Goal: Task Accomplishment & Management: Manage account settings

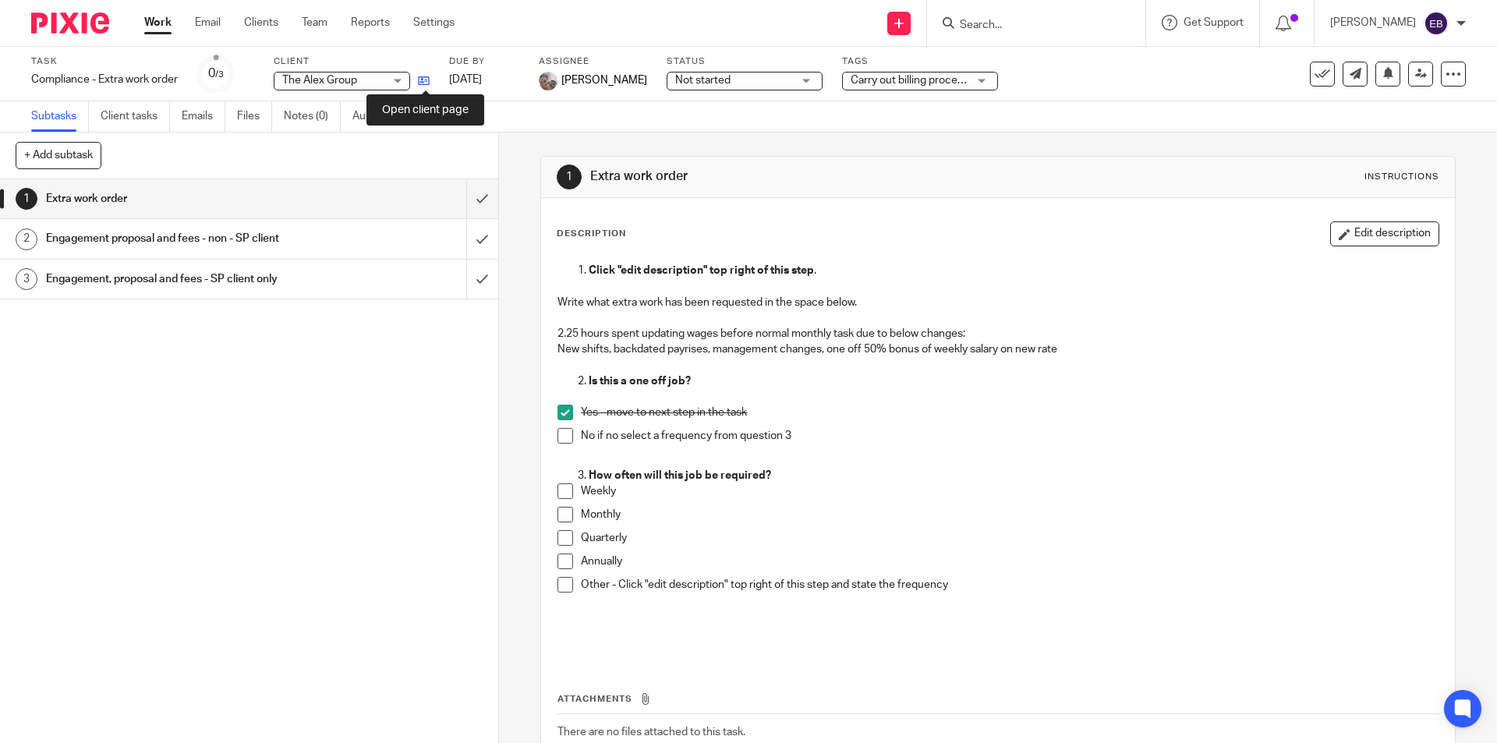
click at [424, 77] on icon at bounding box center [424, 81] width 12 height 12
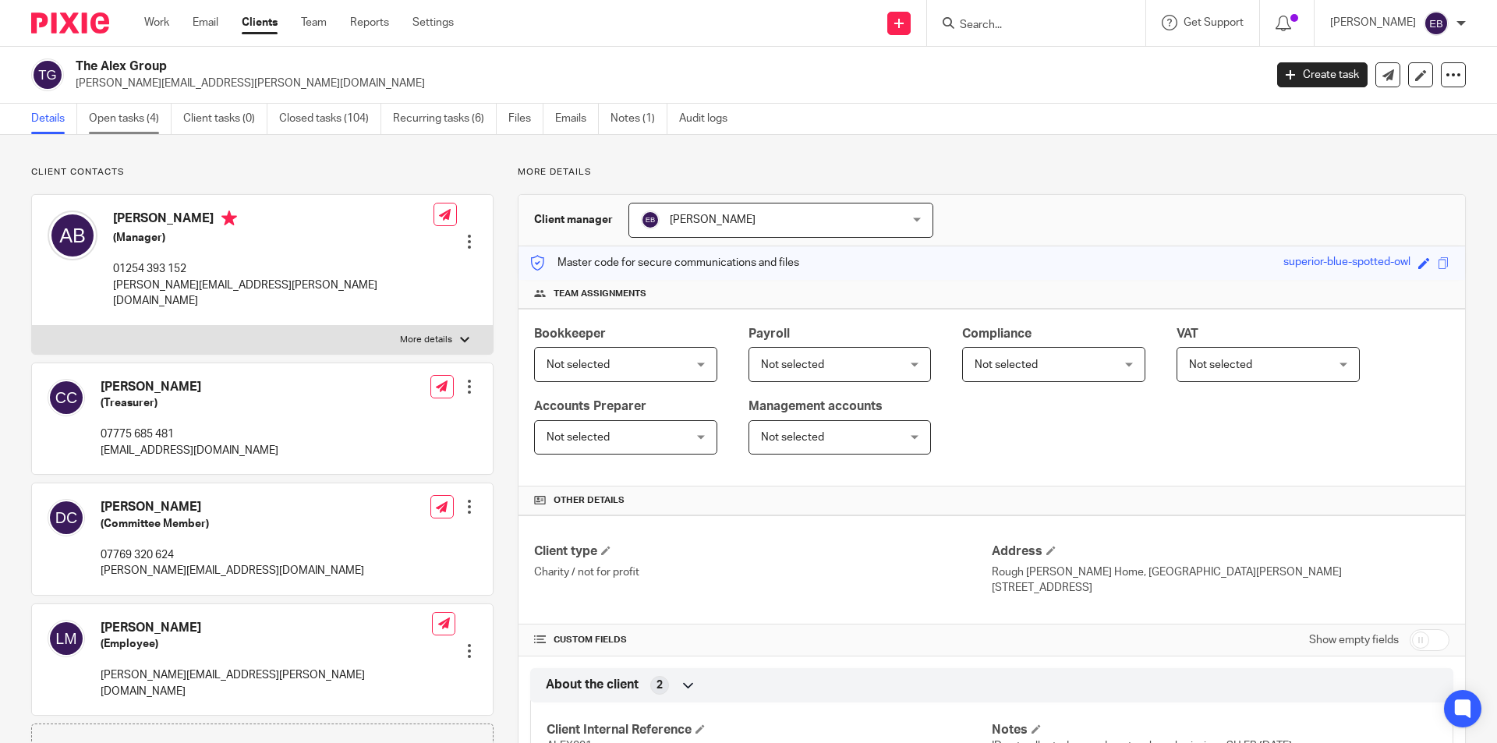
click at [129, 111] on link "Open tasks (4)" at bounding box center [130, 119] width 83 height 30
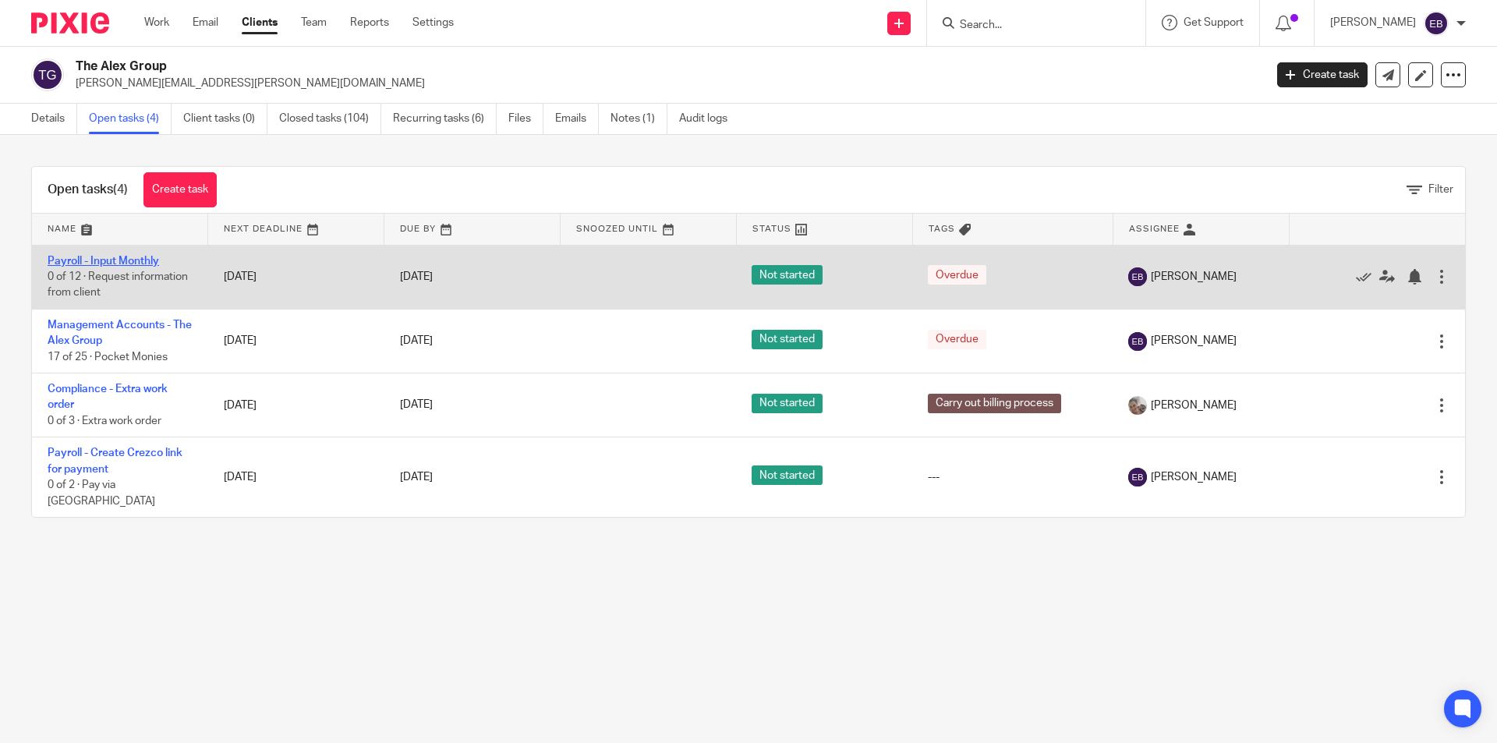
click at [99, 263] on link "Payroll - Input Monthly" at bounding box center [104, 261] width 112 height 11
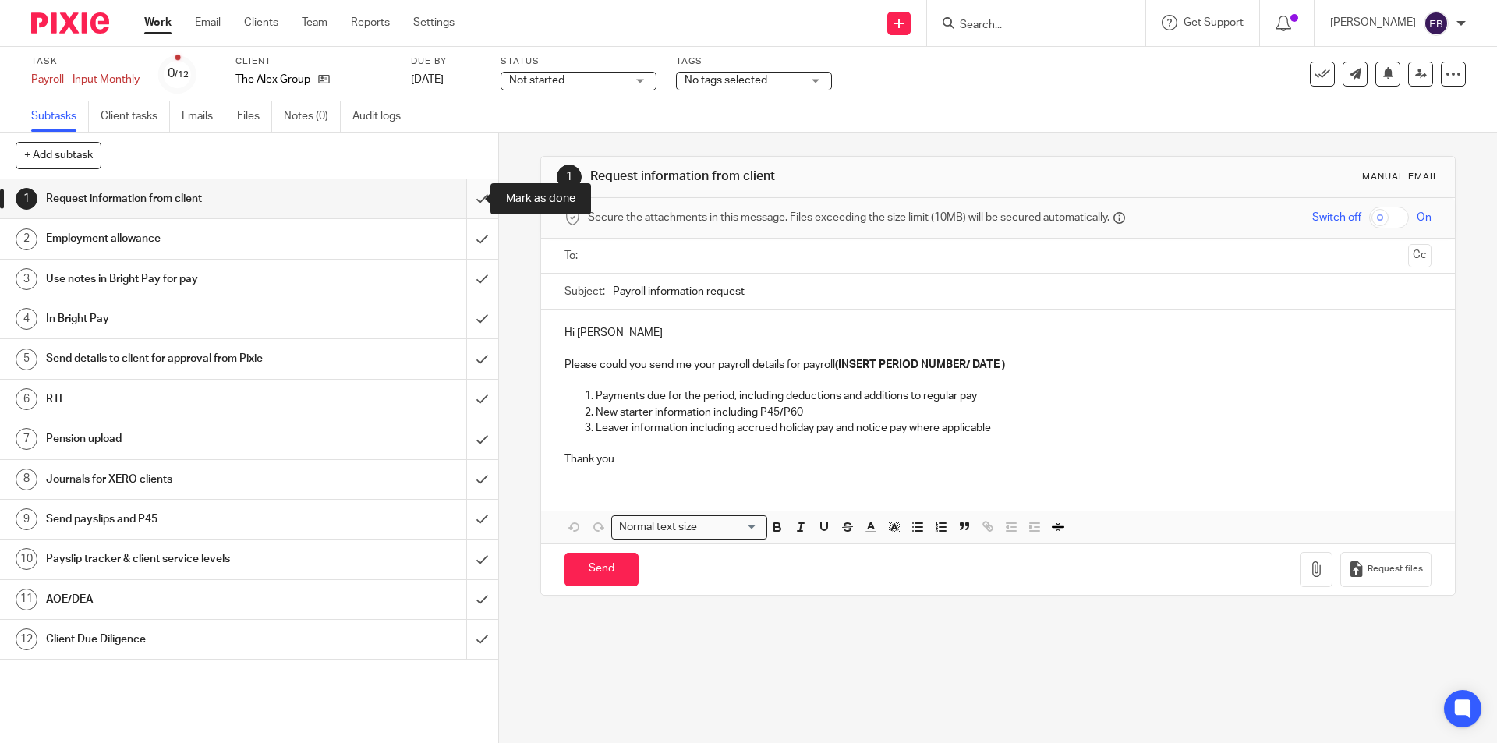
click at [468, 197] on input "submit" at bounding box center [249, 198] width 498 height 39
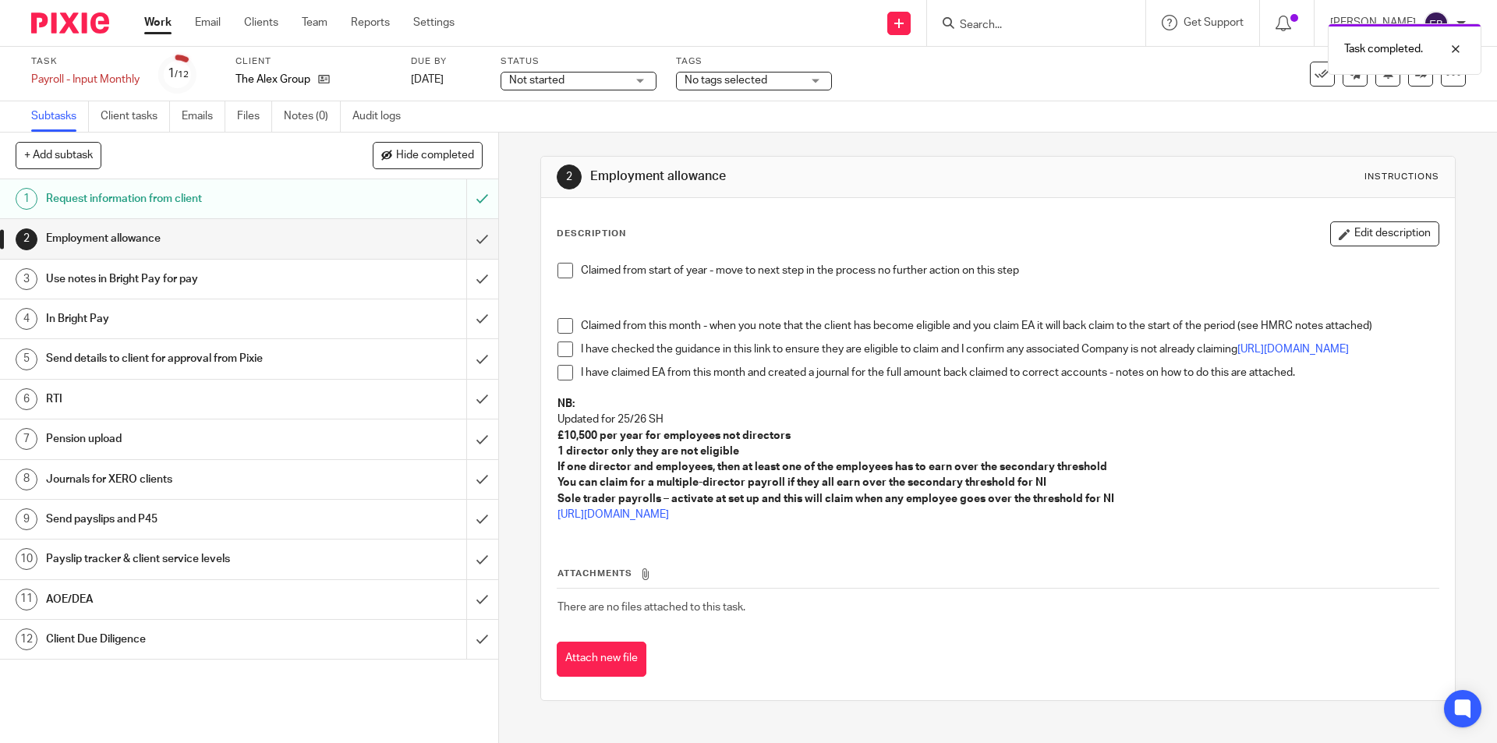
click at [561, 267] on span at bounding box center [566, 271] width 16 height 16
click at [460, 229] on input "submit" at bounding box center [249, 238] width 498 height 39
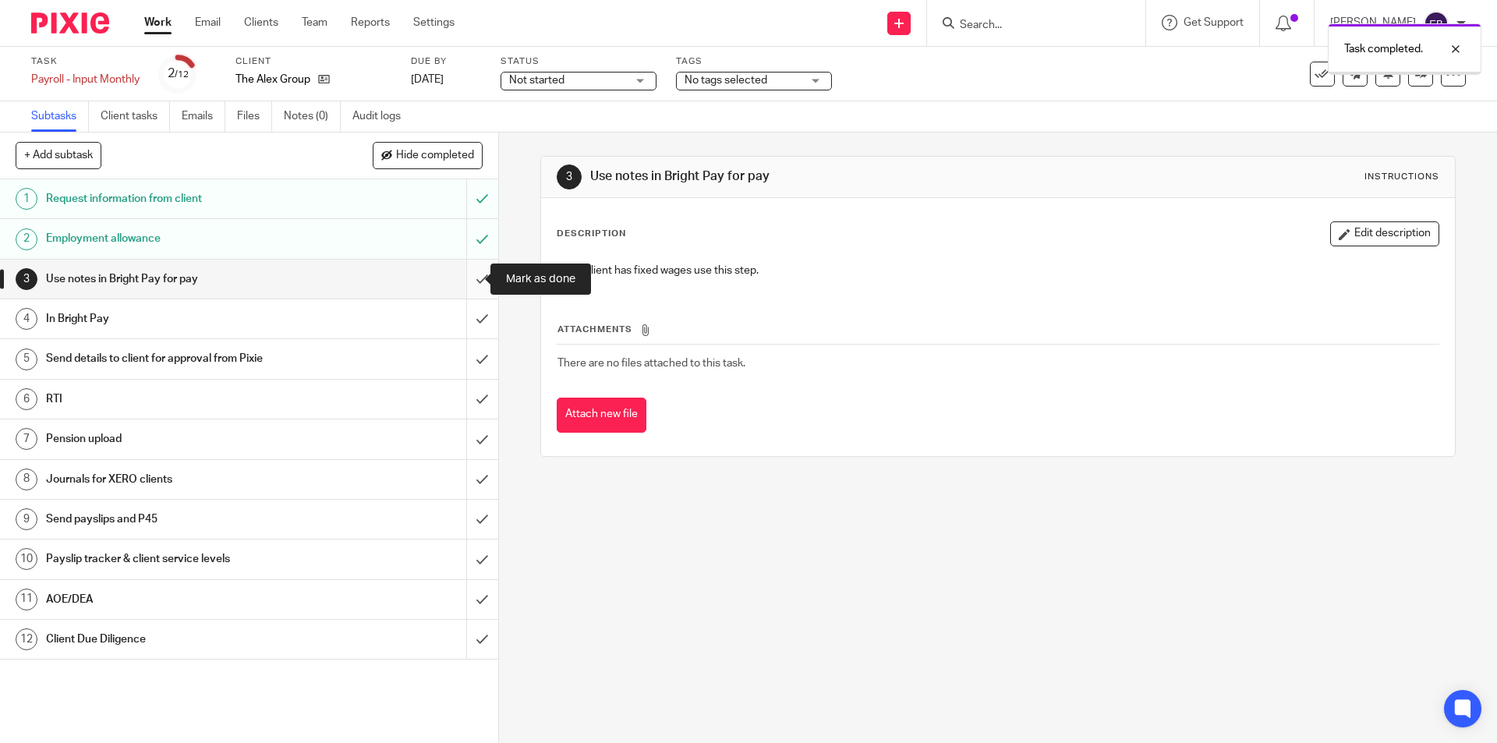
click at [469, 286] on input "submit" at bounding box center [249, 279] width 498 height 39
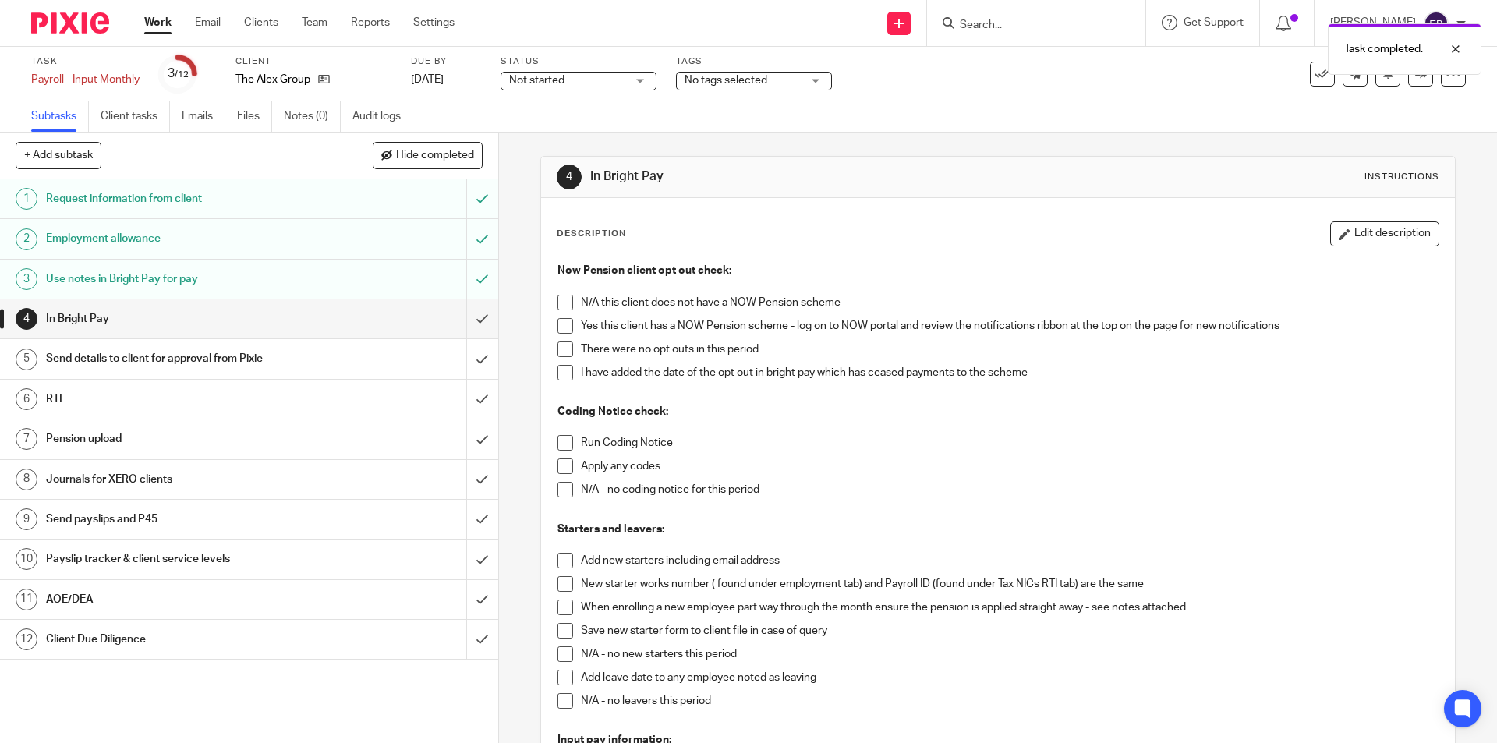
click at [558, 324] on span at bounding box center [566, 326] width 16 height 16
click at [561, 350] on span at bounding box center [566, 350] width 16 height 16
click at [562, 445] on span at bounding box center [566, 443] width 16 height 16
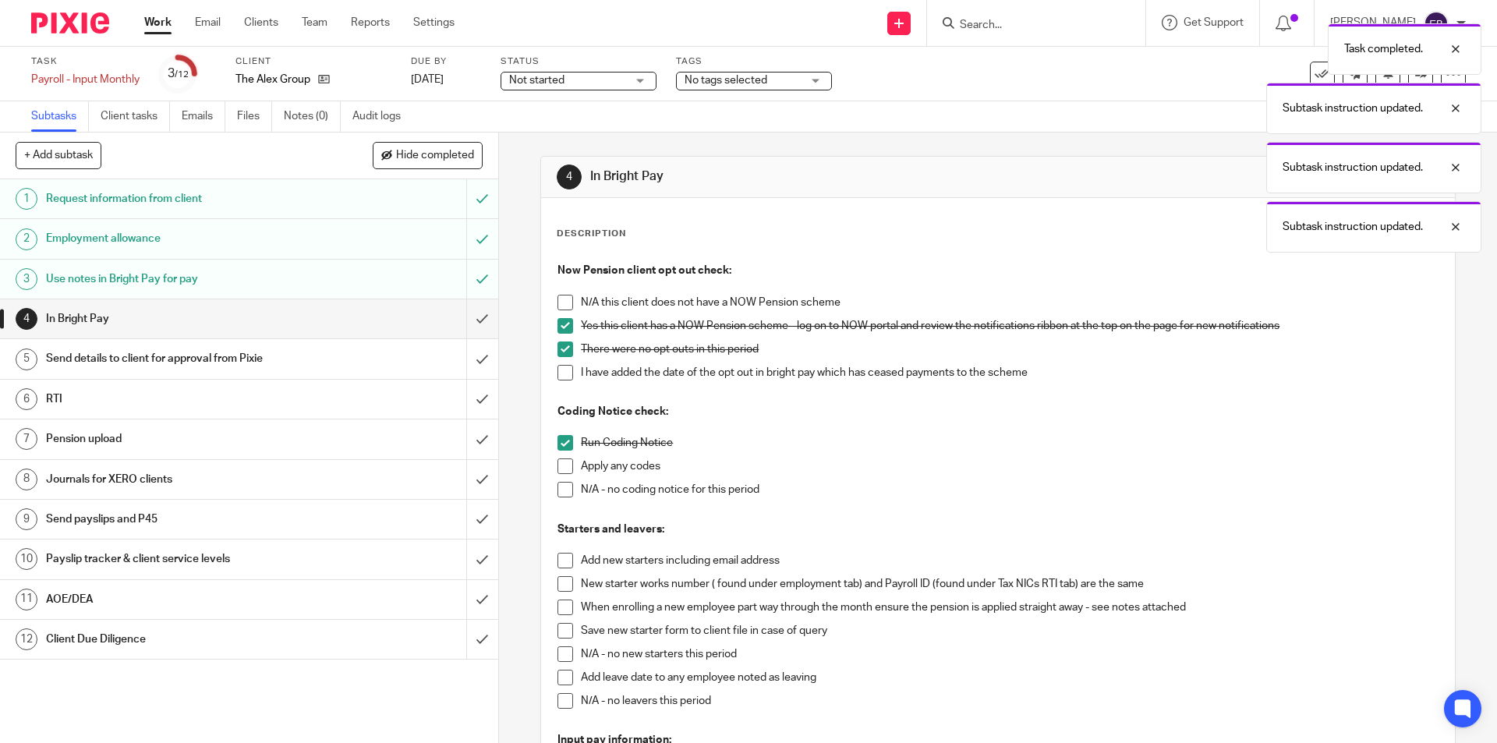
click at [562, 465] on span at bounding box center [566, 467] width 16 height 16
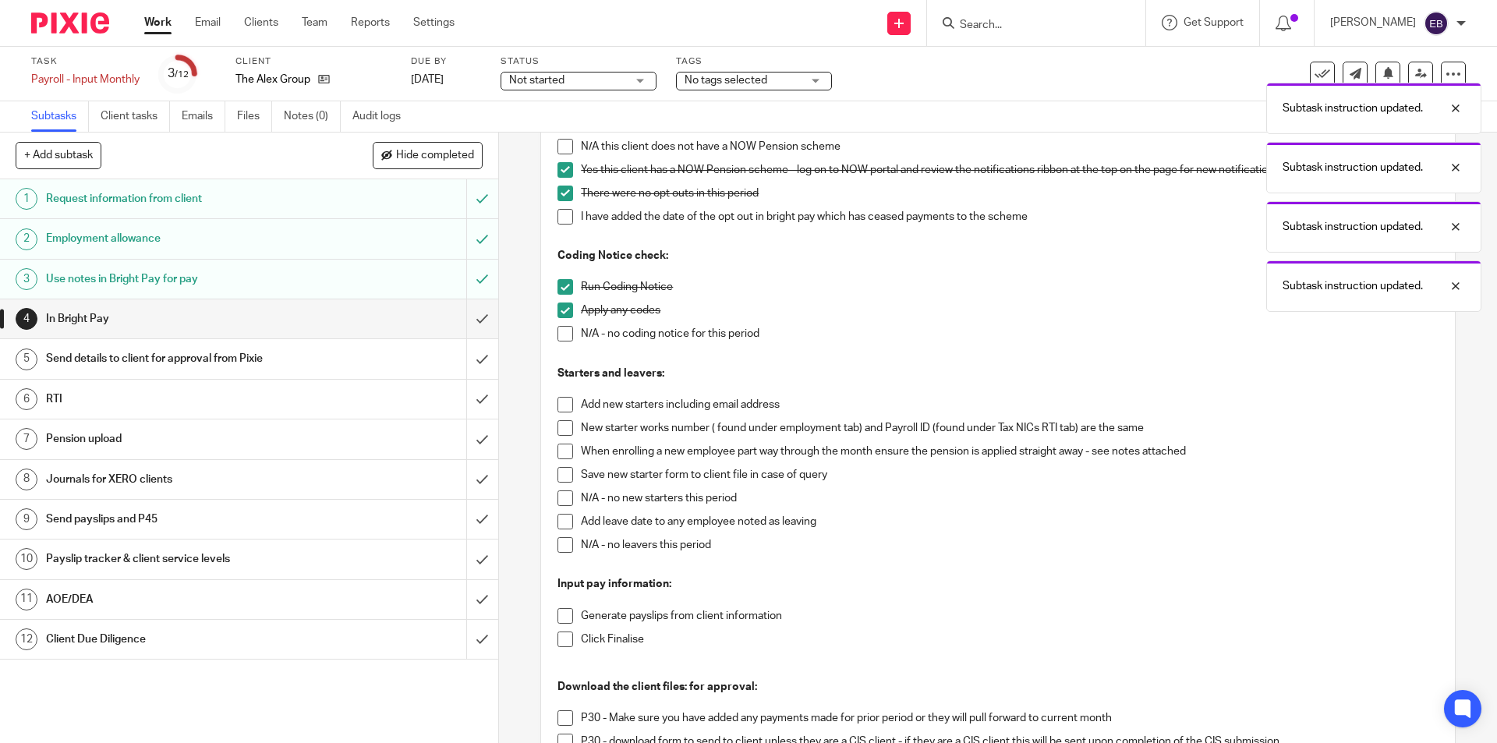
click at [568, 471] on span at bounding box center [566, 475] width 16 height 16
click at [561, 443] on li "New starter works number ( found under employment tab) and Payroll ID (found un…" at bounding box center [998, 431] width 880 height 23
click at [561, 427] on span at bounding box center [566, 428] width 16 height 16
click at [559, 398] on span at bounding box center [566, 405] width 16 height 16
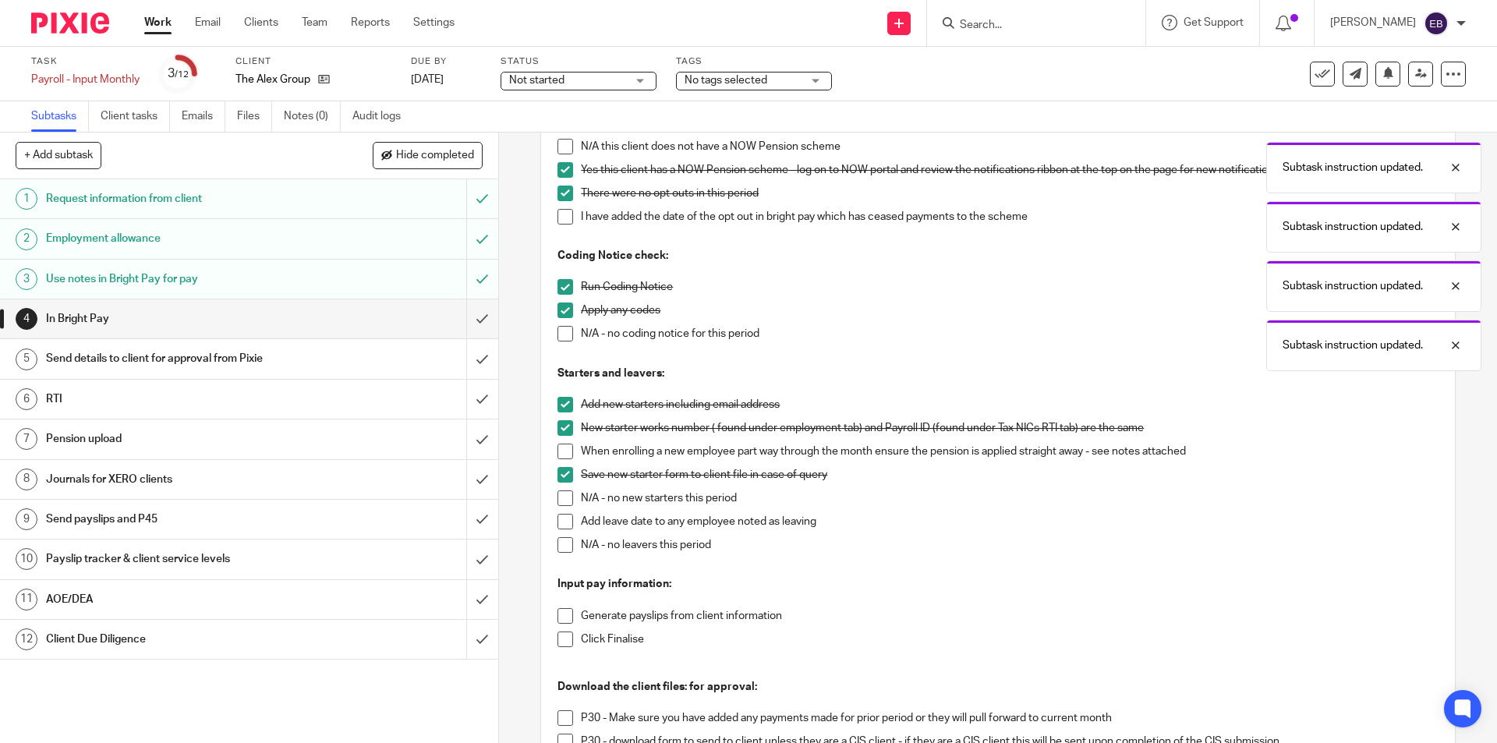
click at [558, 449] on span at bounding box center [566, 452] width 16 height 16
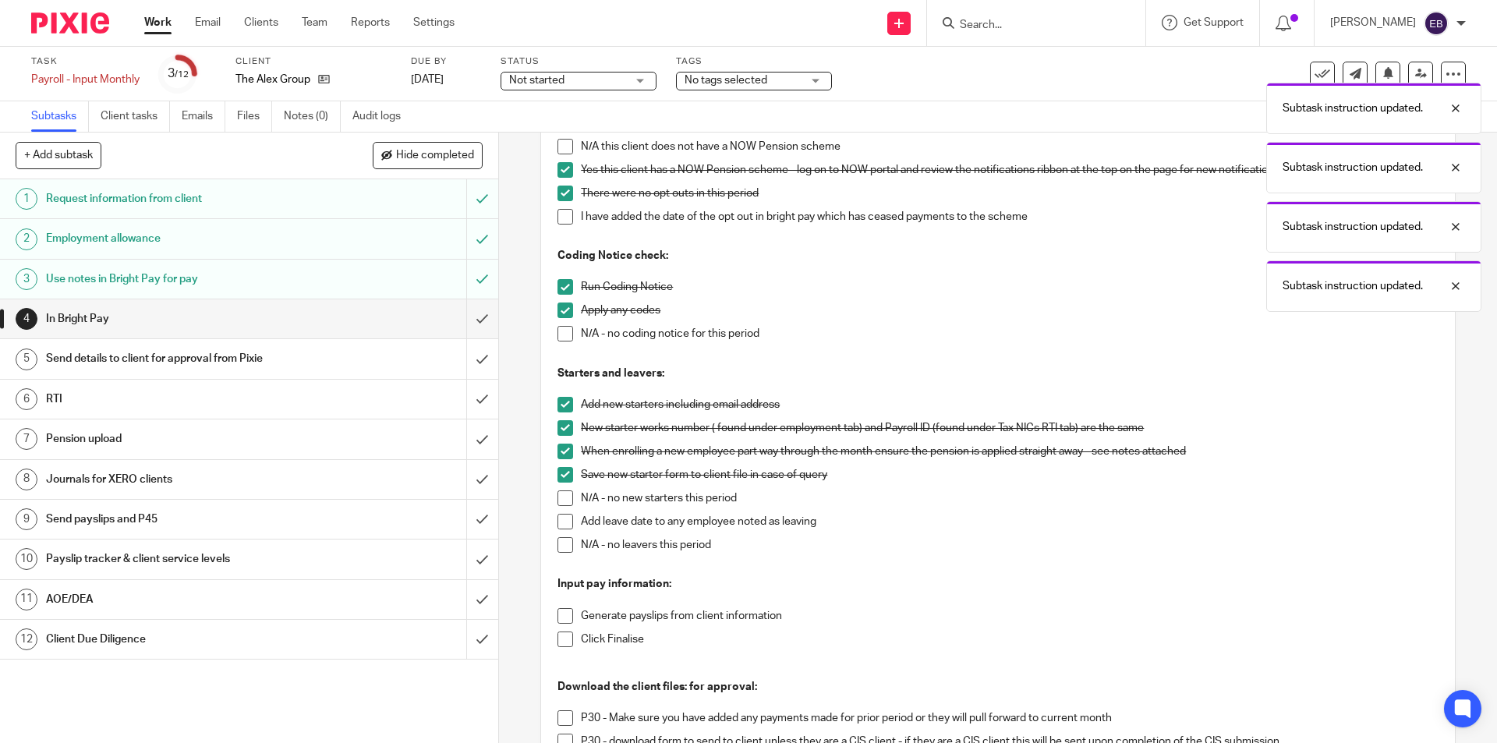
scroll to position [312, 0]
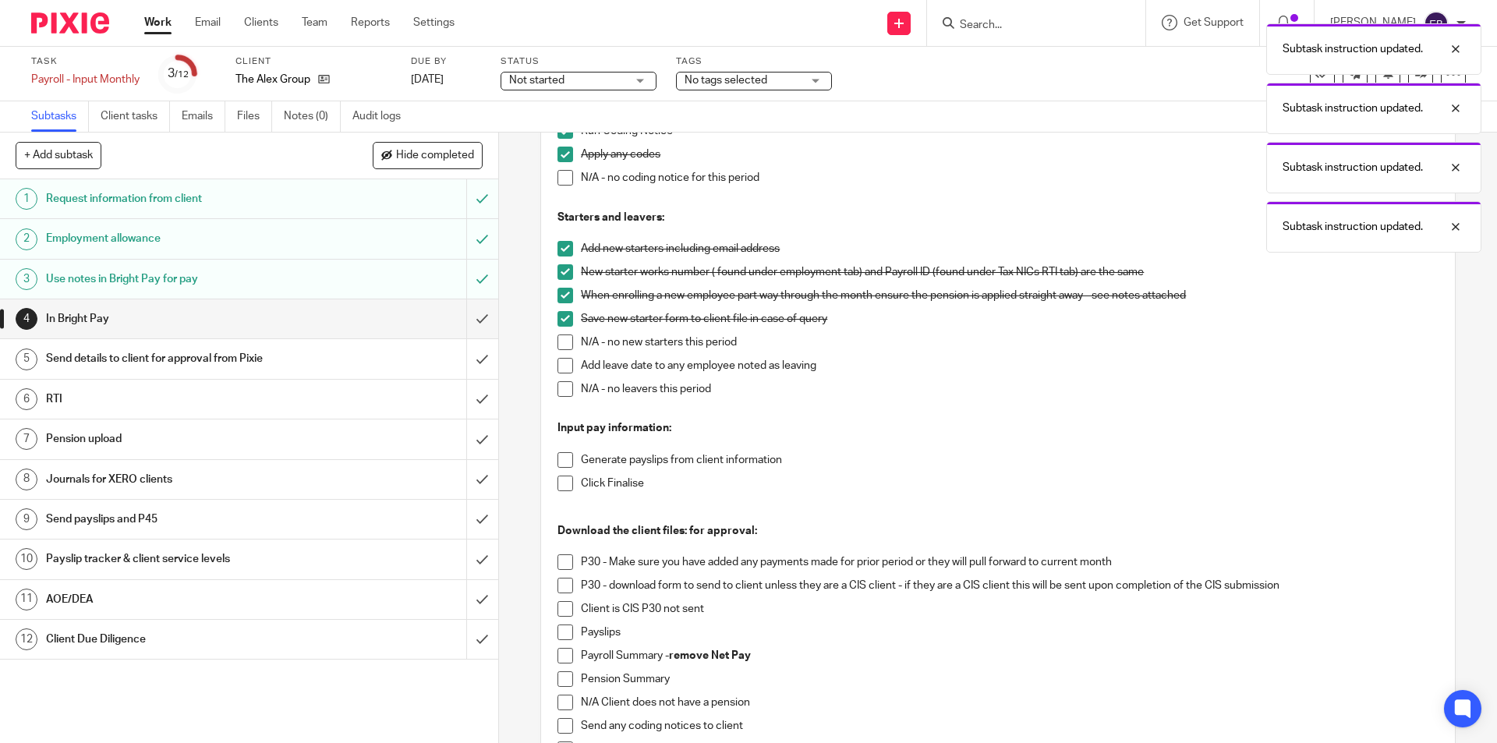
click at [564, 394] on span at bounding box center [566, 389] width 16 height 16
click at [558, 461] on span at bounding box center [566, 460] width 16 height 16
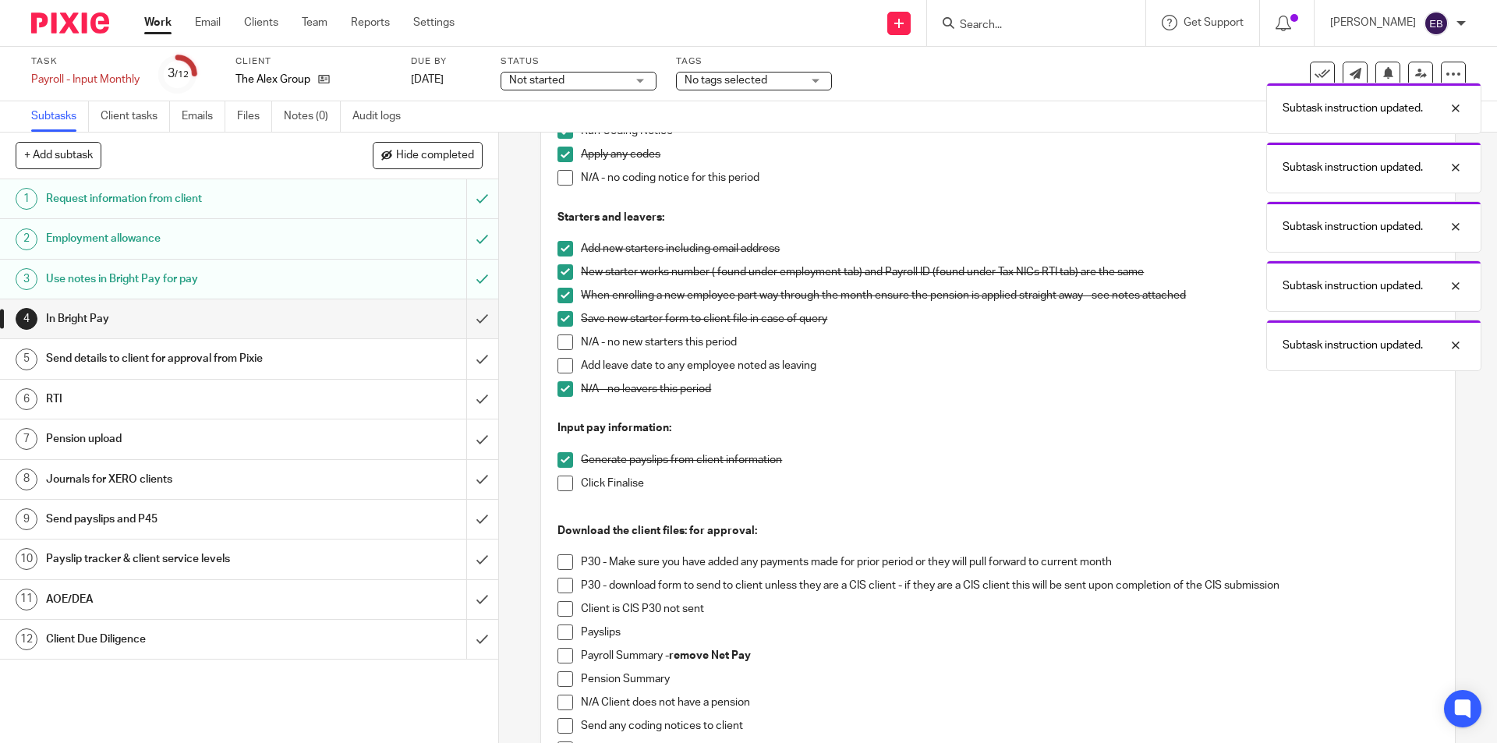
click at [560, 485] on span at bounding box center [566, 484] width 16 height 16
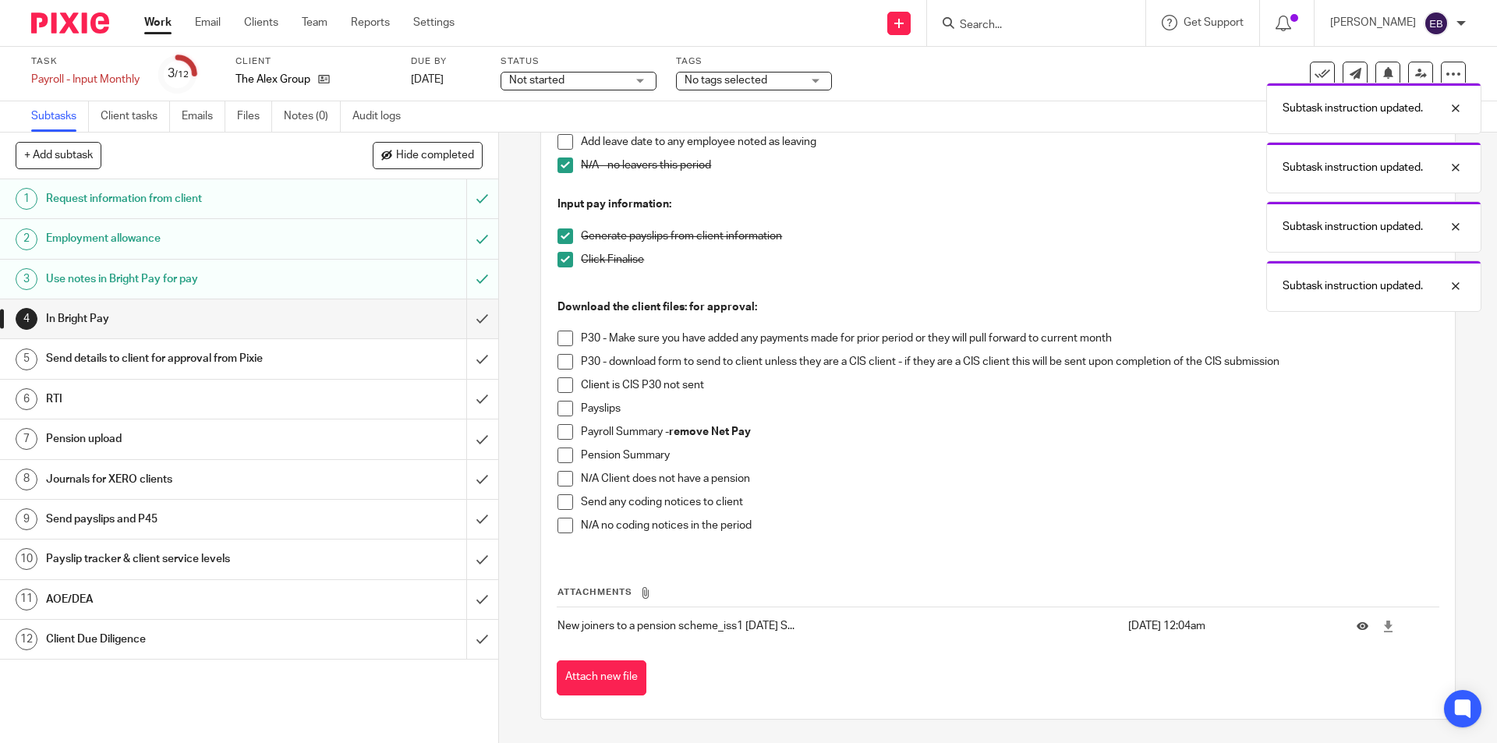
click at [560, 388] on span at bounding box center [566, 385] width 16 height 16
click at [559, 408] on span at bounding box center [566, 409] width 16 height 16
click at [558, 384] on span at bounding box center [566, 385] width 16 height 16
click at [559, 430] on span at bounding box center [566, 432] width 16 height 16
click at [561, 455] on span at bounding box center [566, 456] width 16 height 16
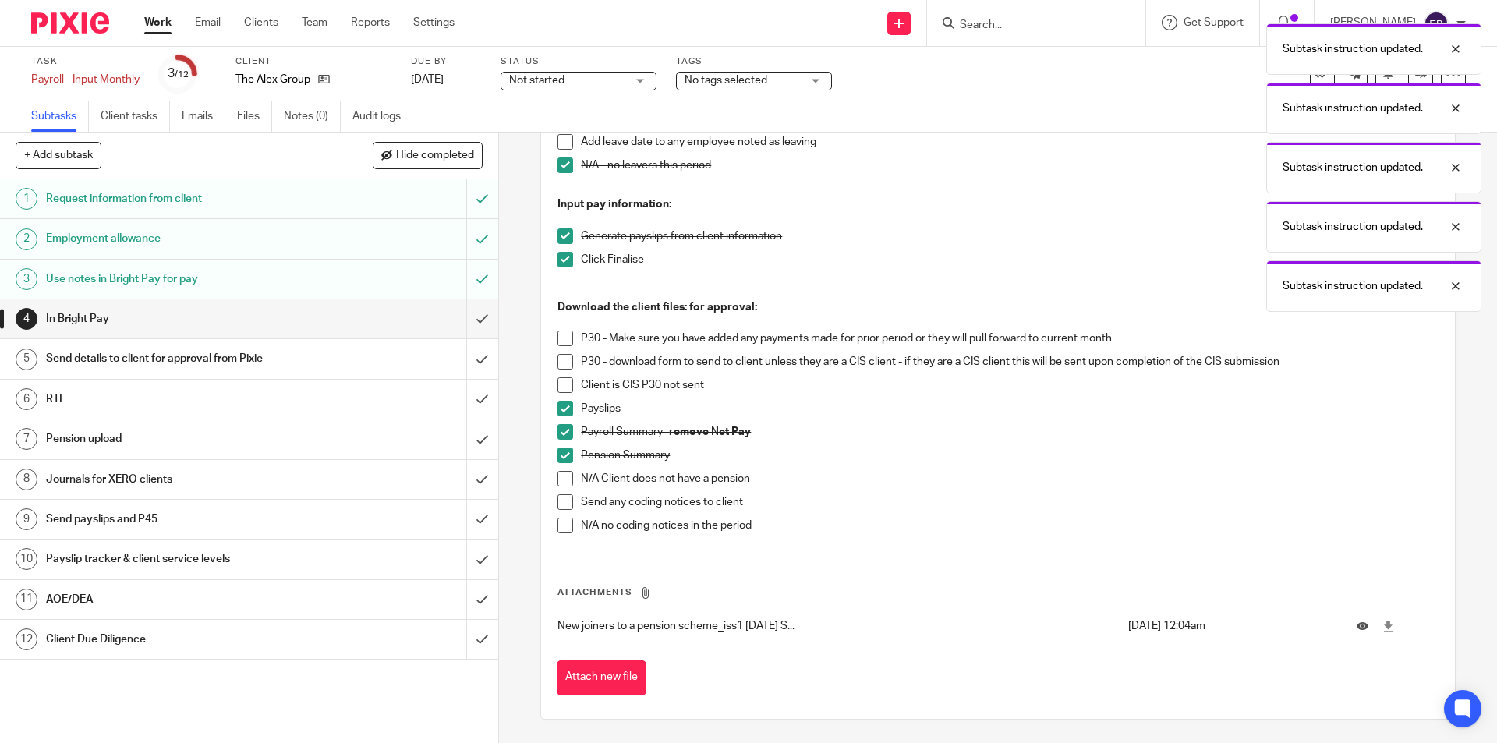
drag, startPoint x: 559, startPoint y: 497, endPoint x: 560, endPoint y: 512, distance: 15.6
click at [560, 497] on span at bounding box center [566, 502] width 16 height 16
click at [466, 314] on input "submit" at bounding box center [249, 318] width 498 height 39
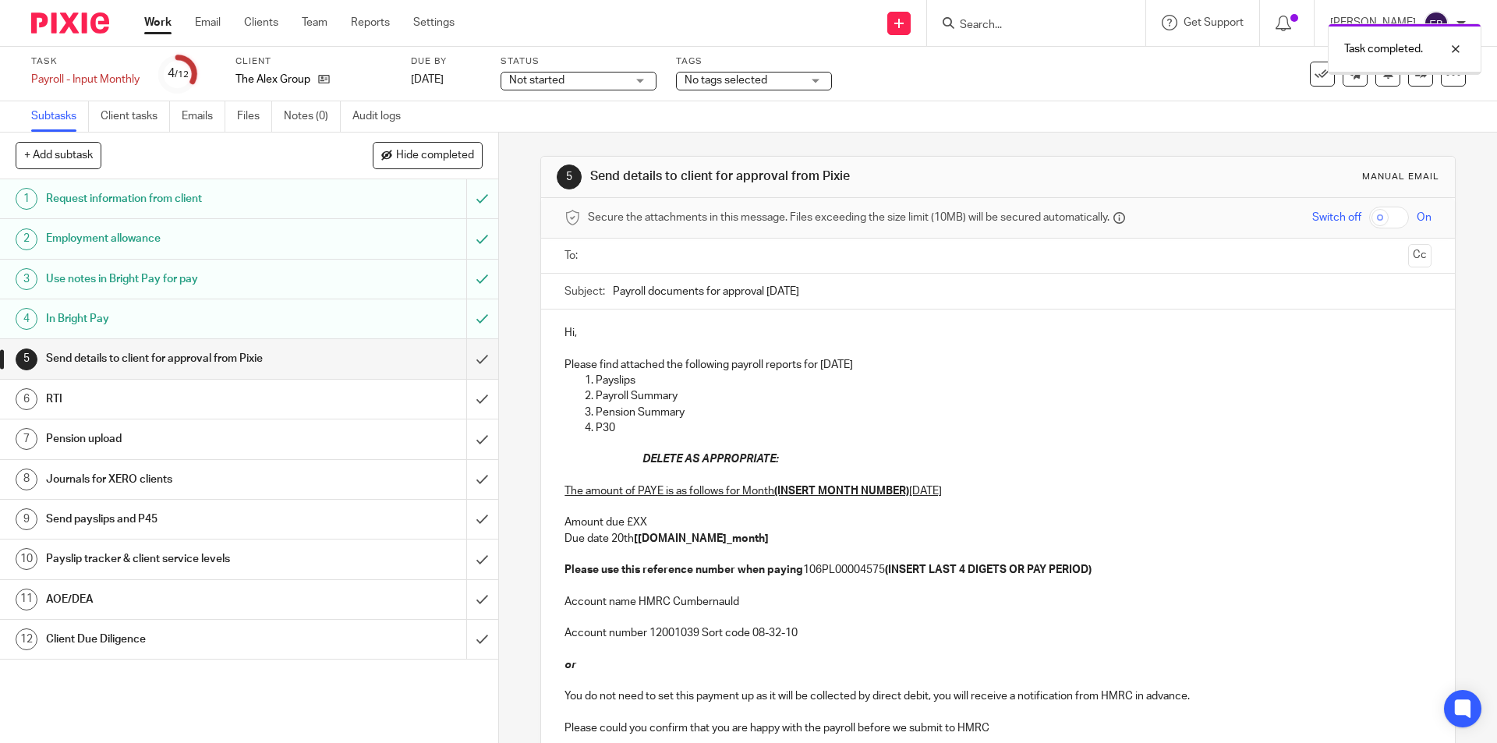
click at [629, 434] on p "P30" at bounding box center [1013, 428] width 835 height 16
click at [668, 266] on ul at bounding box center [999, 256] width 818 height 26
click at [667, 257] on input "text" at bounding box center [997, 256] width 808 height 18
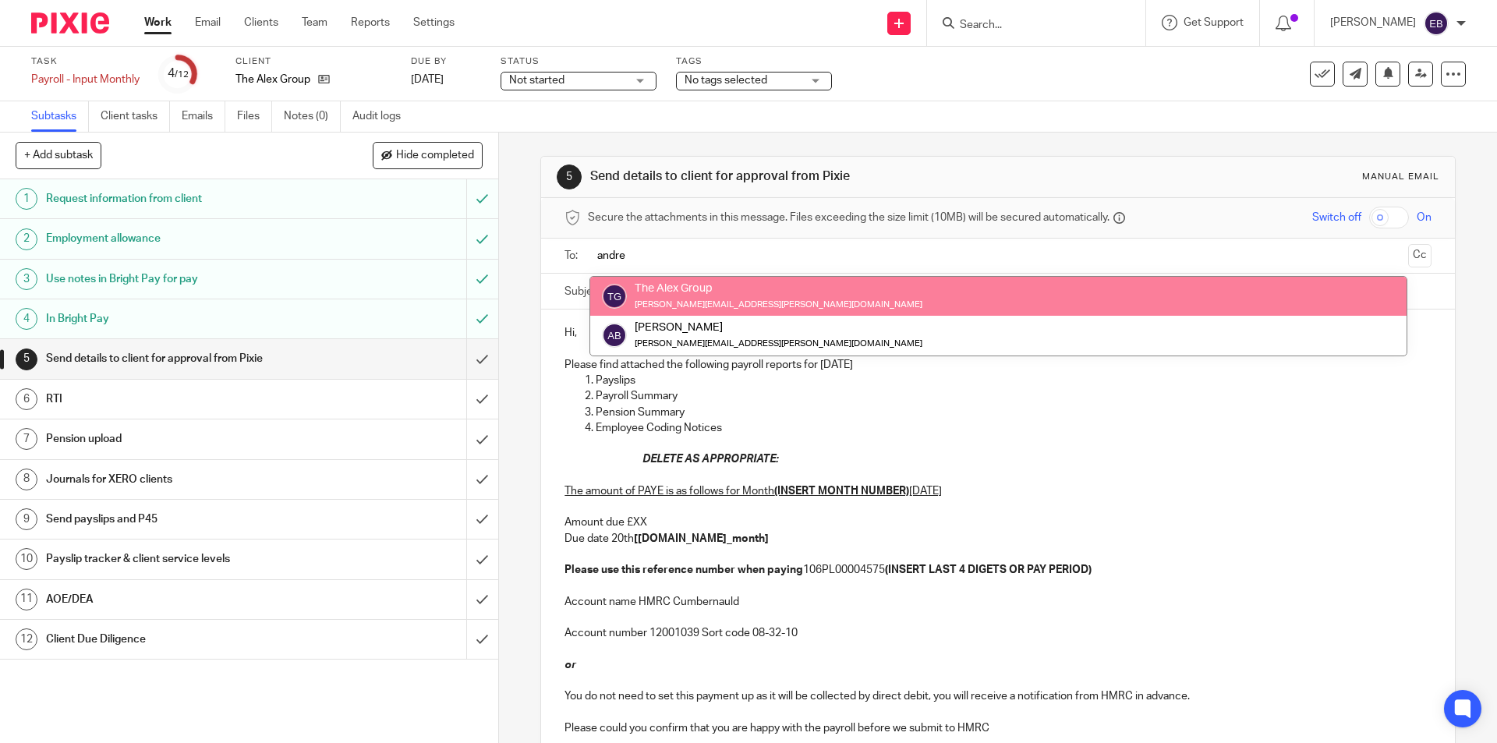
type input "andre"
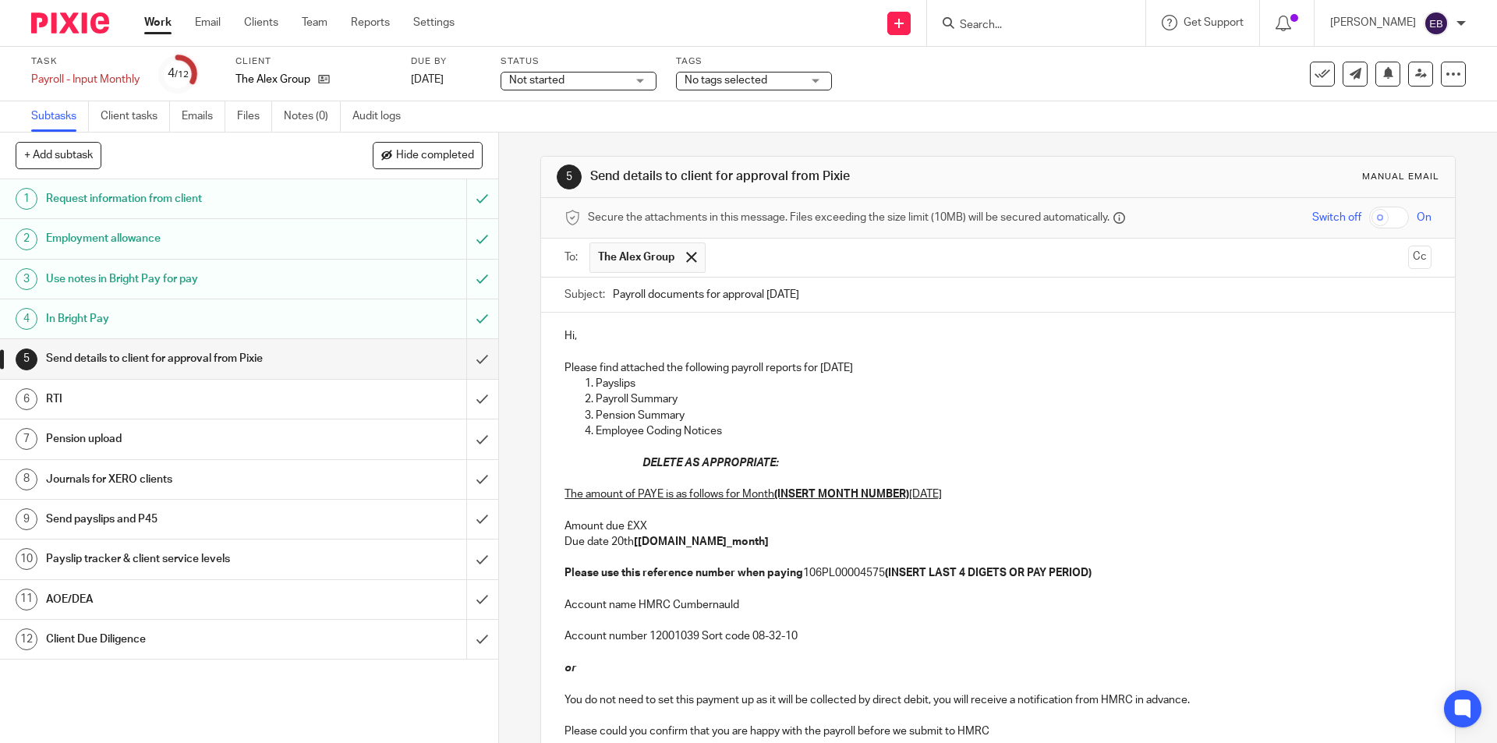
drag, startPoint x: 641, startPoint y: 459, endPoint x: 1199, endPoint y: 705, distance: 610.3
click at [1199, 705] on div "Hi, Please find attached the following payroll reports for [DATE] Payslips Payr…" at bounding box center [997, 532] width 913 height 438
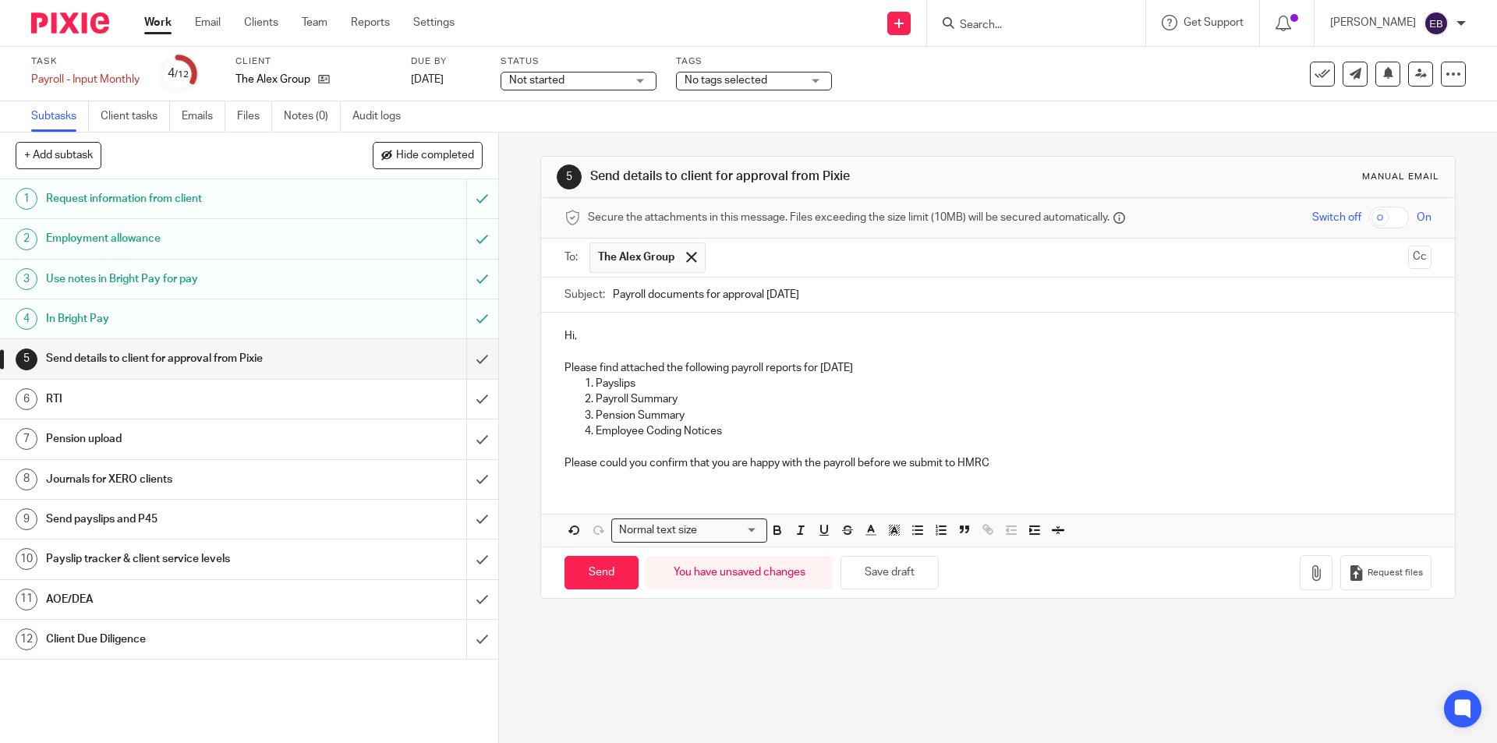
click at [1023, 468] on p "Please could you confirm that you are happy with the payroll before we submit t…" at bounding box center [998, 463] width 866 height 16
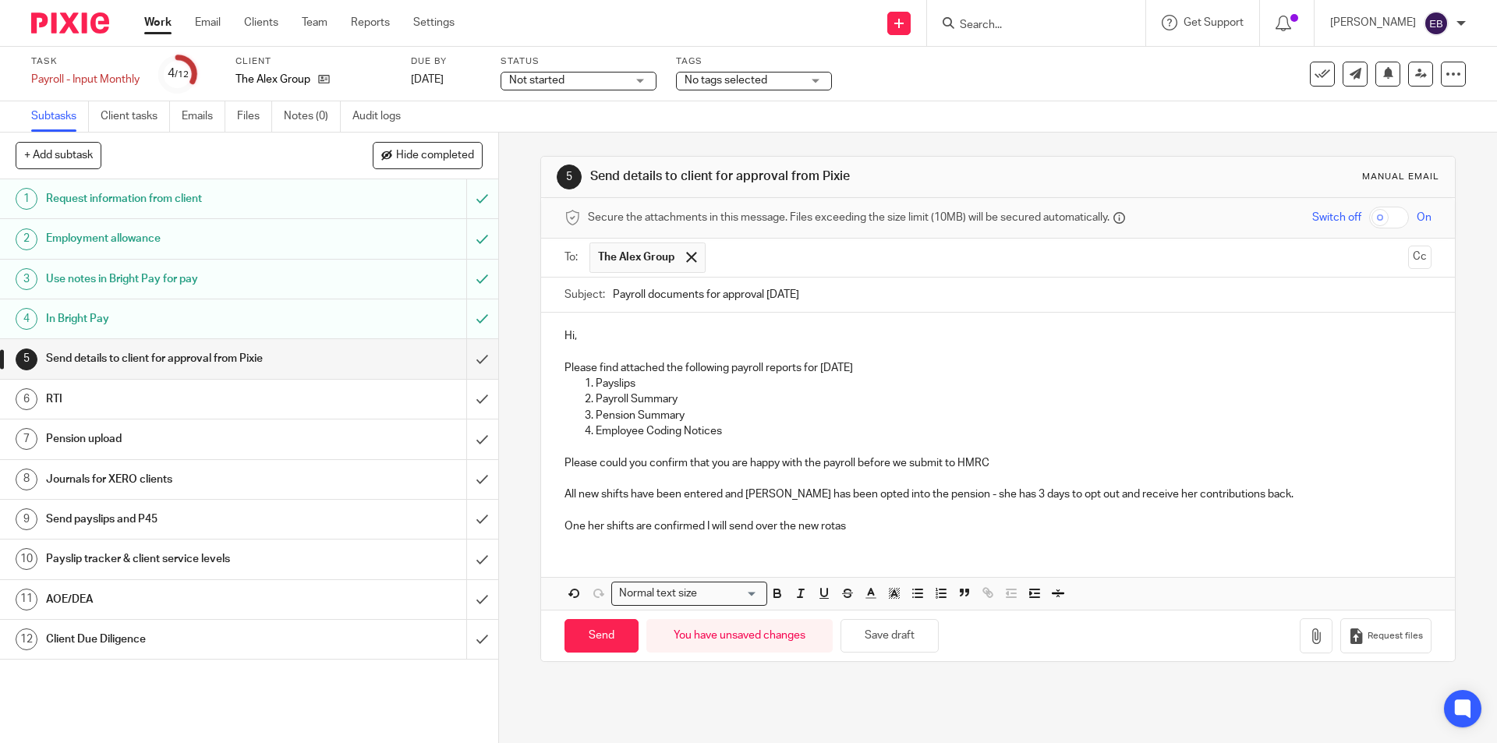
click at [777, 528] on p "One her shifts are confirmed I will send over the new rotas" at bounding box center [998, 527] width 866 height 16
click at [1308, 643] on icon "button" at bounding box center [1316, 636] width 16 height 16
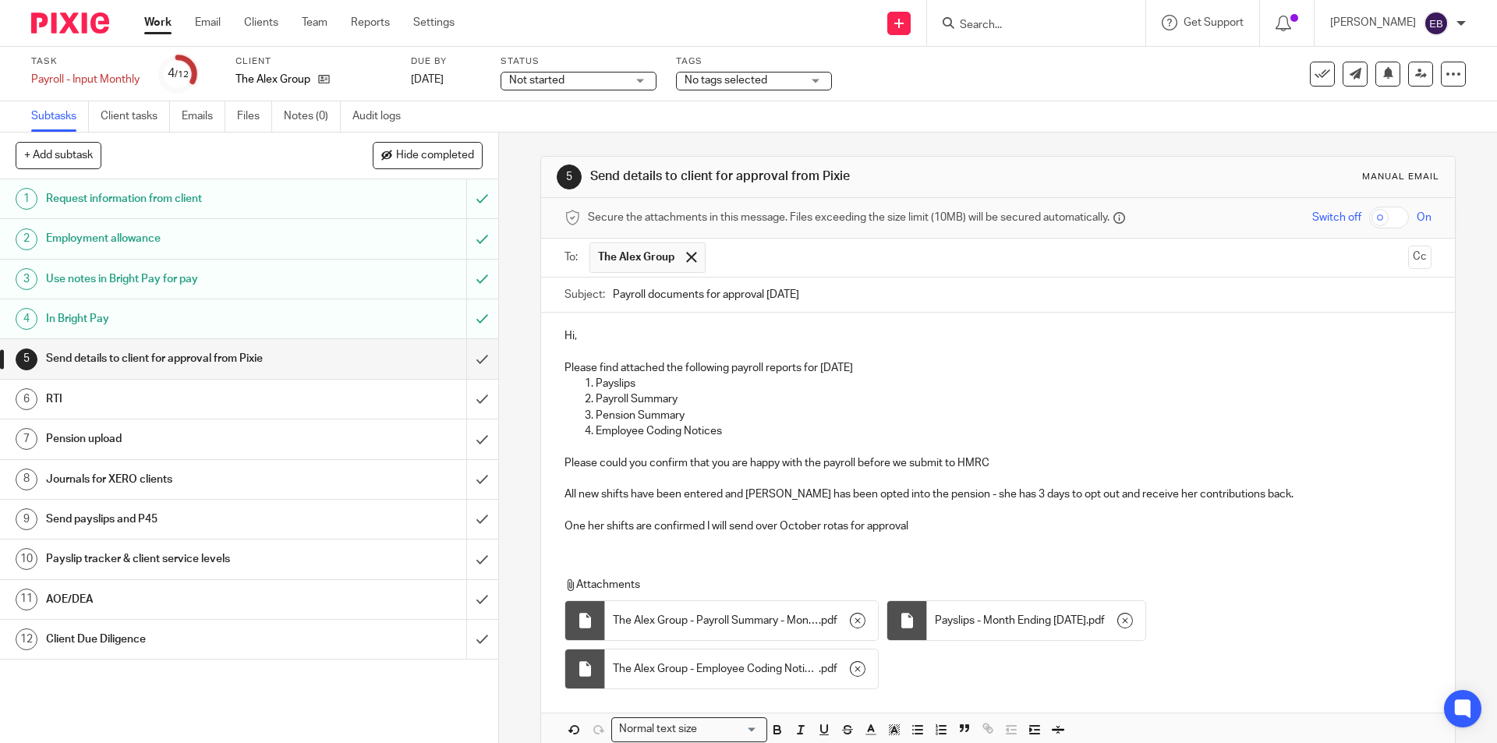
scroll to position [80, 0]
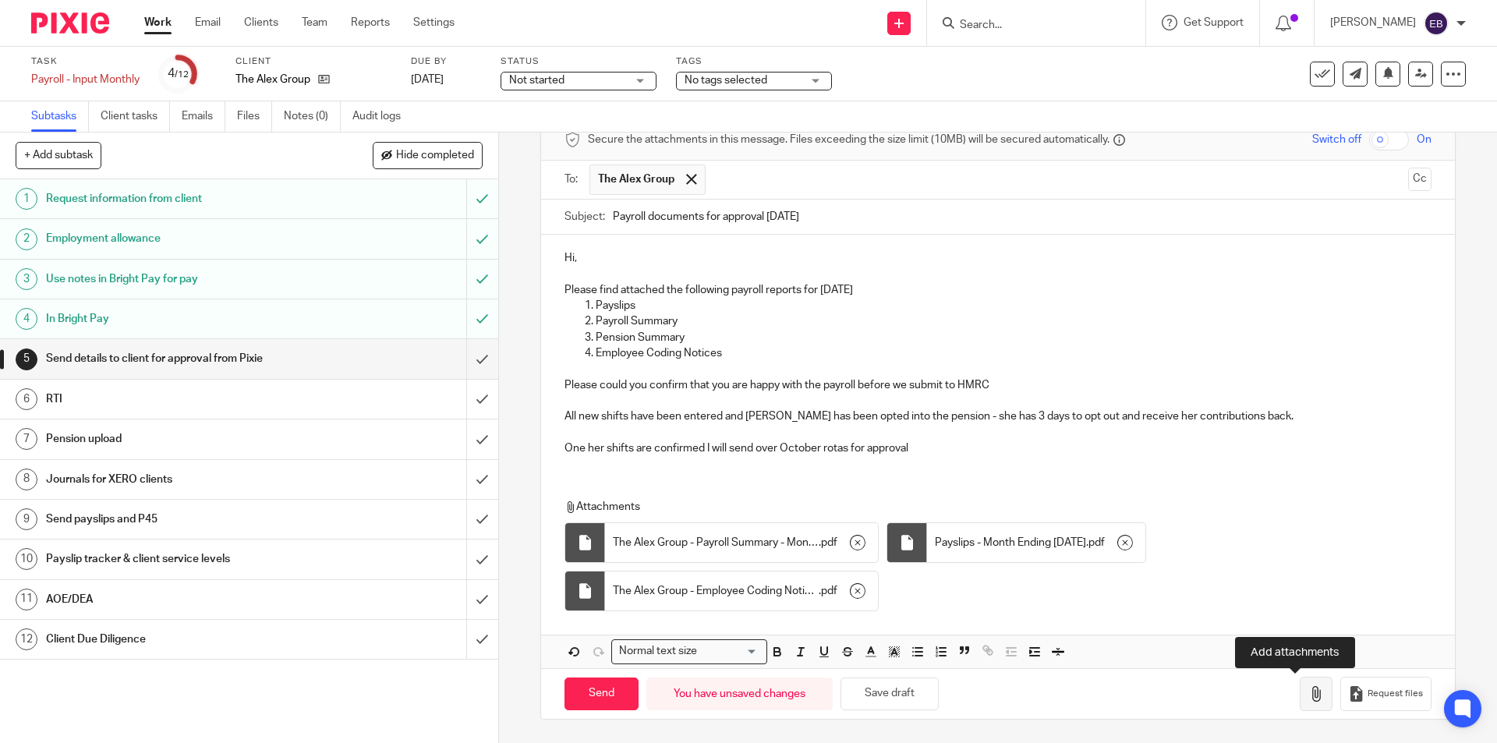
click at [1300, 687] on button "button" at bounding box center [1316, 694] width 33 height 35
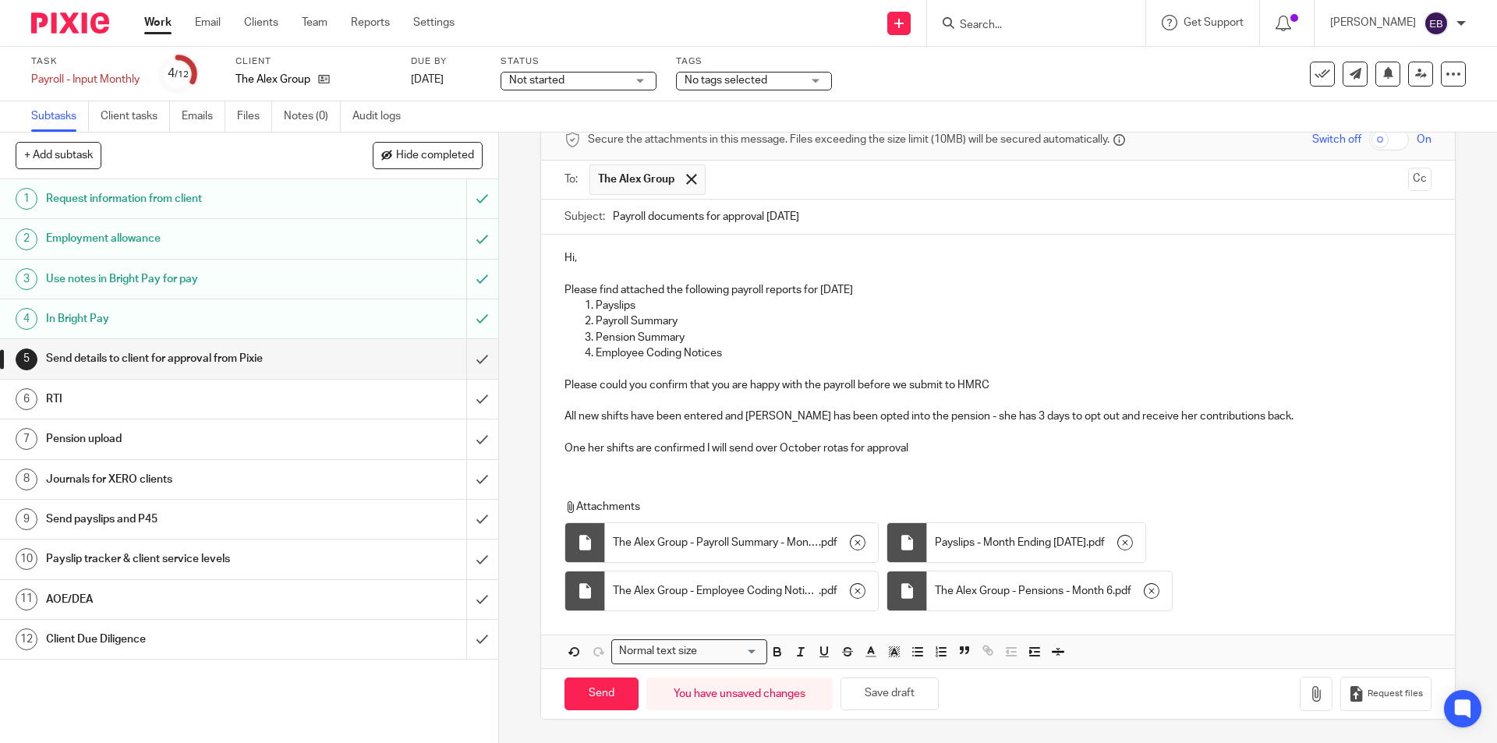
click at [575, 448] on p "One her shifts are confirmed I will send over October rotas for approval" at bounding box center [998, 449] width 866 height 16
click at [588, 256] on p "Hi," at bounding box center [998, 258] width 866 height 16
click at [981, 412] on p "All new shifts have been entered and Gayle has been opted into the pension - sh…" at bounding box center [998, 417] width 866 height 16
click at [986, 413] on p "All new shifts have been entered and Gayle has been opted into the pension - sh…" at bounding box center [998, 417] width 866 height 16
click at [788, 442] on p "Once her shifts are confirmed I will send over October rotas for approval" at bounding box center [998, 449] width 866 height 16
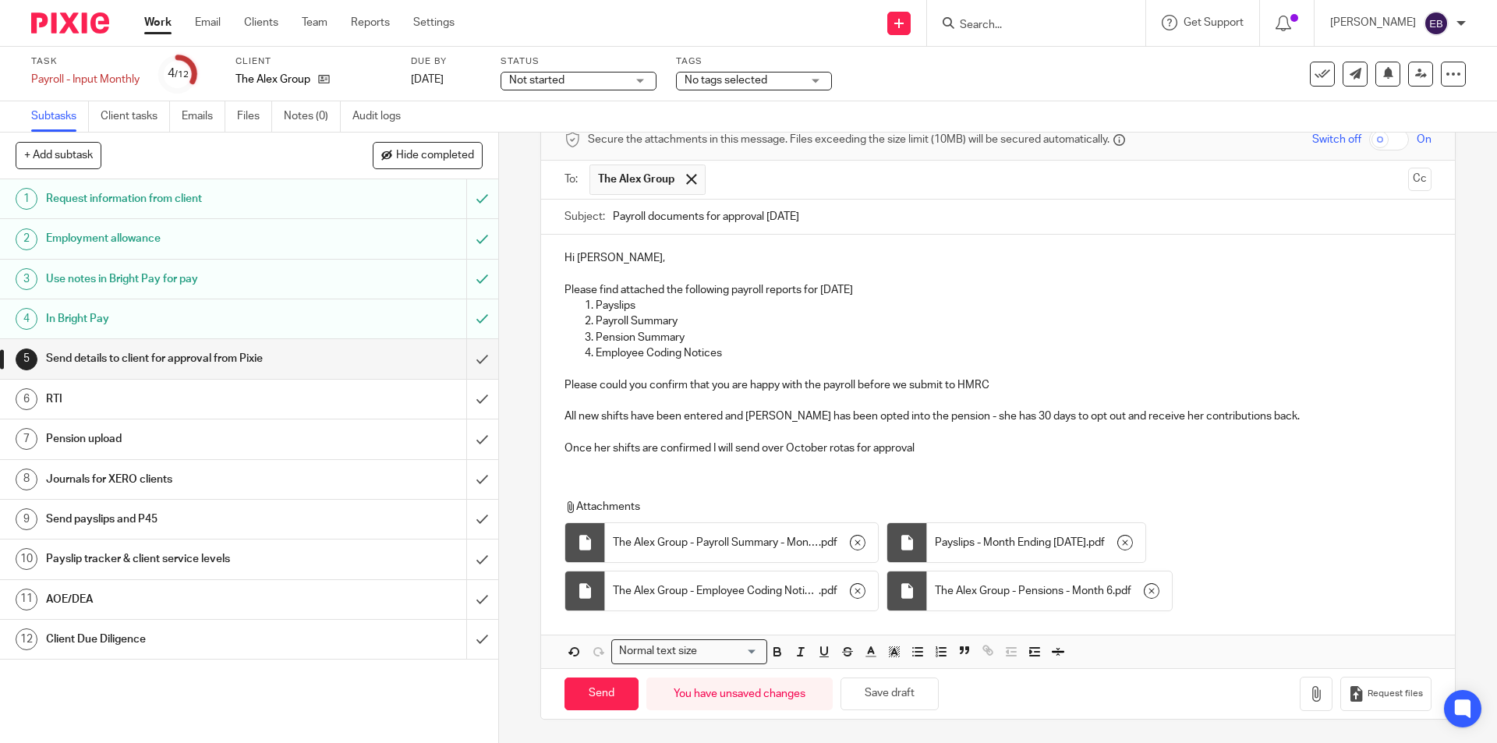
click at [783, 443] on p "Once her shifts are confirmed I will send over October rotas for approval" at bounding box center [998, 449] width 866 height 16
click at [614, 695] on input "Send" at bounding box center [602, 695] width 74 height 34
type input "Sent"
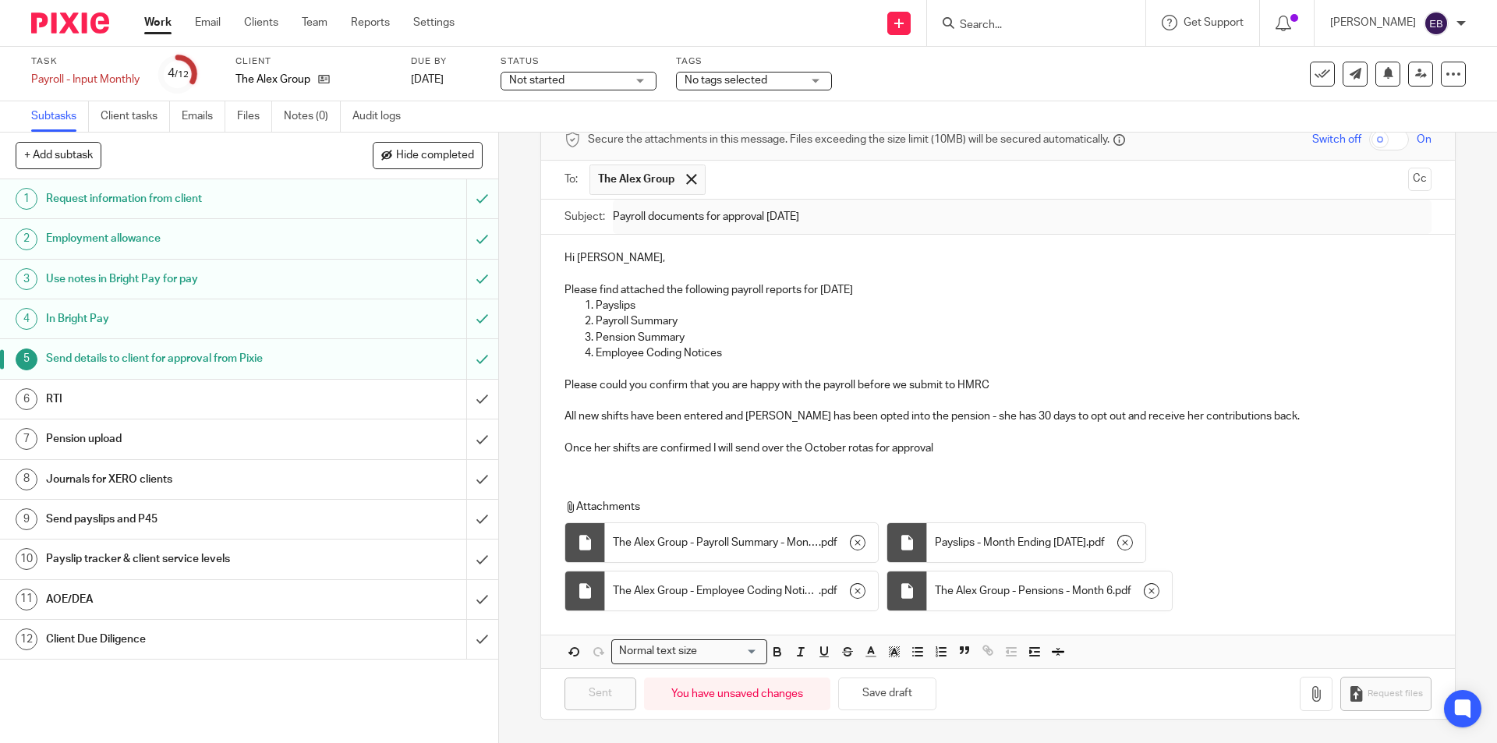
click at [731, 73] on span "No tags selected" at bounding box center [743, 81] width 117 height 16
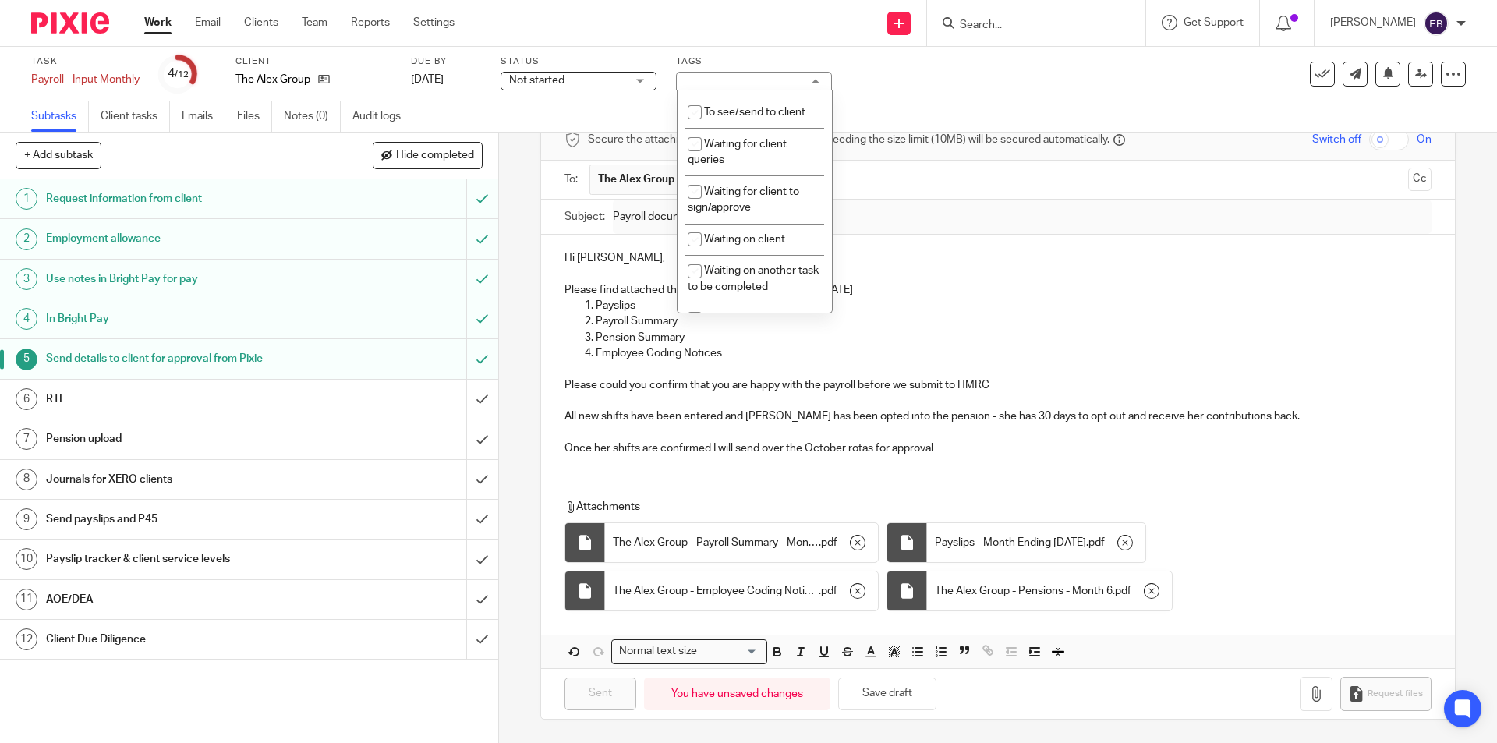
scroll to position [267, 0]
click at [755, 191] on span "Waiting for client to sign/approve" at bounding box center [744, 195] width 112 height 27
checkbox input "true"
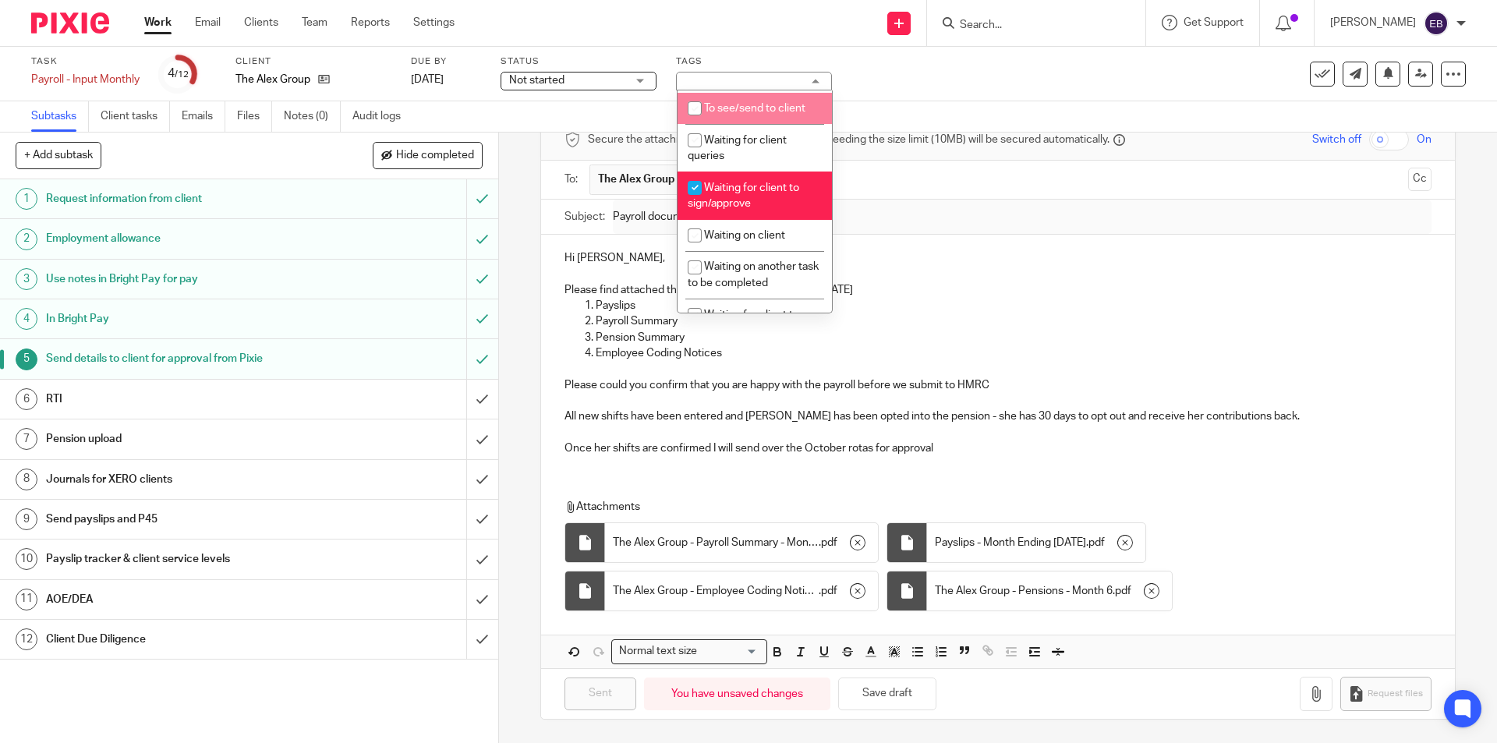
click at [179, 25] on ul "Work Email Clients Team Reports Settings" at bounding box center [311, 23] width 334 height 16
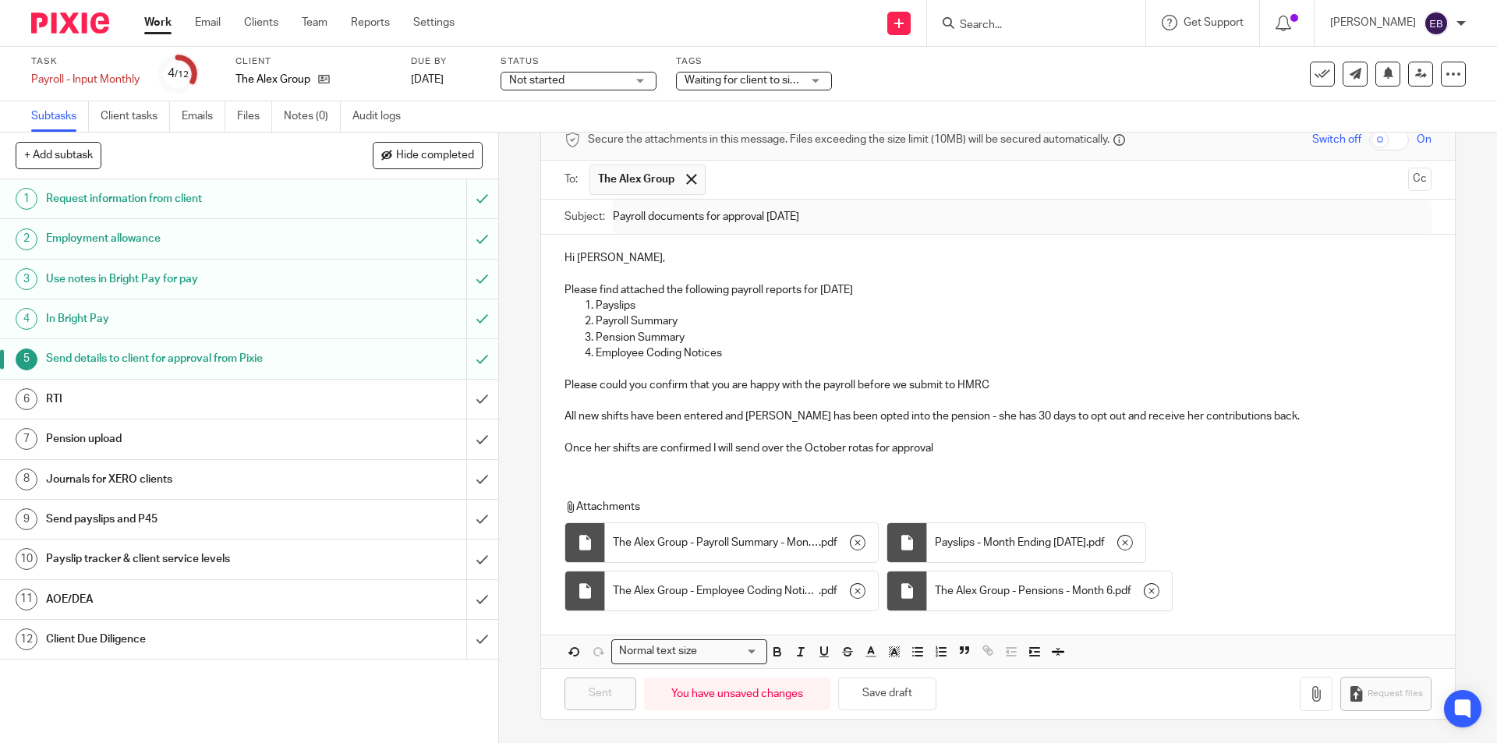
click at [170, 24] on link "Work" at bounding box center [157, 23] width 27 height 16
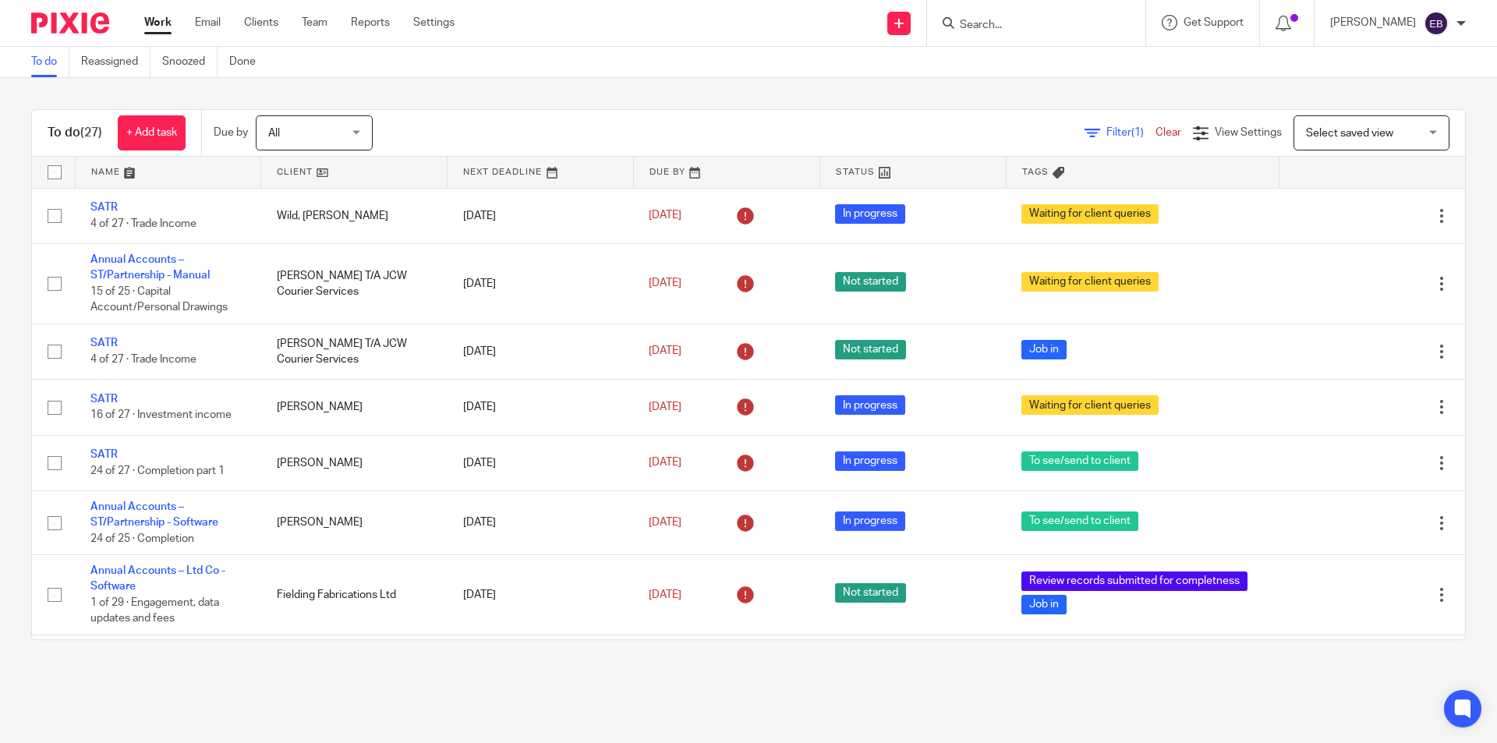
click at [1009, 30] on input "Search" at bounding box center [1028, 26] width 140 height 14
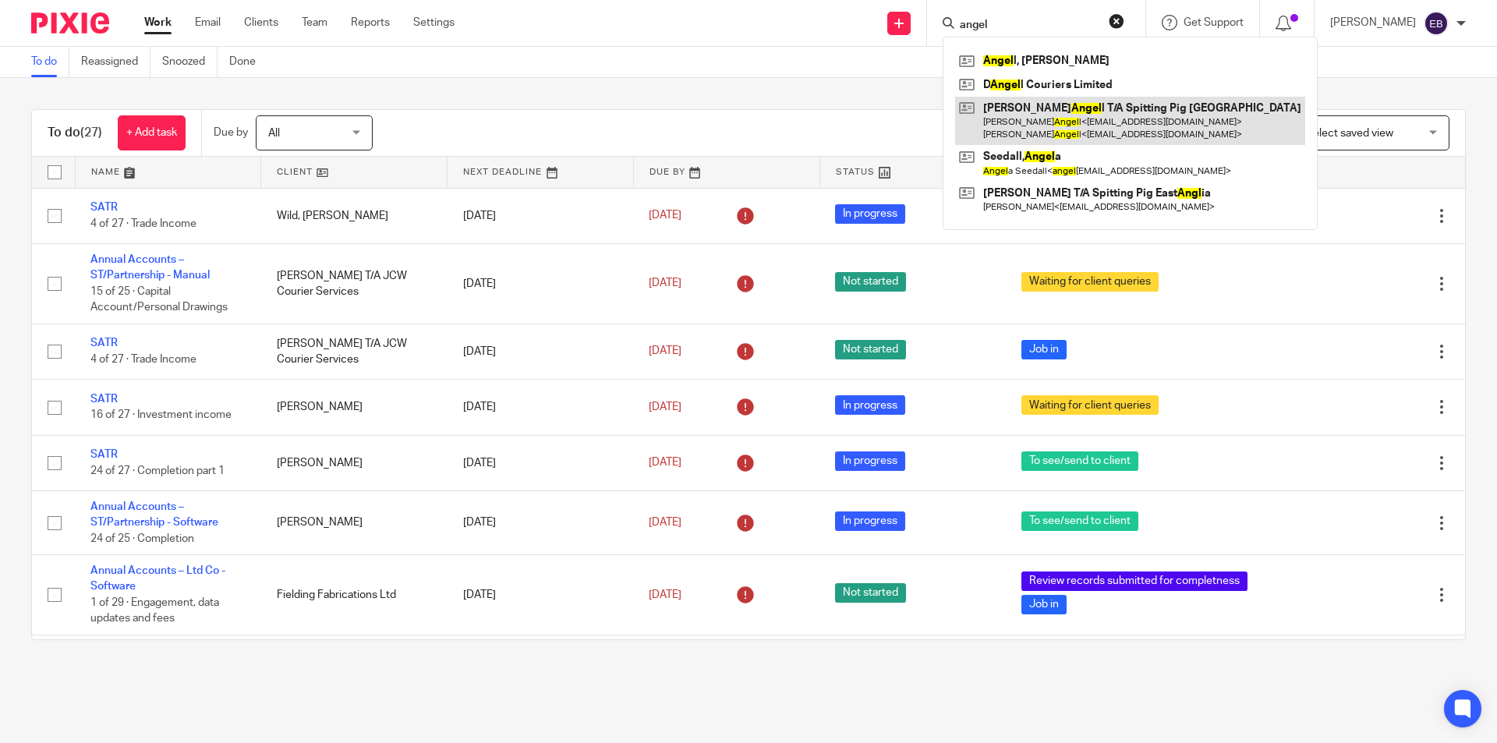
type input "angel"
click at [1064, 104] on link at bounding box center [1130, 121] width 350 height 48
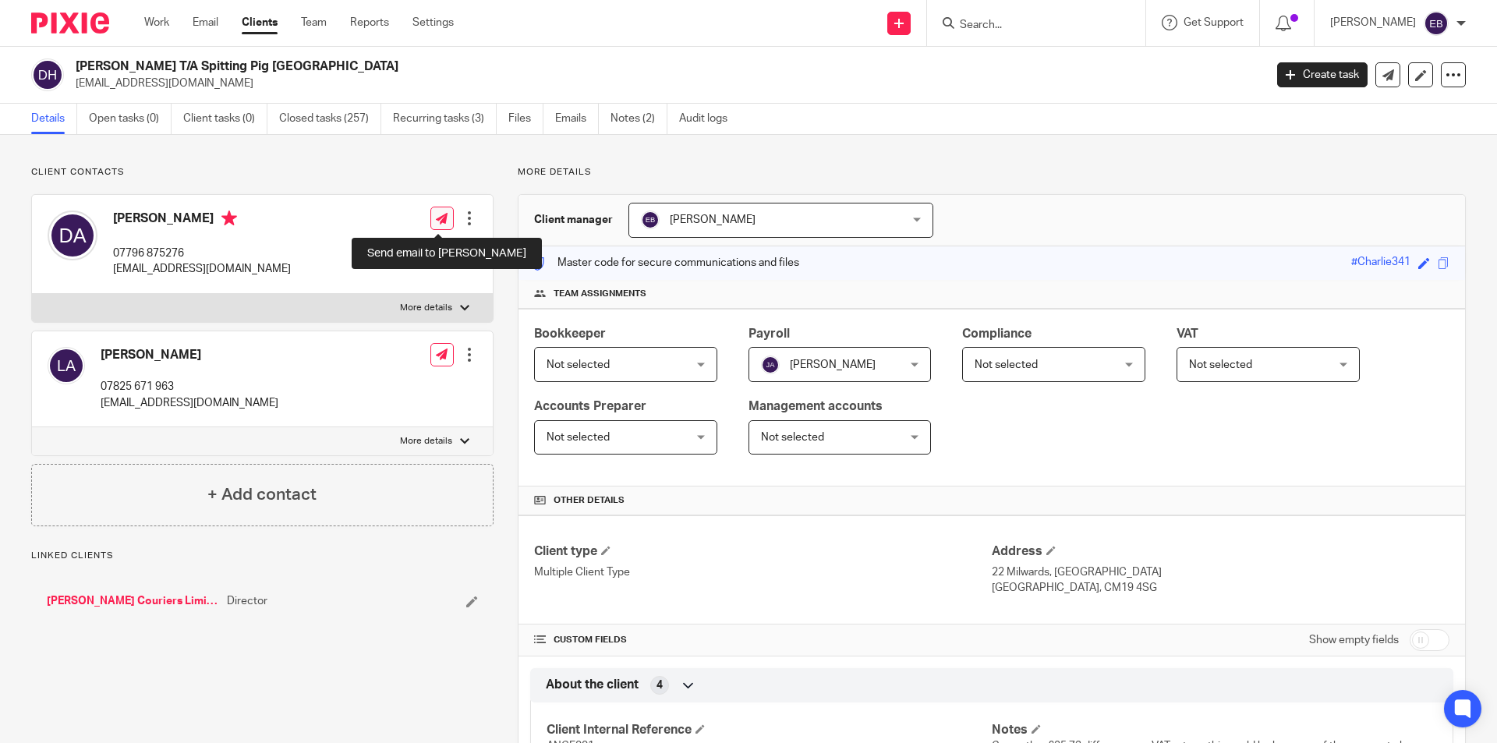
click at [436, 218] on icon at bounding box center [442, 219] width 12 height 12
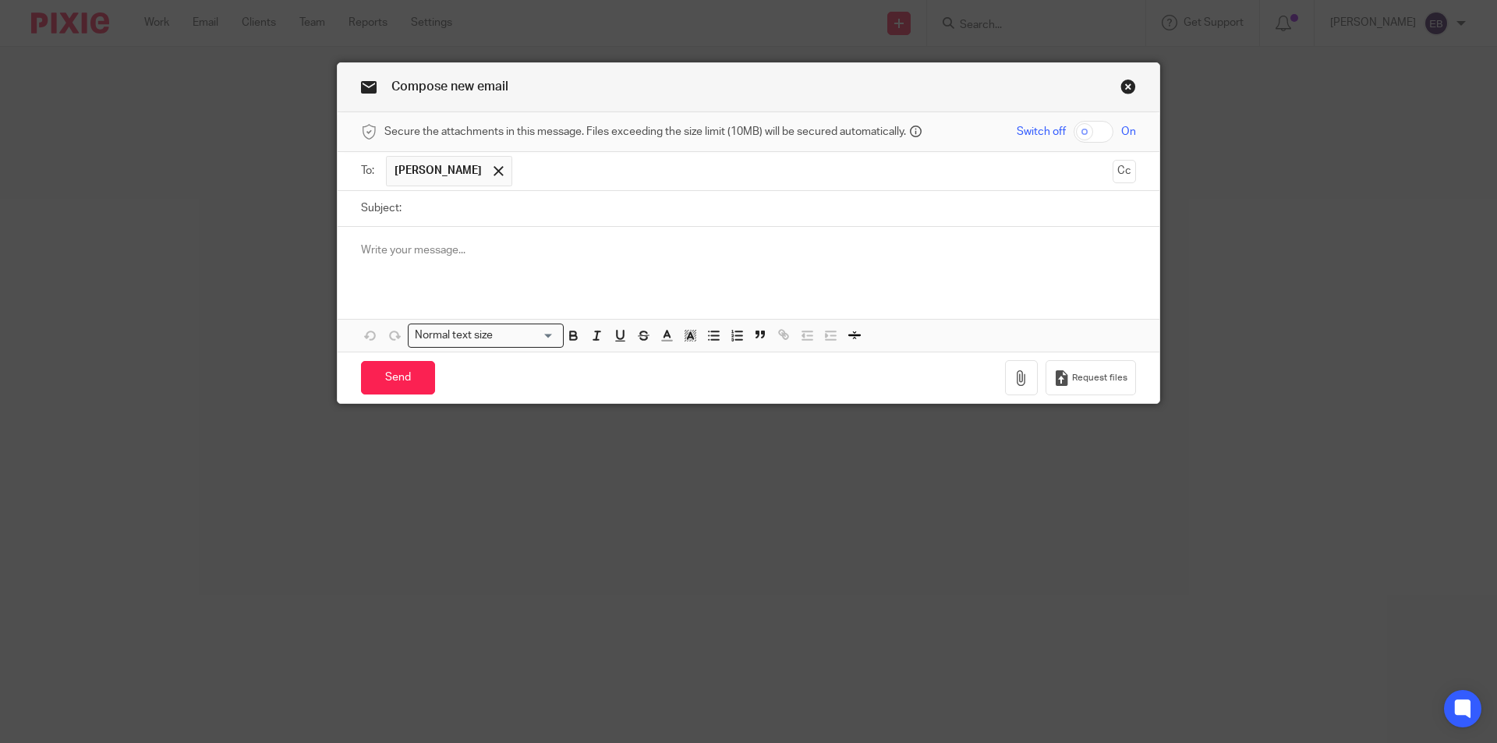
click at [1113, 175] on button "Cc" at bounding box center [1124, 171] width 23 height 23
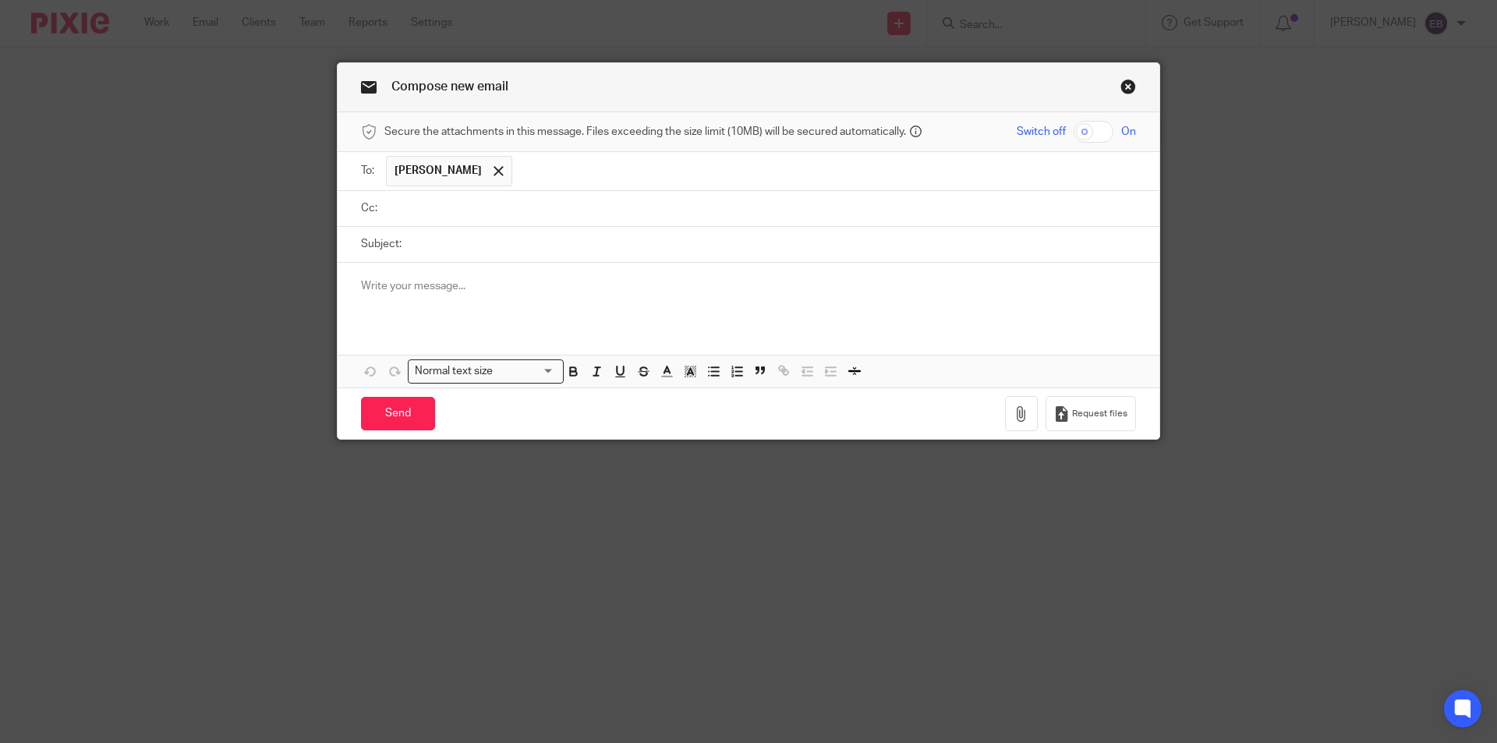
click at [469, 214] on input "text" at bounding box center [760, 209] width 740 height 18
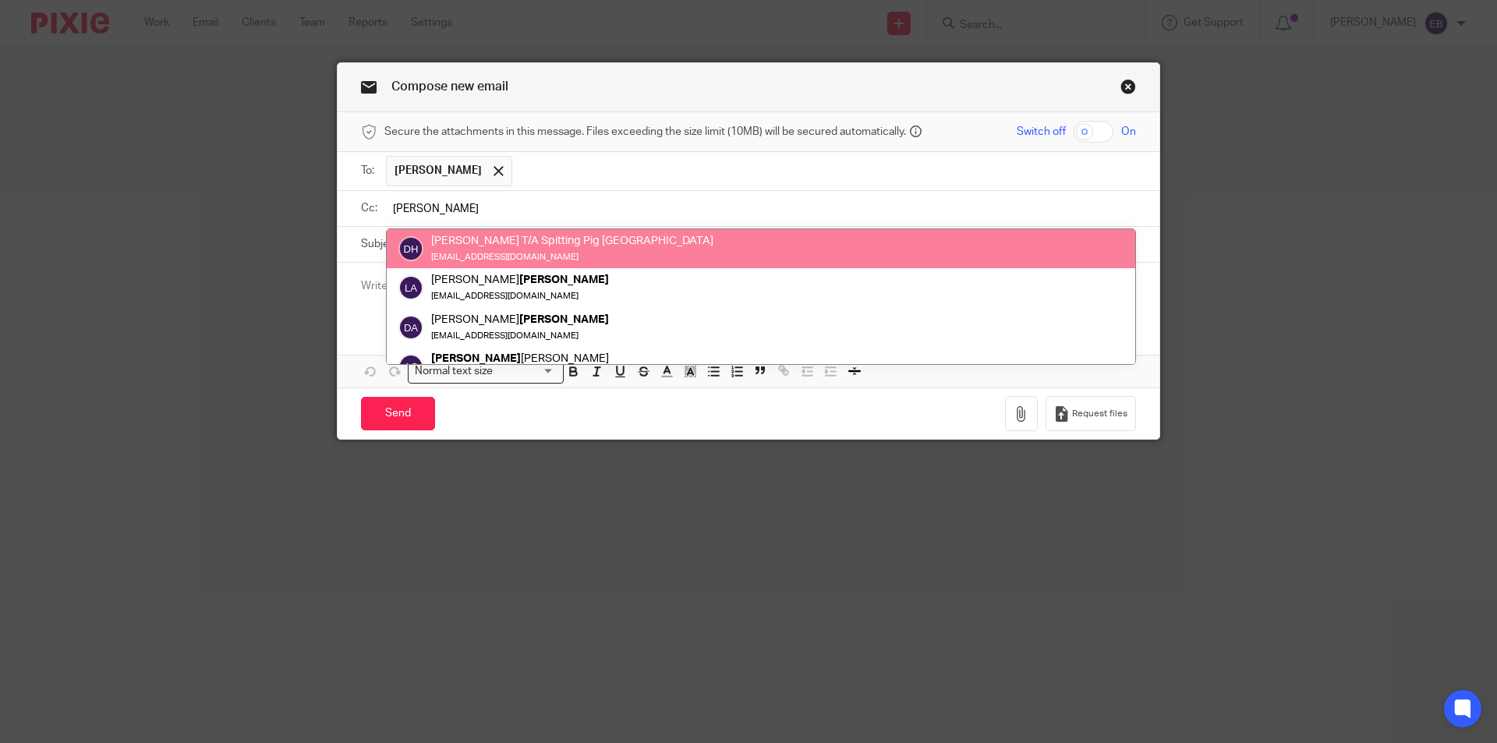
type input "angell"
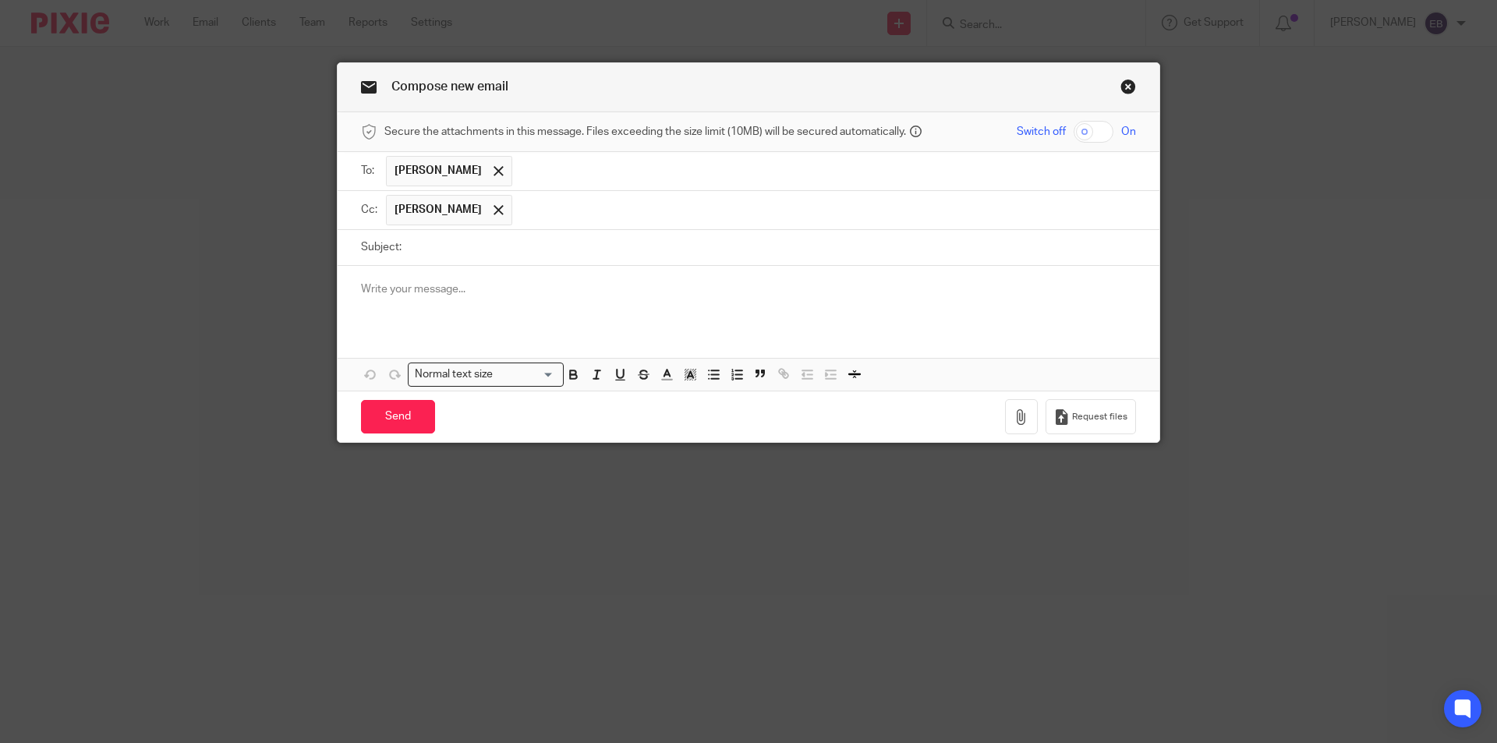
click at [919, 222] on input "text" at bounding box center [824, 210] width 609 height 30
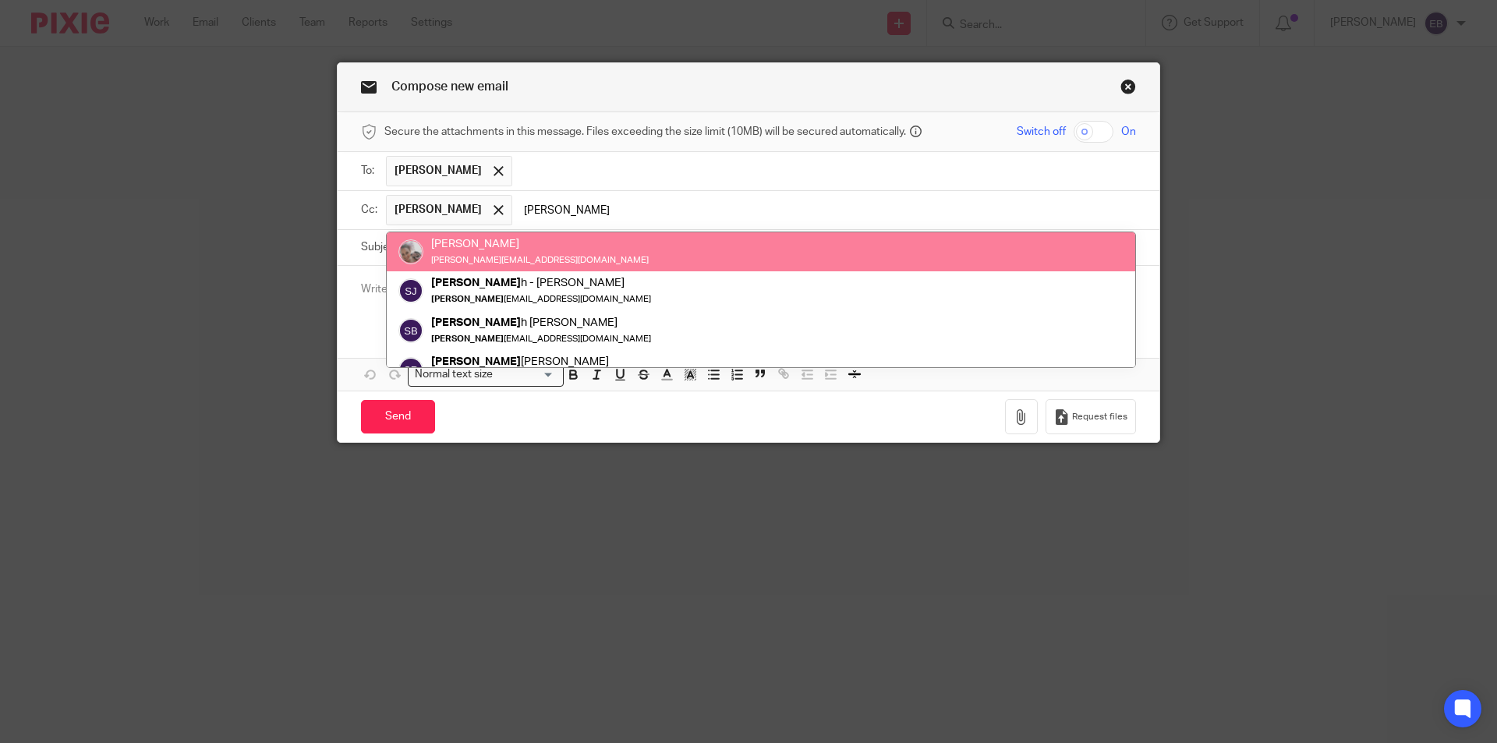
type input "sara"
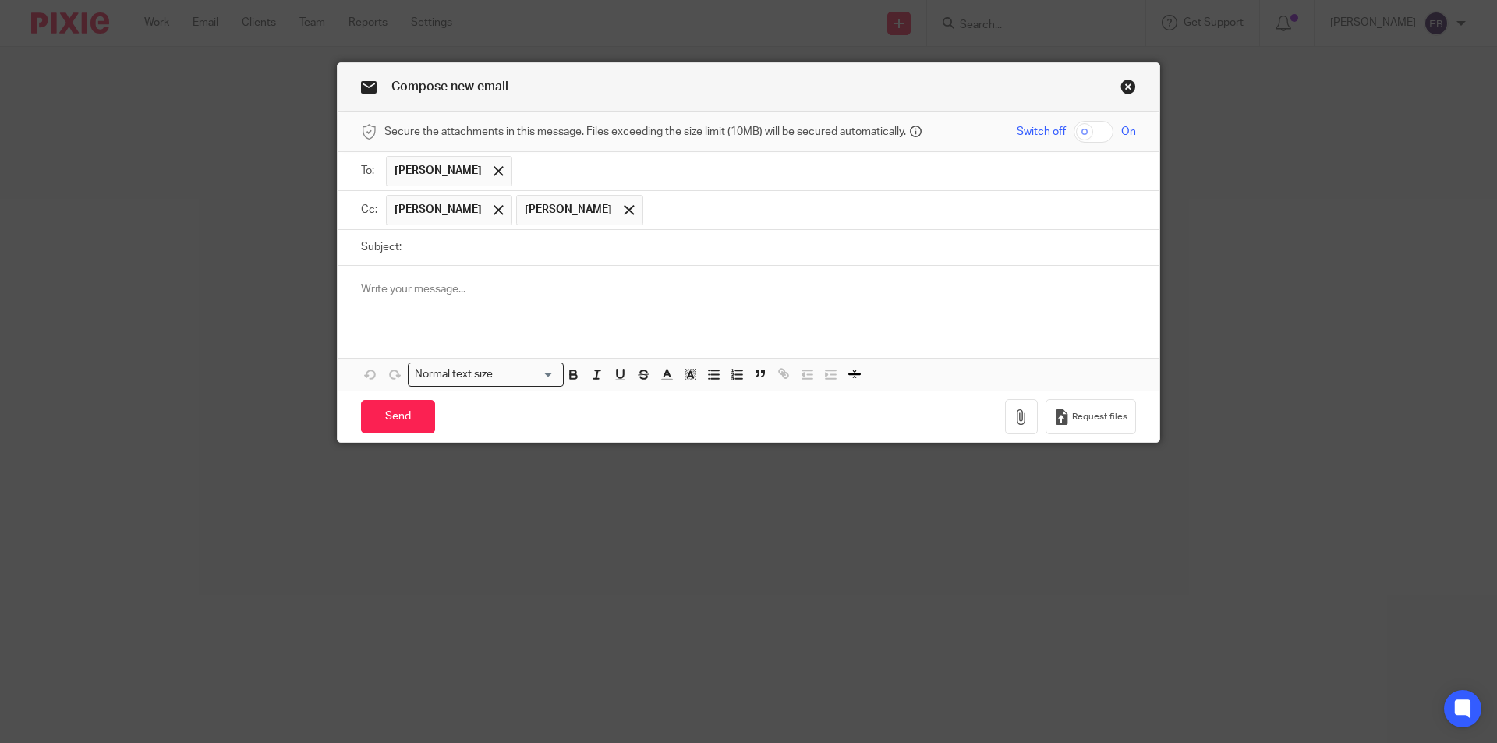
click at [501, 255] on input "Subject:" at bounding box center [772, 247] width 727 height 35
type input "VAT Deregistration"
click at [475, 276] on div at bounding box center [749, 296] width 822 height 61
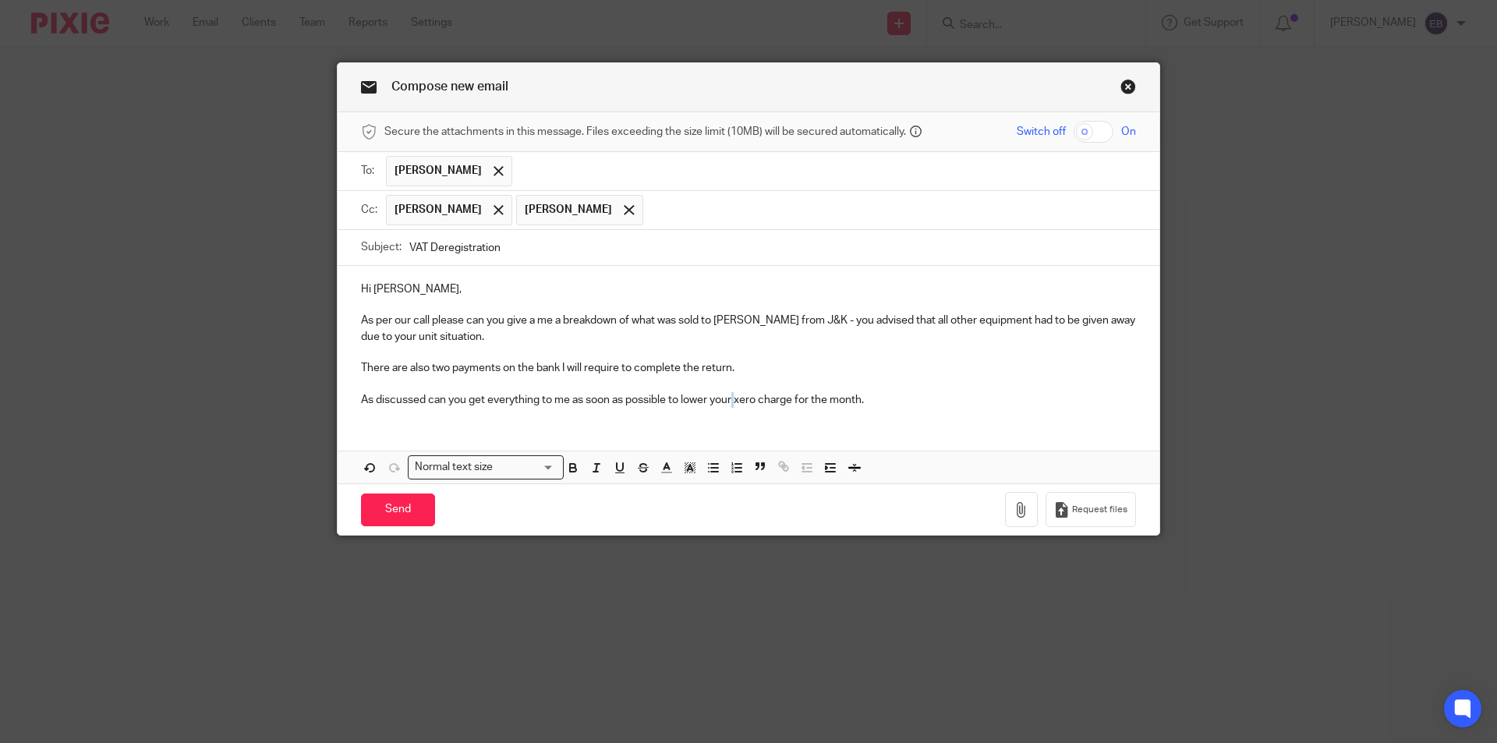
drag, startPoint x: 731, startPoint y: 404, endPoint x: 749, endPoint y: 404, distance: 17.9
click at [732, 404] on p "As discussed can you get everything to me as soon as possible to lower your xer…" at bounding box center [748, 400] width 775 height 16
click at [777, 350] on p at bounding box center [748, 353] width 775 height 16
click at [757, 367] on p "There are also two payments on the bank I will require to complete the return." at bounding box center [748, 368] width 775 height 16
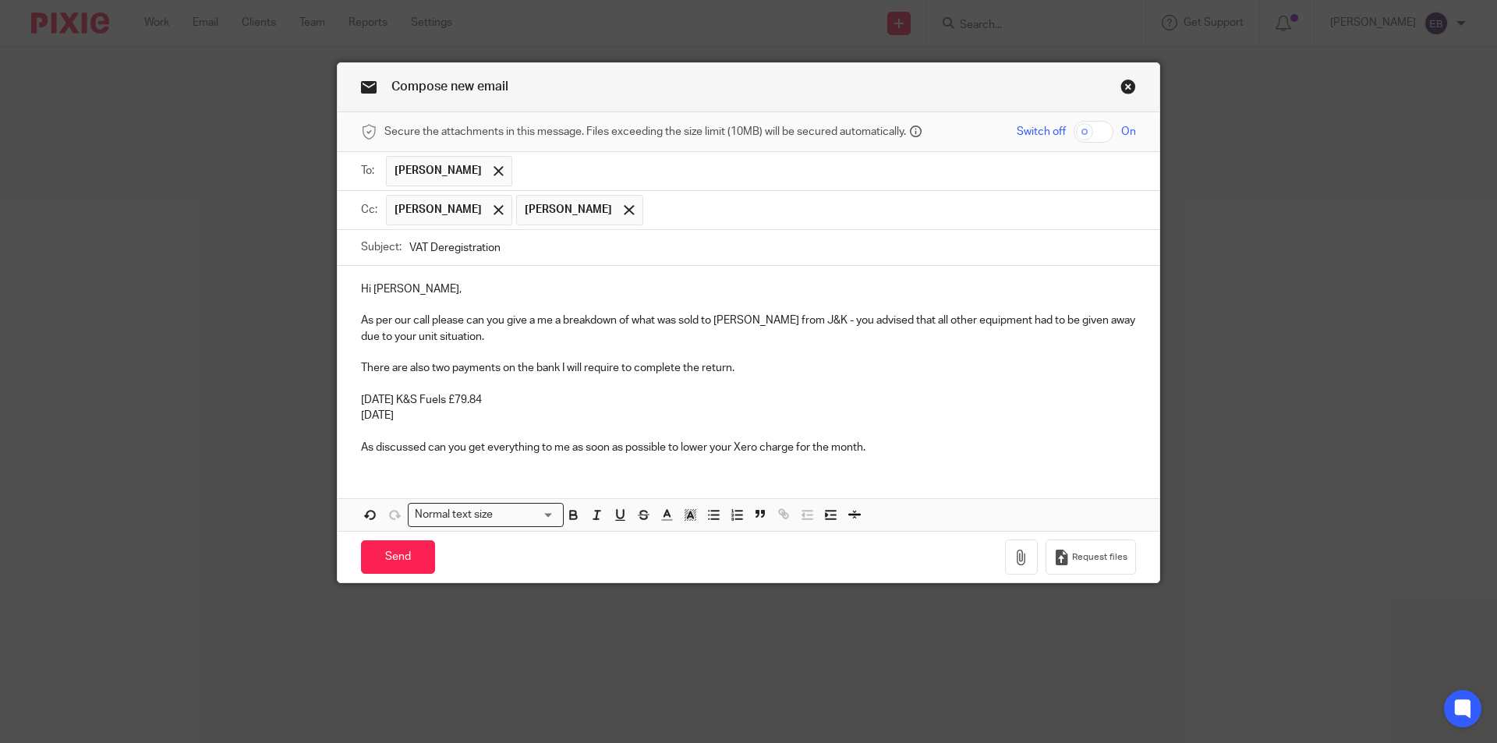
click at [391, 479] on div "Hi Darren, As per our call please can you give a me a breakdown of what was sol…" at bounding box center [749, 398] width 822 height 265
click at [370, 463] on div "Hi Darren, As per our call please can you give a me a breakdown of what was sol…" at bounding box center [749, 366] width 822 height 201
click at [368, 473] on div "Hi Darren, As per our call please can you give a me a breakdown of what was sol…" at bounding box center [749, 398] width 822 height 265
click at [922, 438] on p at bounding box center [748, 431] width 775 height 16
click at [919, 447] on p "As discussed can you get everything to me as soon as possible to lower your Xer…" at bounding box center [748, 448] width 775 height 16
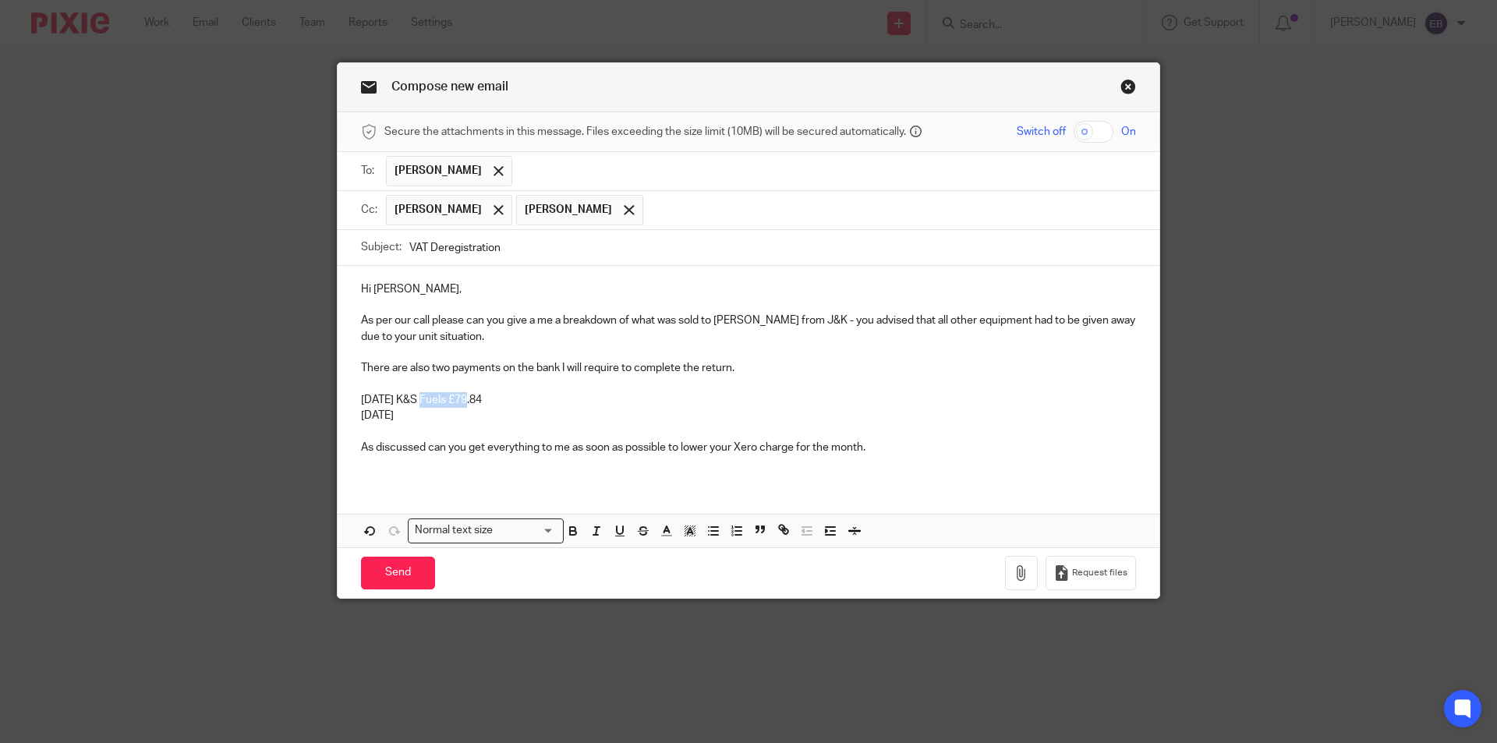
drag, startPoint x: 466, startPoint y: 398, endPoint x: 417, endPoint y: 395, distance: 48.4
click at [417, 395] on p "06/09/2025 K&S Fuels £79.84" at bounding box center [748, 400] width 775 height 16
copy p "K&S Fuels"
click at [430, 417] on p "07/09/2025" at bounding box center [748, 416] width 775 height 16
drag, startPoint x: 741, startPoint y: 439, endPoint x: 670, endPoint y: 448, distance: 71.5
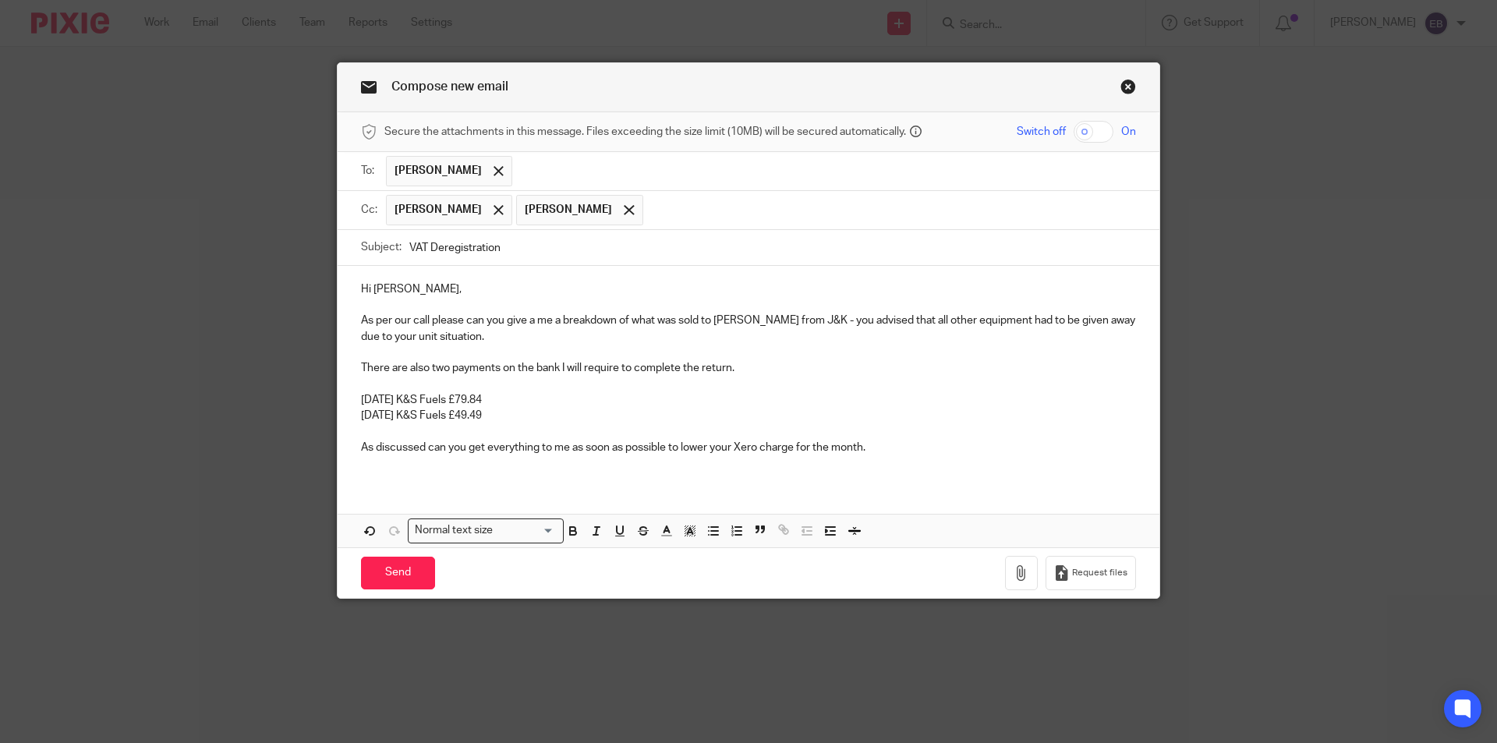
click at [670, 448] on p "As discussed can you get everything to me as soon as possible to lower your Xer…" at bounding box center [748, 448] width 775 height 16
click at [403, 575] on input "Send" at bounding box center [398, 574] width 74 height 34
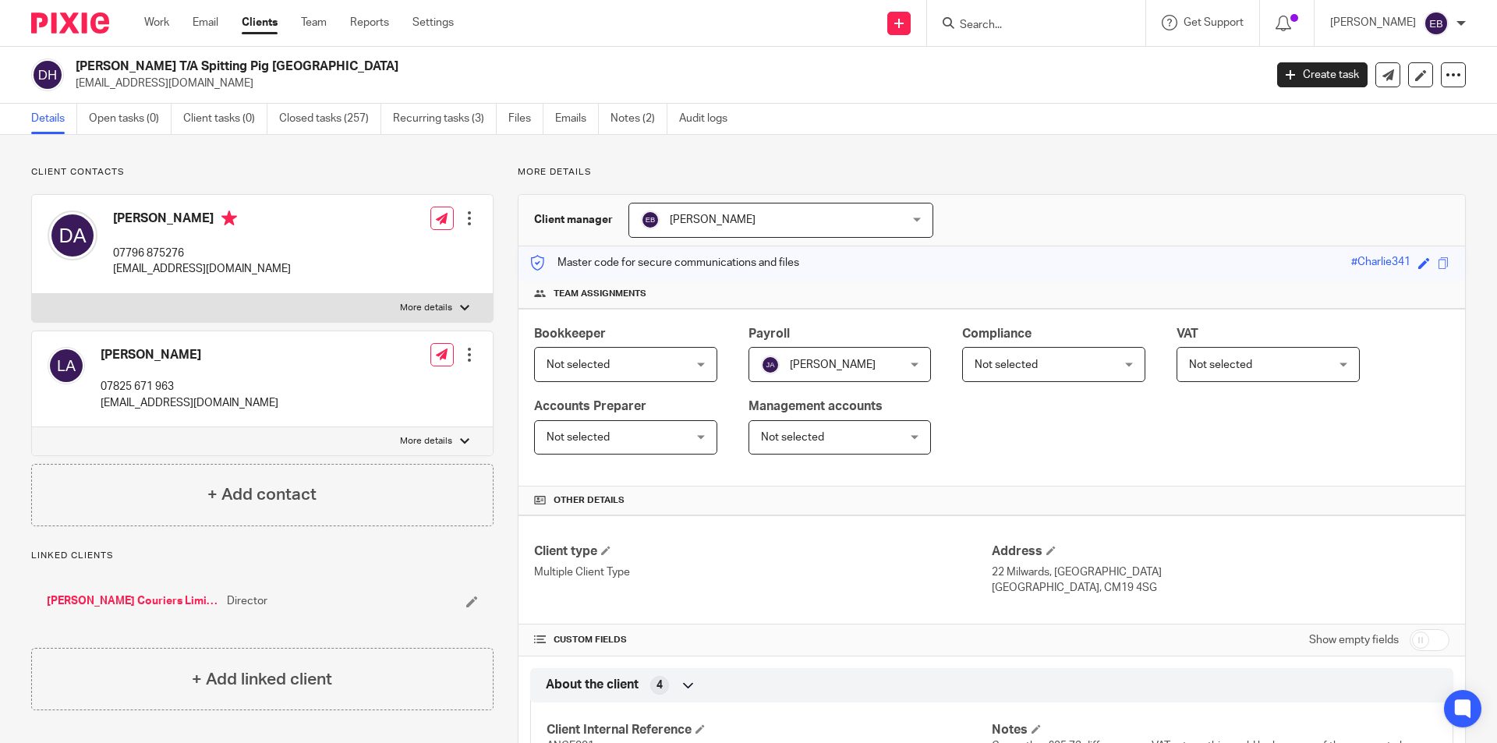
click at [1016, 15] on form at bounding box center [1041, 22] width 166 height 19
click at [1001, 20] on input "Search" at bounding box center [1028, 26] width 140 height 14
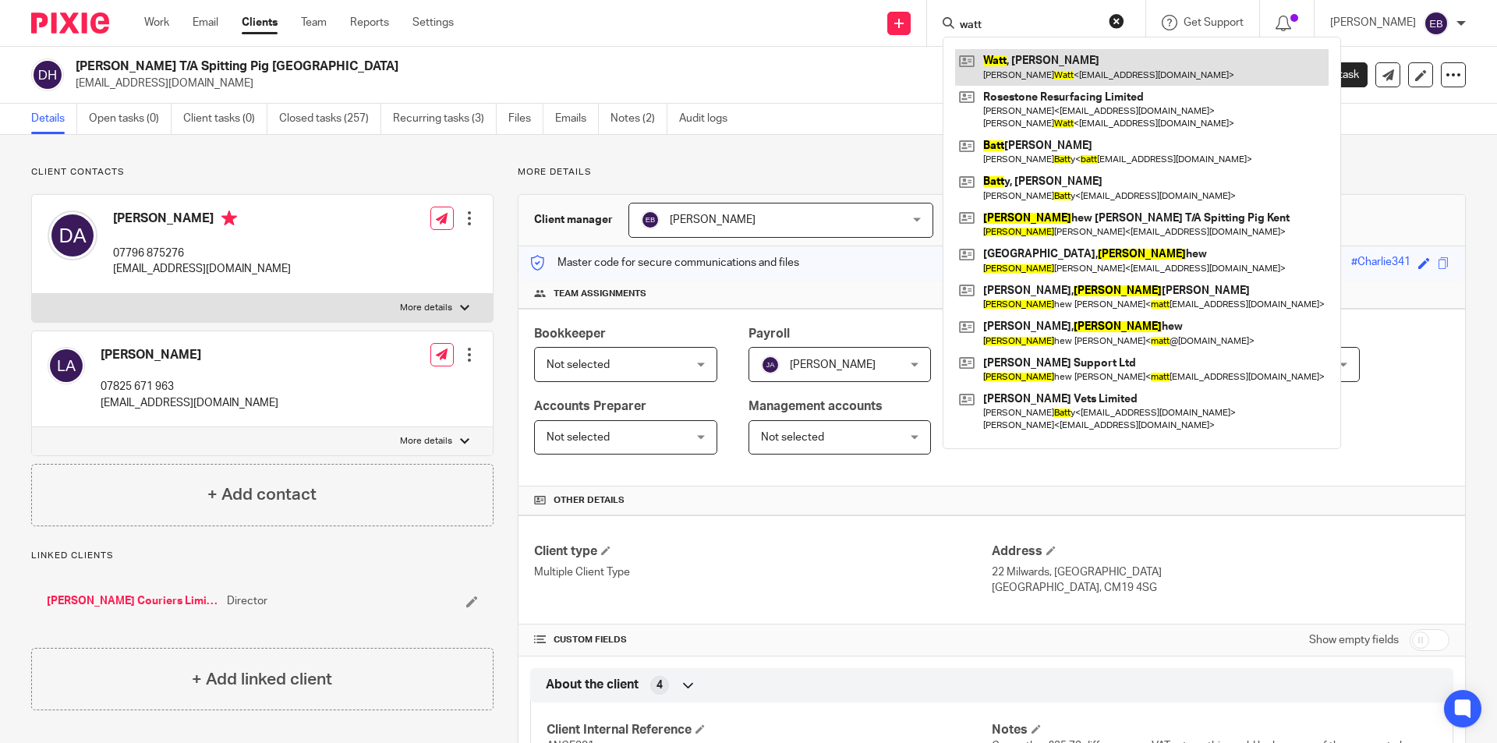
type input "watt"
click at [1062, 71] on link at bounding box center [1142, 67] width 374 height 36
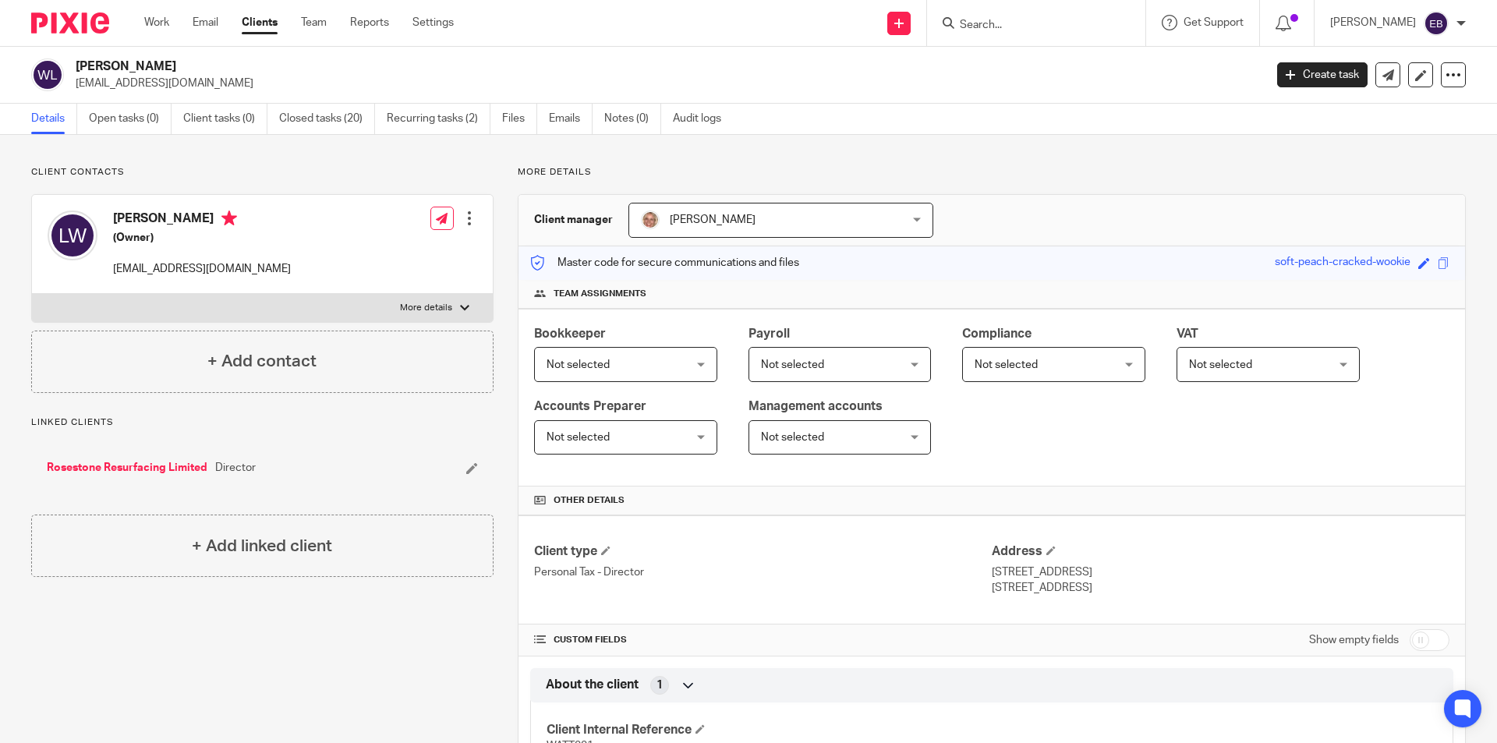
click at [430, 302] on p "More details" at bounding box center [426, 308] width 52 height 12
click at [32, 294] on input "More details" at bounding box center [31, 293] width 1 height 1
checkbox input "true"
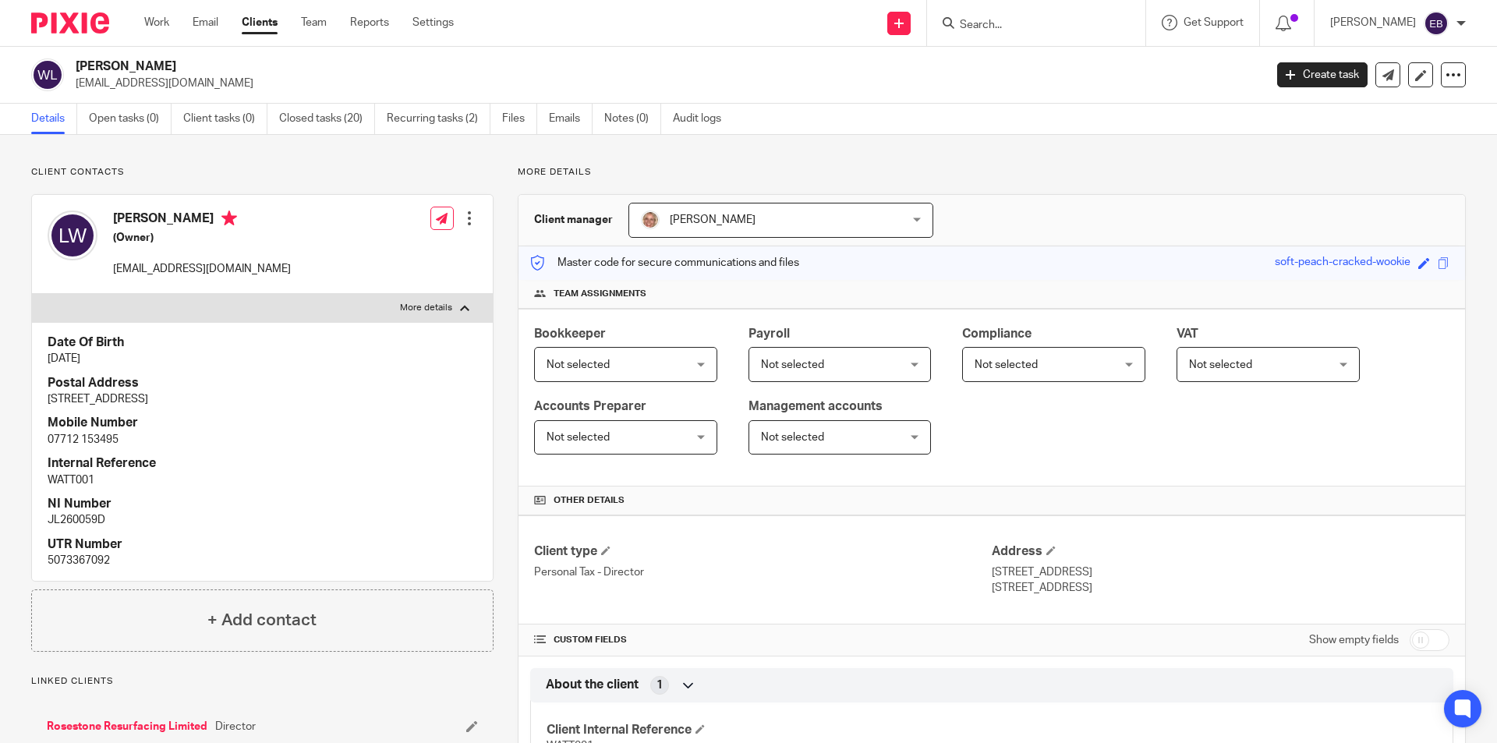
click at [993, 26] on input "Search" at bounding box center [1028, 26] width 140 height 14
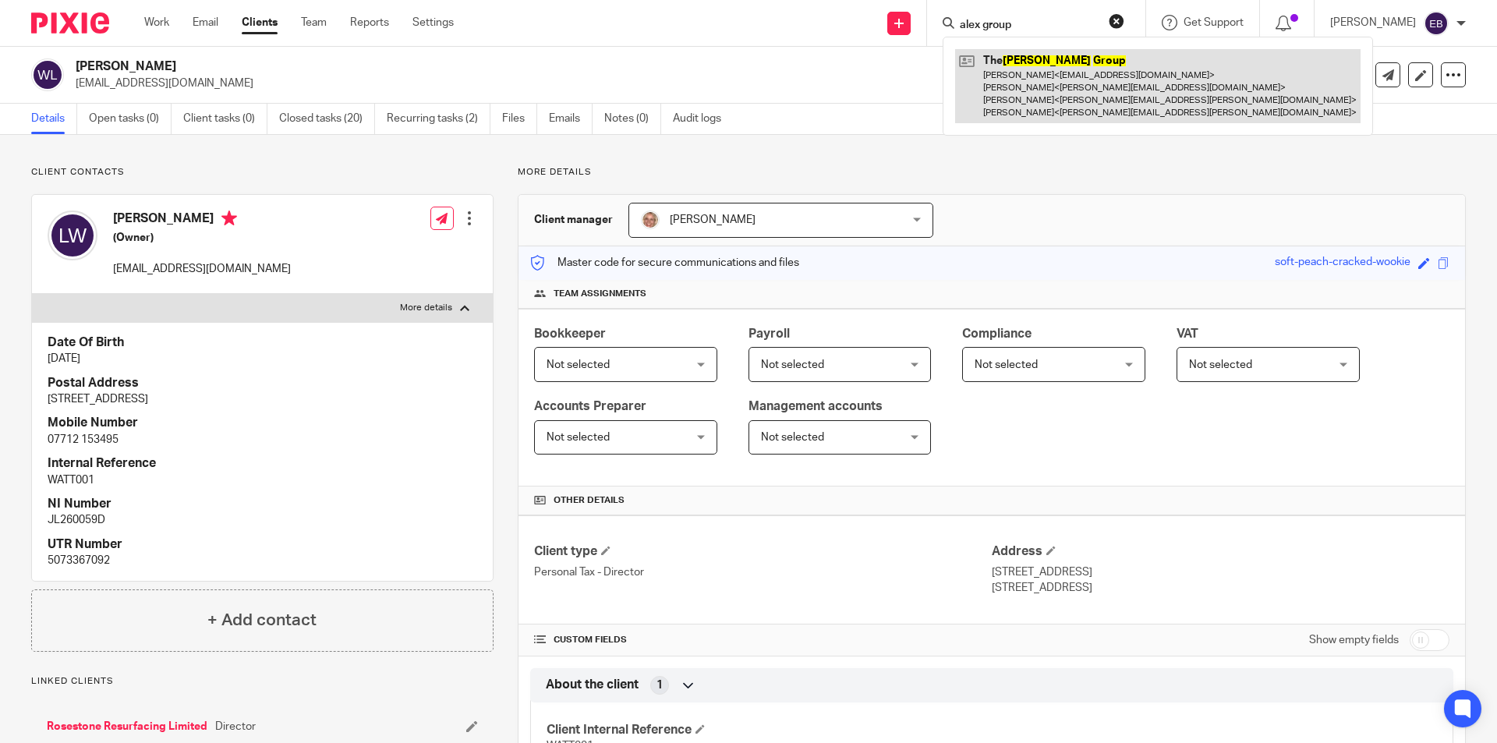
type input "alex group"
click at [1004, 97] on link at bounding box center [1157, 86] width 405 height 74
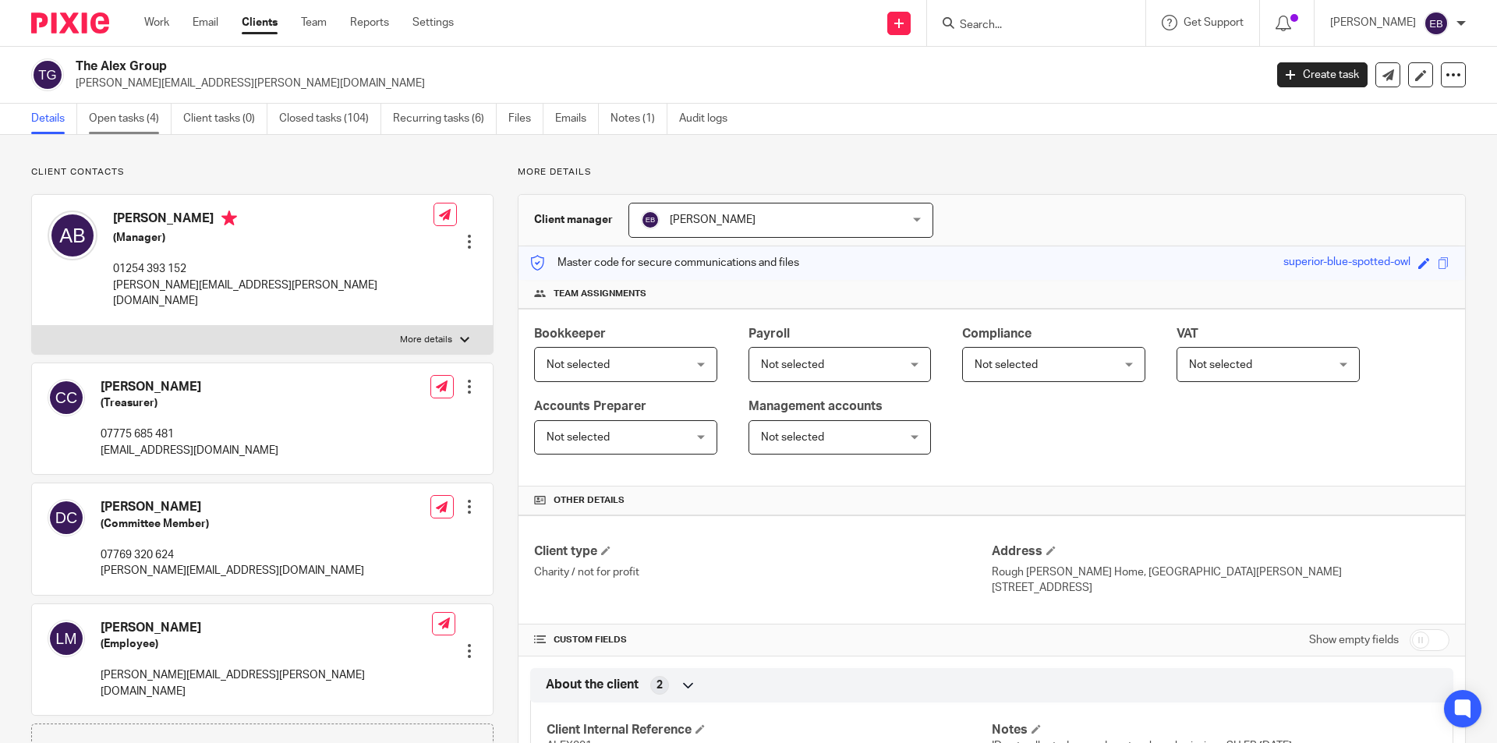
click at [135, 118] on link "Open tasks (4)" at bounding box center [130, 119] width 83 height 30
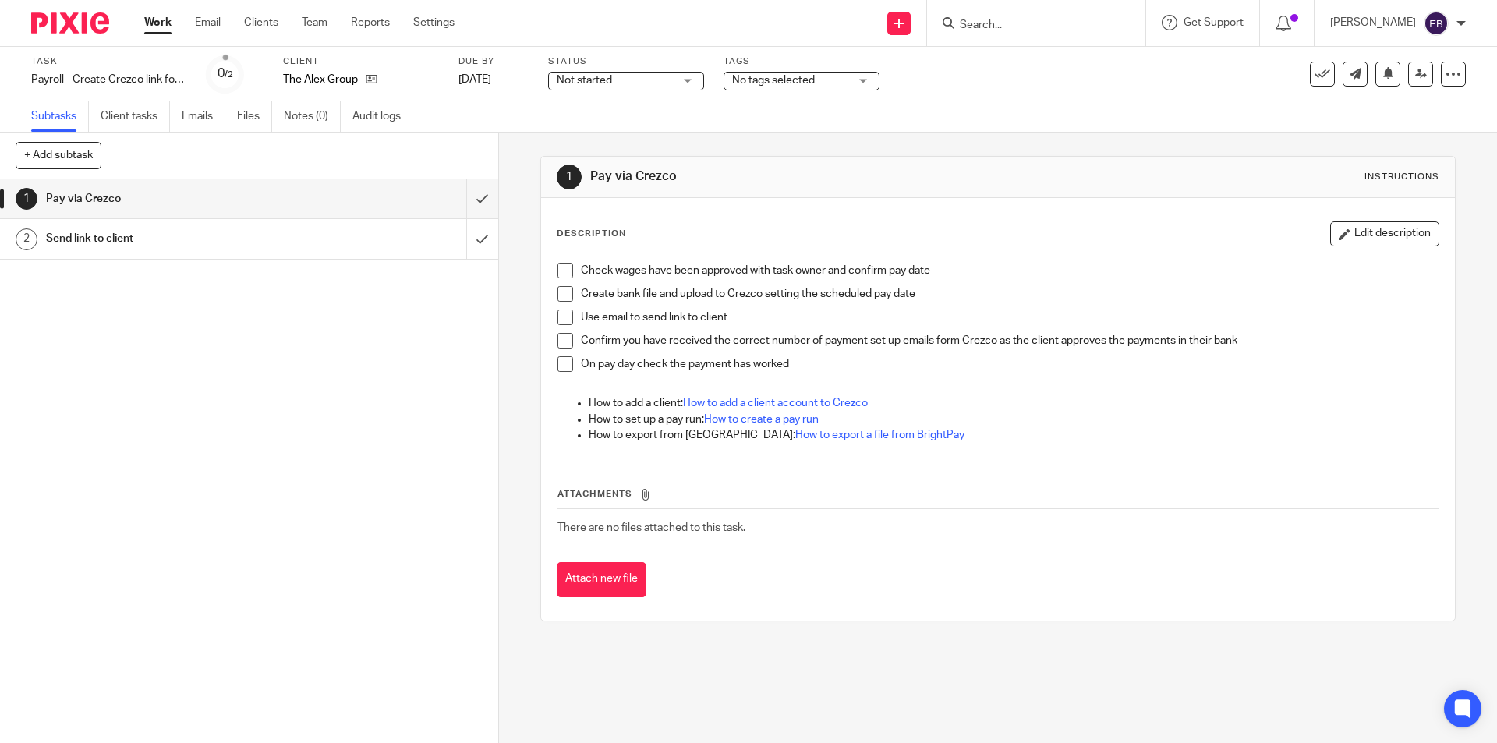
click at [560, 272] on span at bounding box center [566, 271] width 16 height 16
click at [561, 295] on span at bounding box center [566, 294] width 16 height 16
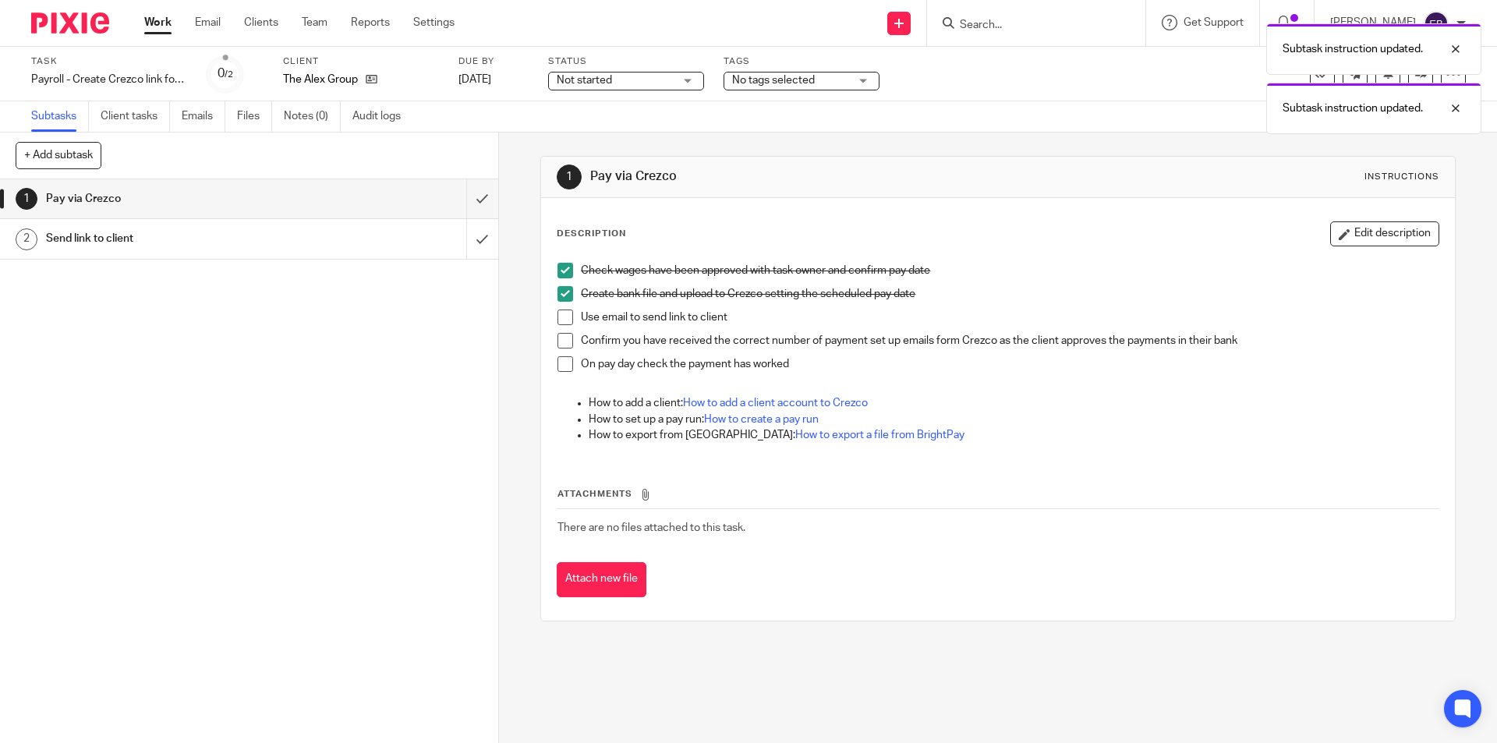
click at [565, 320] on span at bounding box center [566, 318] width 16 height 16
click at [348, 221] on link "2 Send link to client" at bounding box center [233, 238] width 466 height 39
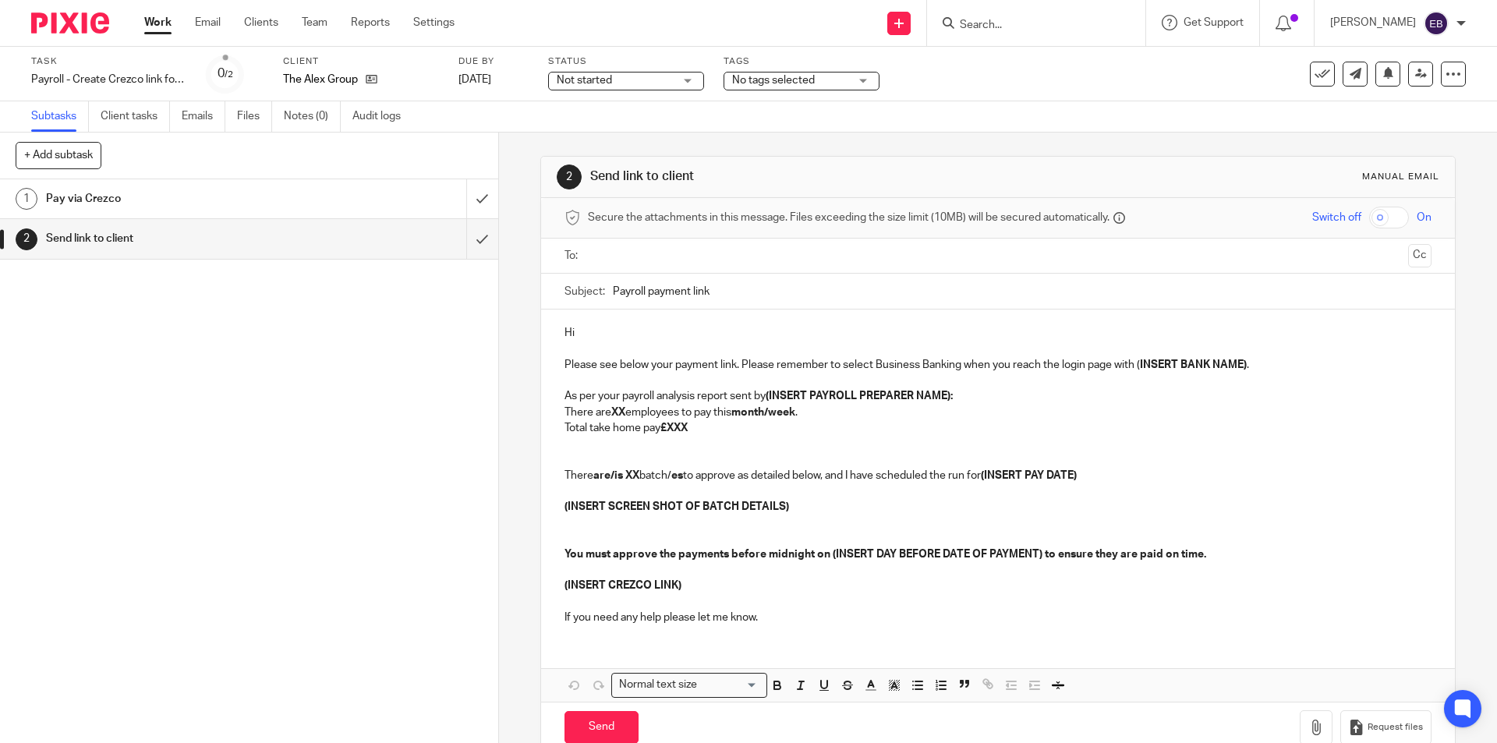
click at [656, 257] on input "text" at bounding box center [997, 256] width 808 height 18
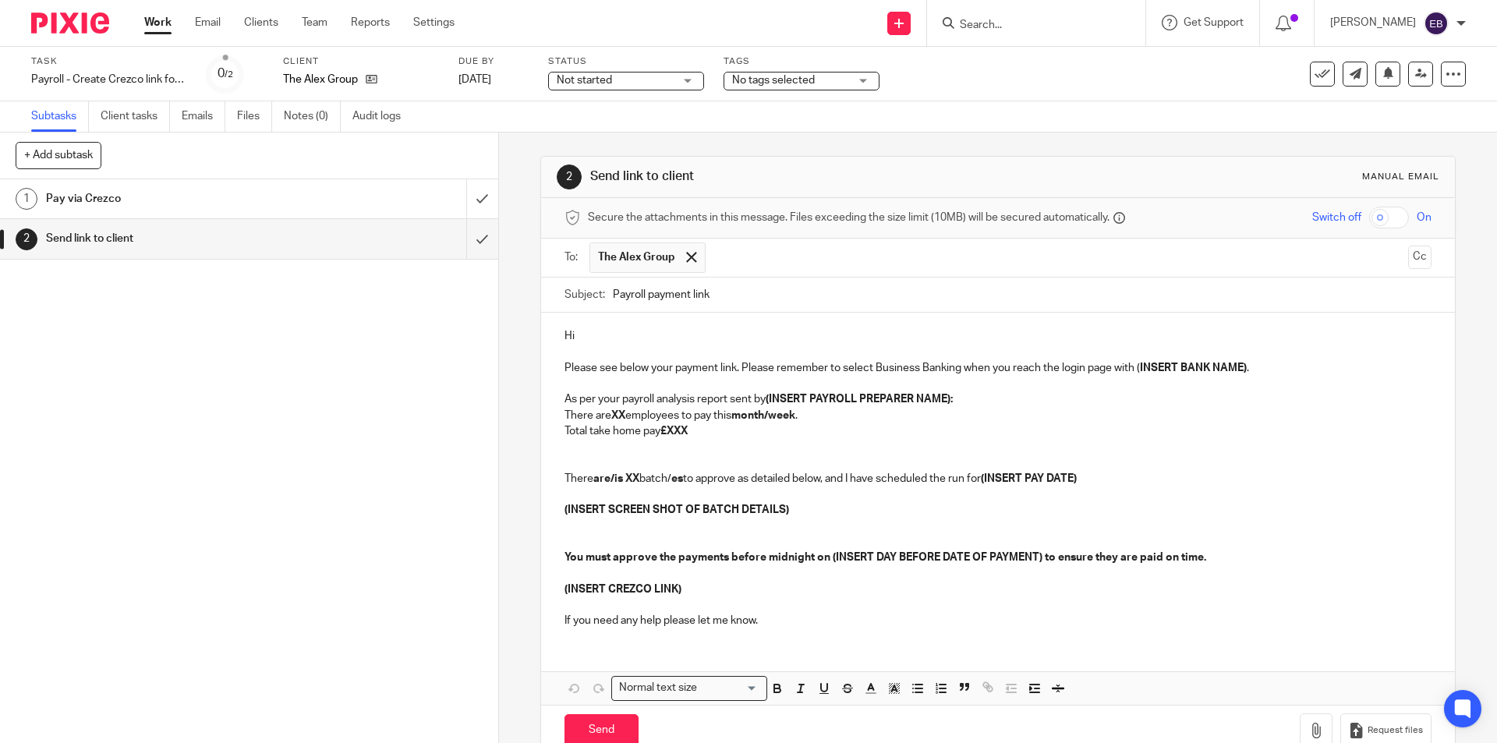
click at [595, 335] on p "Hi" at bounding box center [998, 336] width 866 height 16
click at [611, 480] on strong "are/is" at bounding box center [608, 478] width 30 height 11
click at [617, 478] on strong "XX" at bounding box center [611, 478] width 14 height 11
click at [643, 480] on strong "es" at bounding box center [649, 478] width 12 height 11
drag, startPoint x: 1047, startPoint y: 481, endPoint x: 947, endPoint y: 482, distance: 100.6
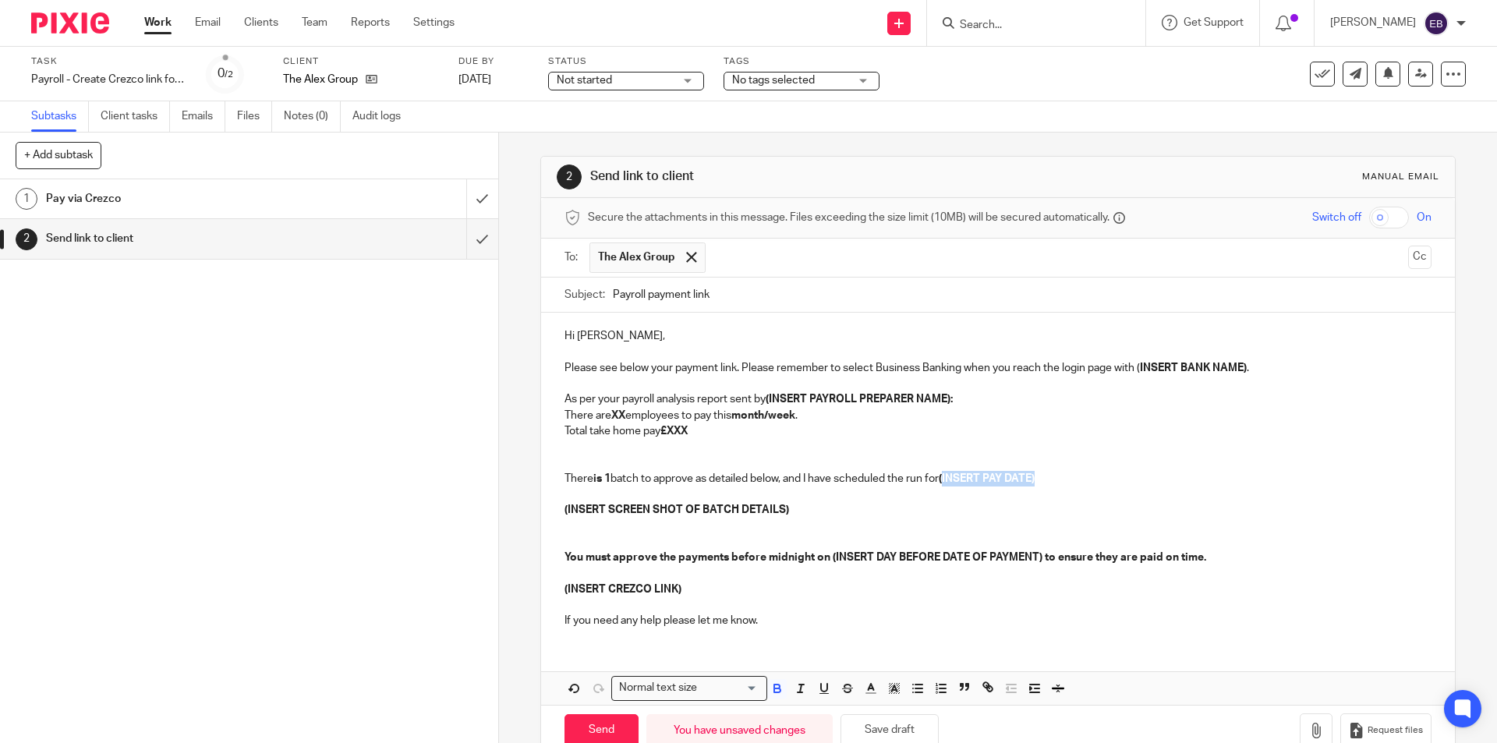
click at [947, 482] on p "There is 1 batch to approve as detailed below, and I have scheduled the run for…" at bounding box center [998, 479] width 866 height 16
drag, startPoint x: 815, startPoint y: 506, endPoint x: 763, endPoint y: 511, distance: 52.5
click at [761, 513] on p "(INSERT SCREEN SHOT OF BATCH DETAILS)" at bounding box center [998, 510] width 866 height 16
drag, startPoint x: 559, startPoint y: 509, endPoint x: 573, endPoint y: 536, distance: 30.0
click at [573, 536] on div "Hi Andrea, Please see below your payment link. Please remember to select Busine…" at bounding box center [997, 477] width 913 height 328
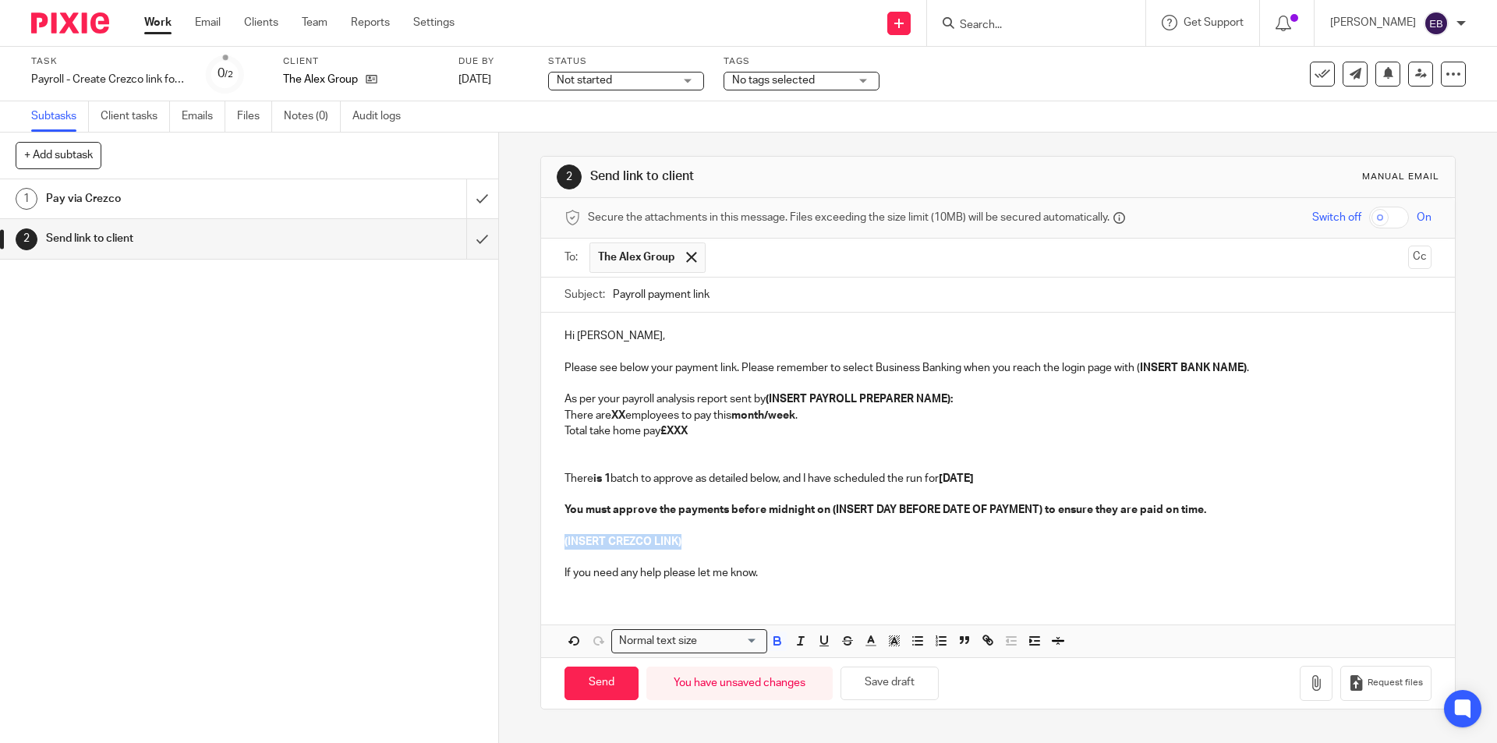
drag, startPoint x: 682, startPoint y: 545, endPoint x: 560, endPoint y: 543, distance: 121.7
click at [565, 543] on p "(INSERT CREZCO LINK)" at bounding box center [998, 542] width 866 height 16
drag, startPoint x: 1038, startPoint y: 511, endPoint x: 829, endPoint y: 509, distance: 209.0
click at [830, 507] on strong "You must approve the payments before midnight on (INSERT DAY BEFORE DATE OF PAY…" at bounding box center [886, 510] width 642 height 11
click at [641, 457] on p at bounding box center [998, 455] width 866 height 32
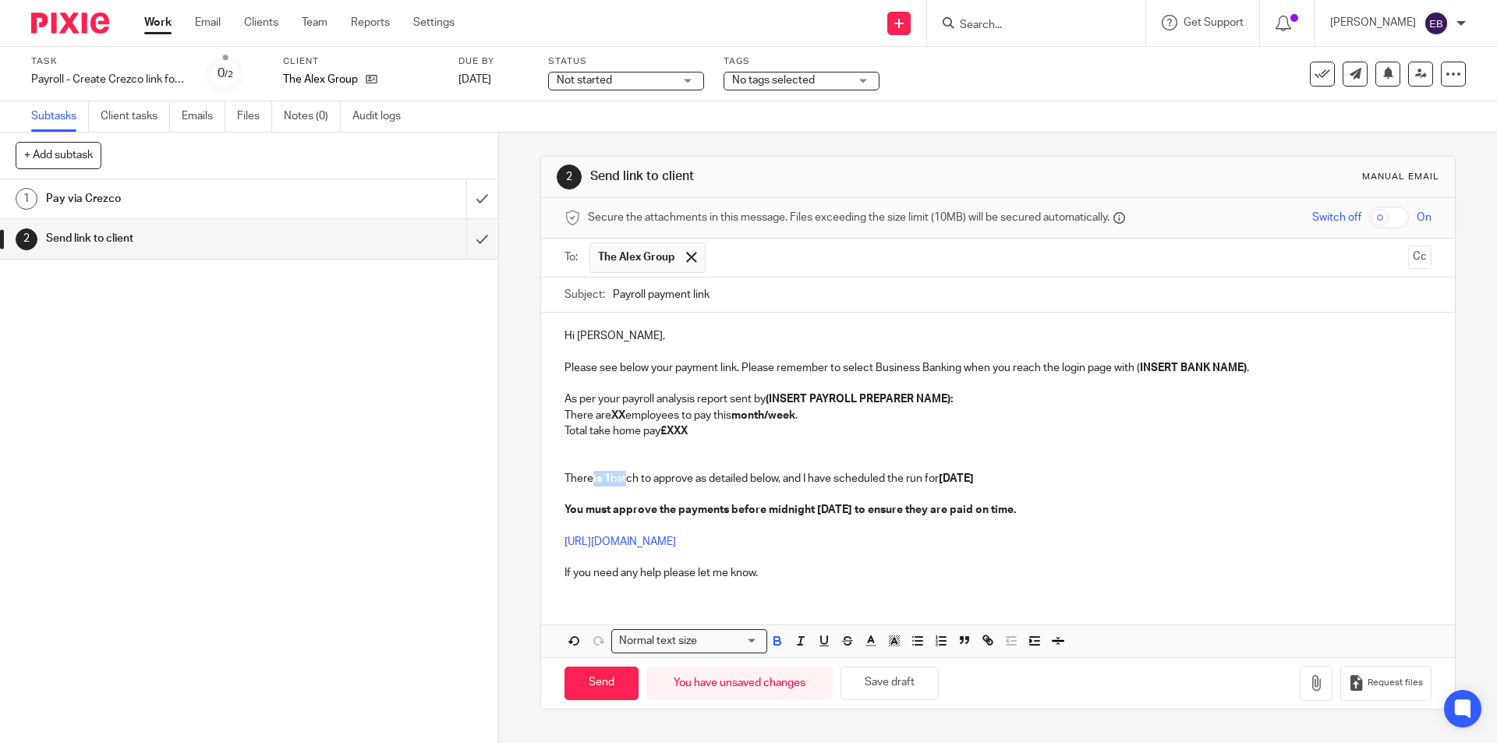
drag, startPoint x: 586, startPoint y: 476, endPoint x: 622, endPoint y: 478, distance: 35.9
click at [622, 478] on p "There is 1 batch to approve as detailed below, and I have scheduled the run for…" at bounding box center [998, 479] width 866 height 16
click at [775, 643] on icon "button" at bounding box center [777, 643] width 6 height 4
click at [696, 430] on p "Total take home pay £XXX" at bounding box center [998, 431] width 866 height 16
click at [624, 412] on strong "XX" at bounding box center [618, 415] width 14 height 11
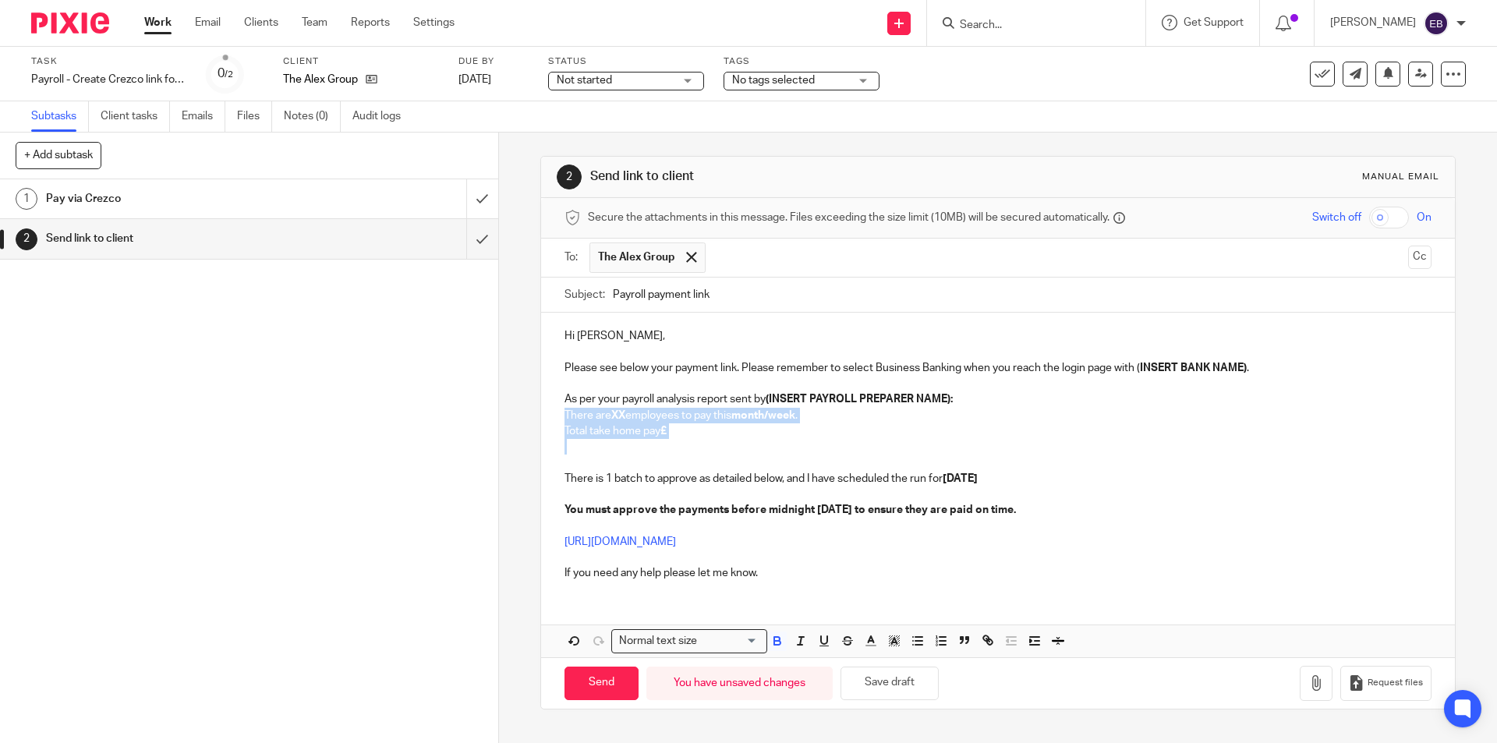
drag, startPoint x: 682, startPoint y: 439, endPoint x: 563, endPoint y: 416, distance: 120.7
click at [563, 416] on div "Hi Andrea, Please see below your payment link. Please remember to select Busine…" at bounding box center [997, 453] width 913 height 280
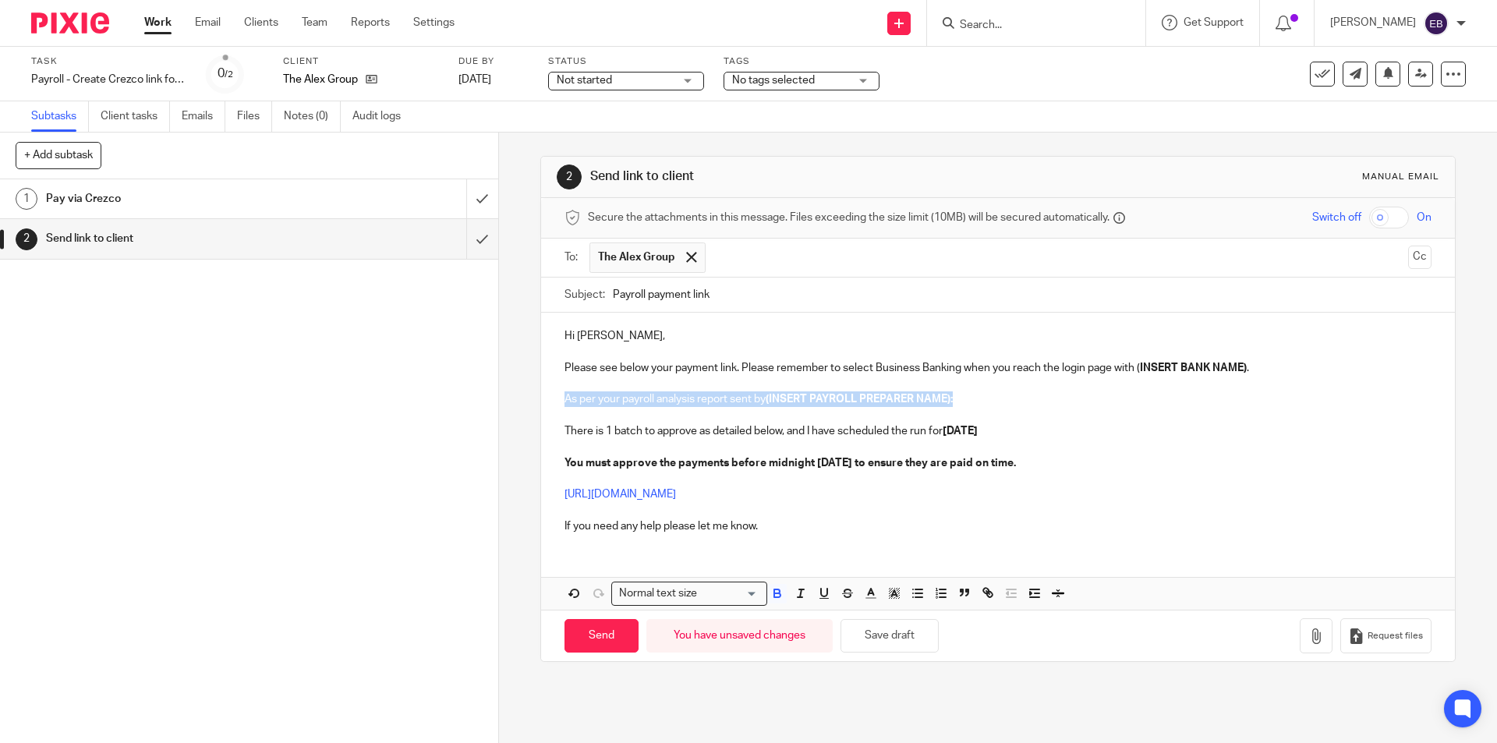
drag, startPoint x: 949, startPoint y: 398, endPoint x: 541, endPoint y: 405, distance: 407.9
click at [541, 405] on div "Hi Andrea, Please see below your payment link. Please remember to select Busine…" at bounding box center [997, 429] width 913 height 232
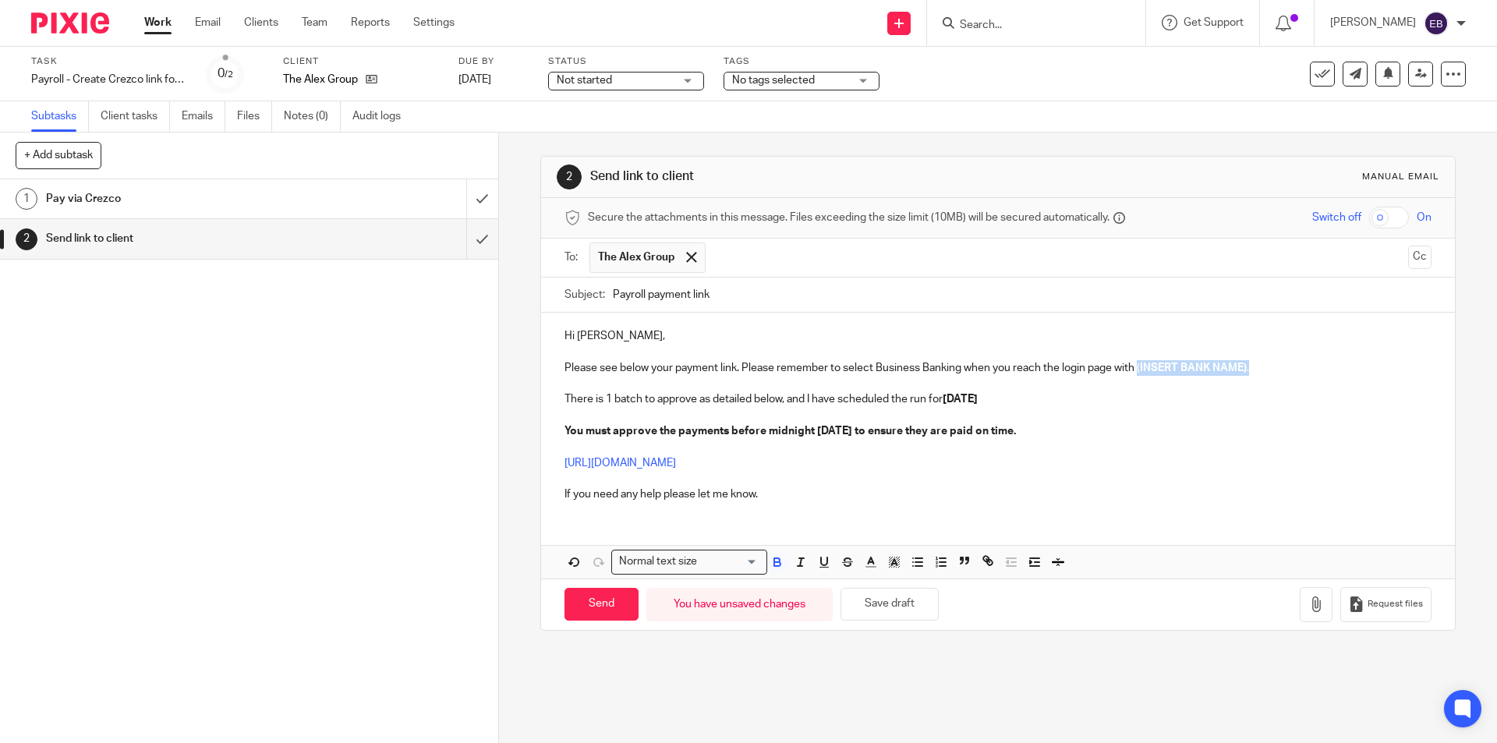
drag, startPoint x: 1253, startPoint y: 369, endPoint x: 1137, endPoint y: 373, distance: 116.3
click at [1137, 373] on p "Please see below your payment link. Please remember to select Business Banking …" at bounding box center [998, 376] width 866 height 32
click at [591, 610] on input "Send" at bounding box center [602, 605] width 74 height 34
type input "Sent"
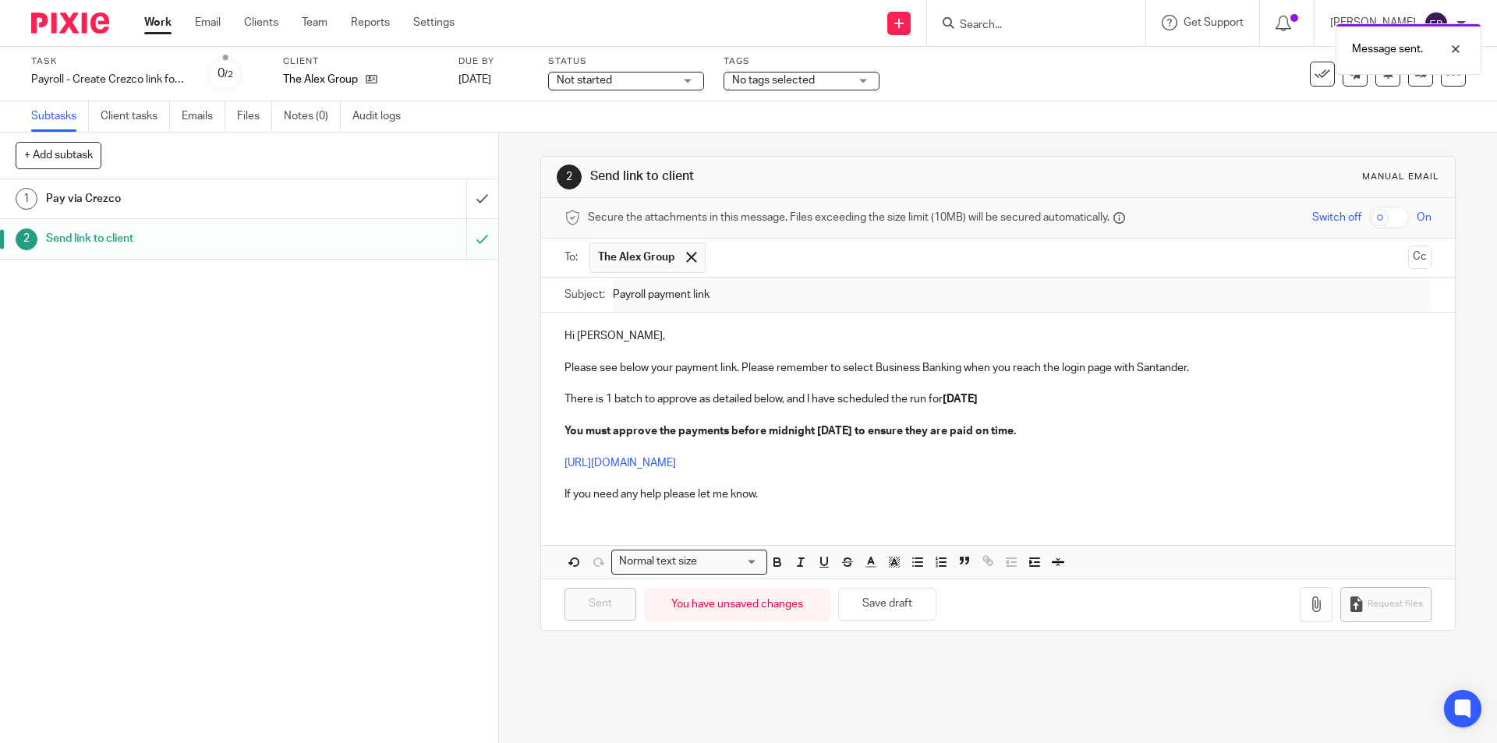
click at [775, 69] on div "Message sent." at bounding box center [1115, 45] width 733 height 59
click at [781, 77] on span "No tags selected" at bounding box center [773, 80] width 83 height 11
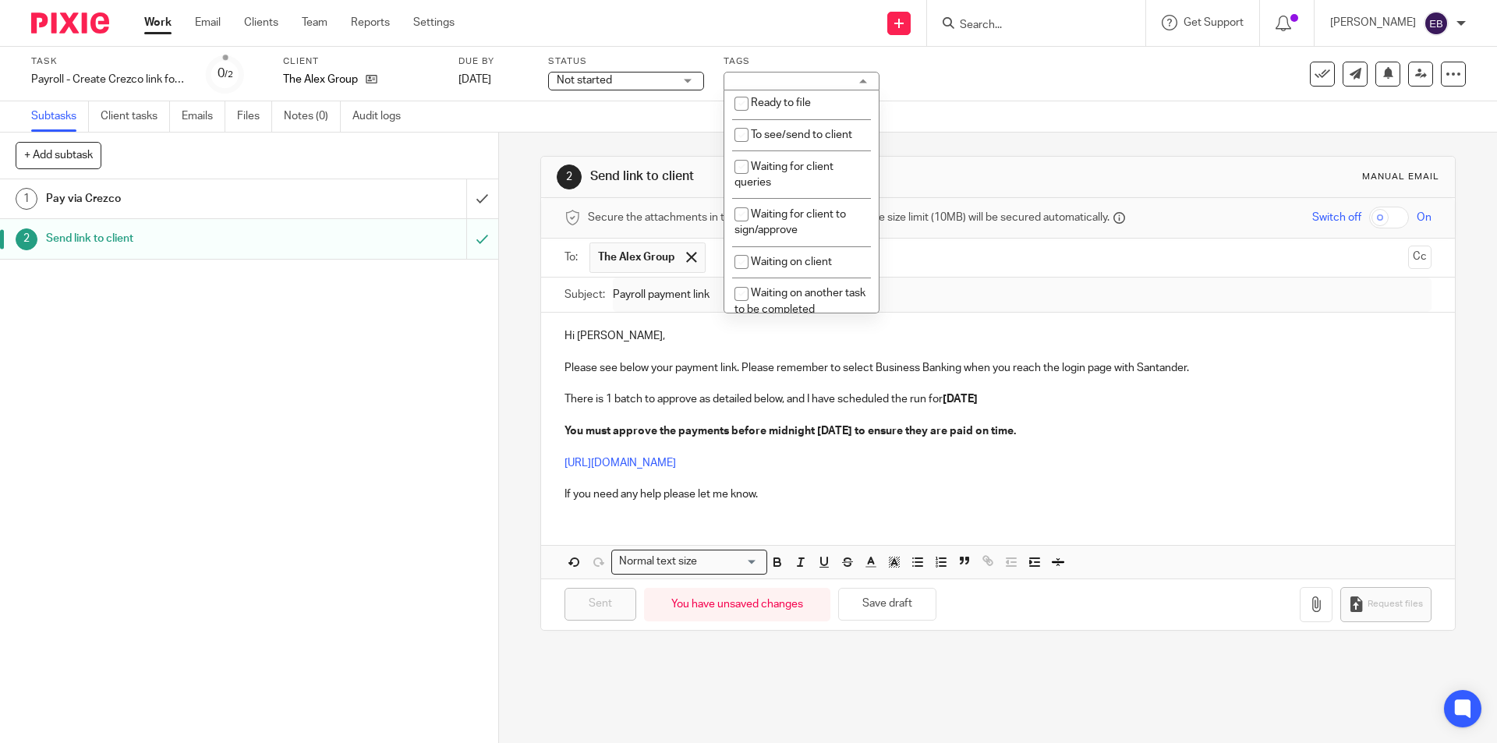
scroll to position [244, 0]
click at [830, 210] on span "Waiting for client to sign/approve" at bounding box center [791, 218] width 112 height 27
checkbox input "true"
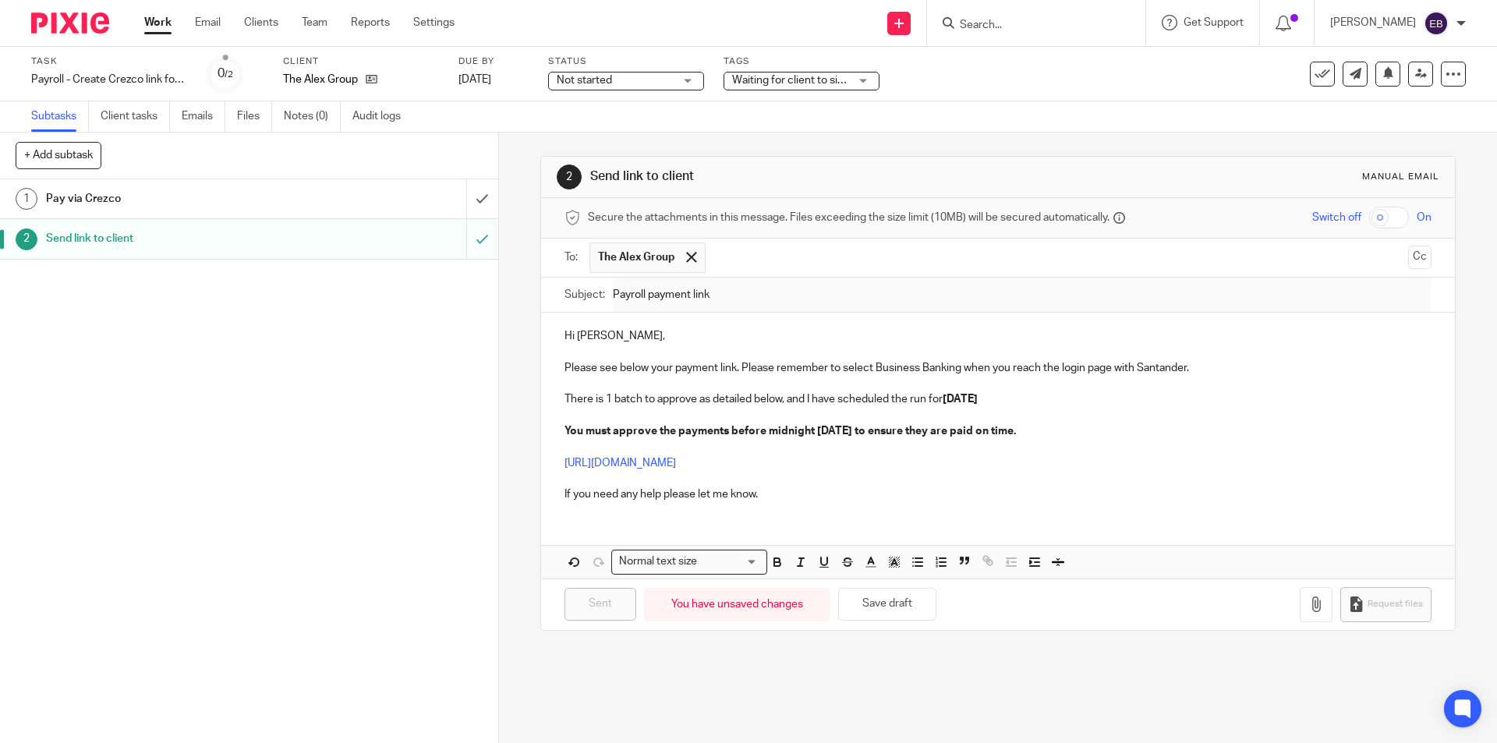
click at [657, 29] on div "Send new email Create task Add client Request signature Get Support Contact Sup…" at bounding box center [987, 23] width 1019 height 46
drag, startPoint x: 647, startPoint y: 83, endPoint x: 645, endPoint y: 94, distance: 11.9
click at [647, 82] on span "Not started" at bounding box center [615, 81] width 117 height 16
click at [621, 138] on li "In progress" at bounding box center [626, 138] width 154 height 32
click at [167, 23] on link "Work" at bounding box center [157, 23] width 27 height 16
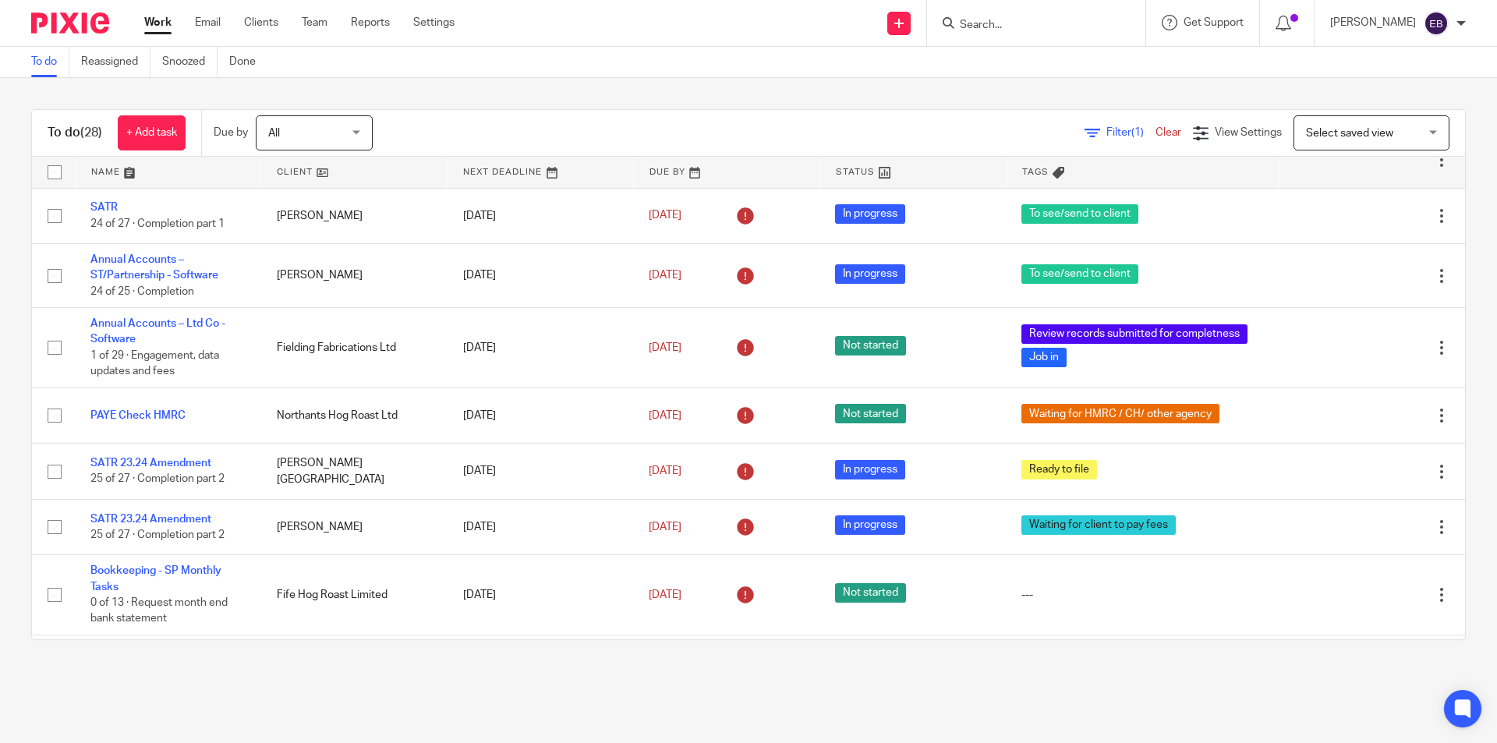
scroll to position [325, 0]
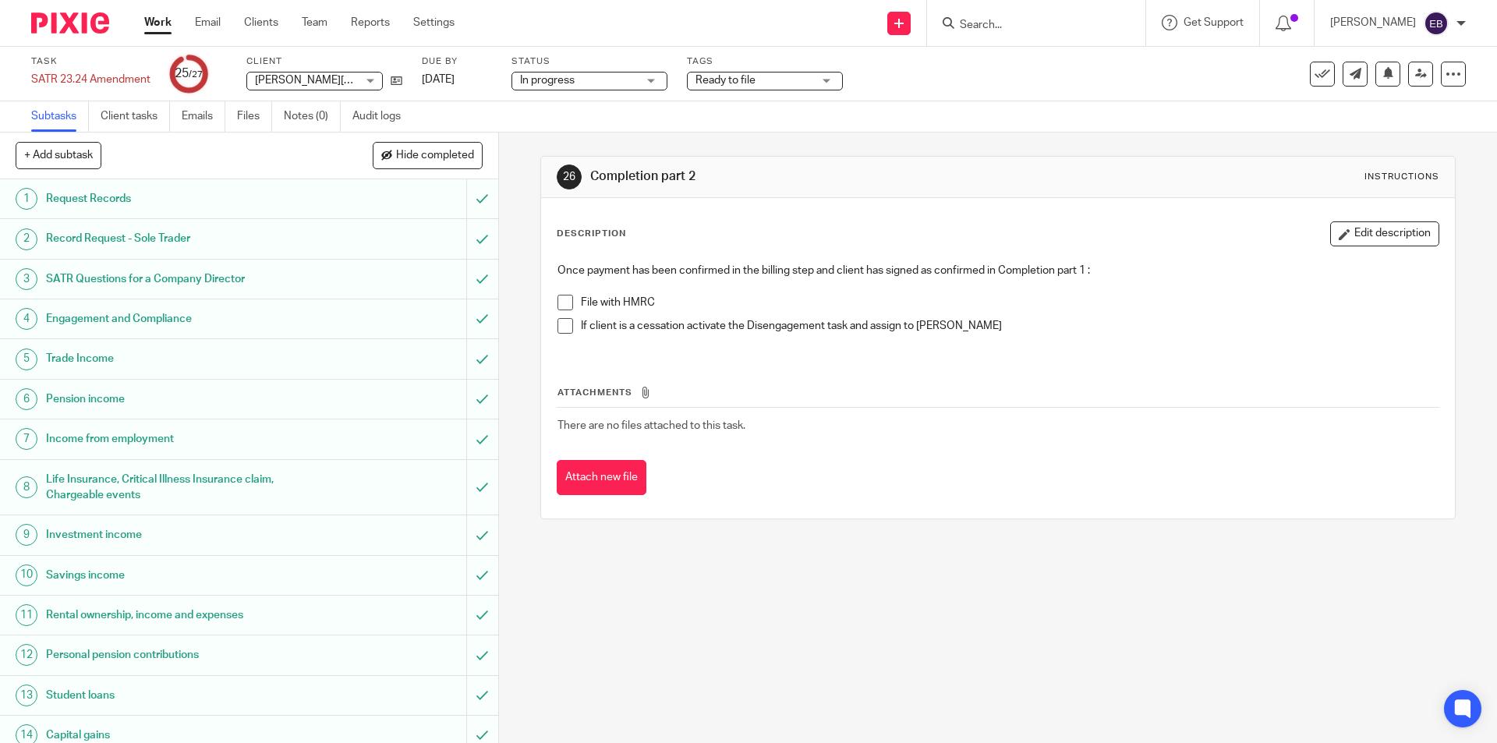
click at [562, 295] on span at bounding box center [566, 303] width 16 height 16
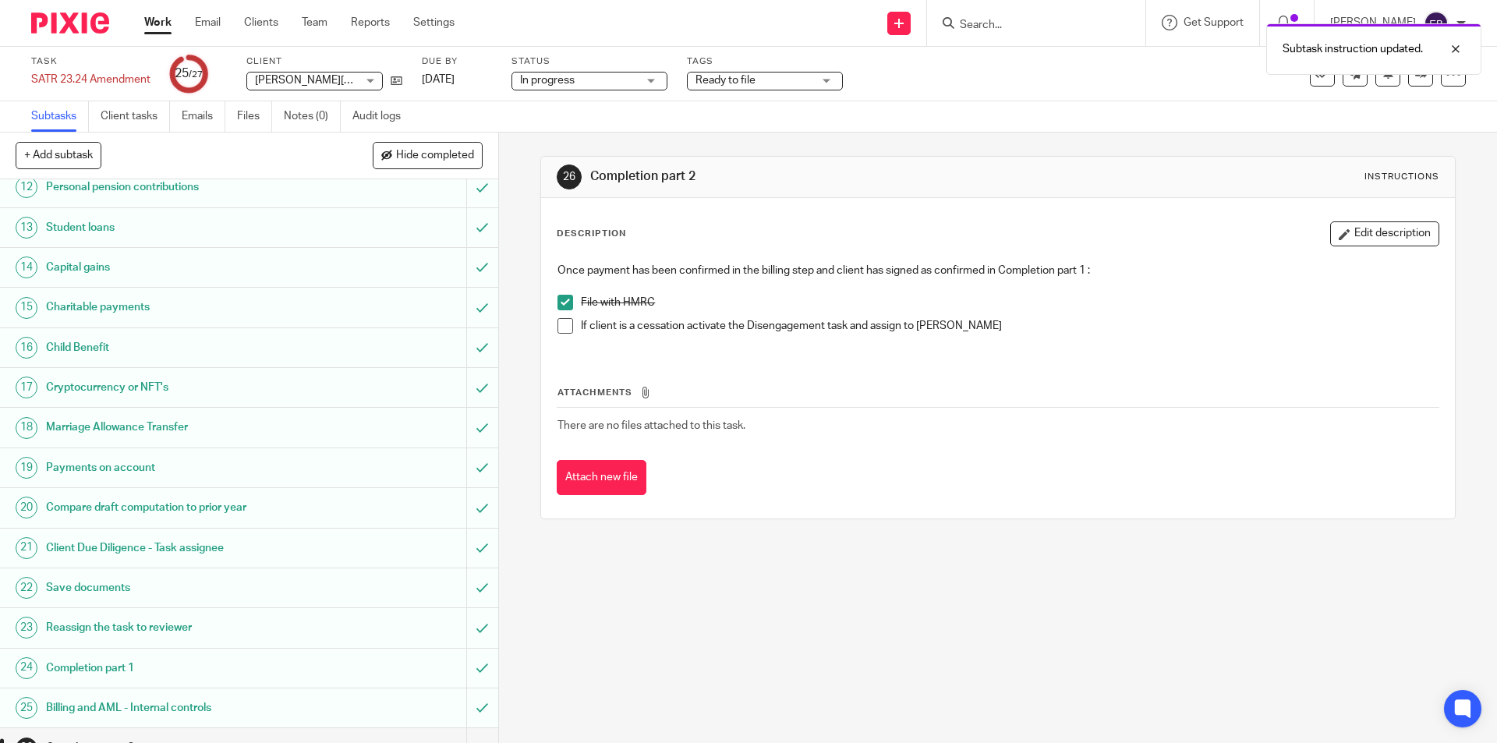
scroll to position [533, 0]
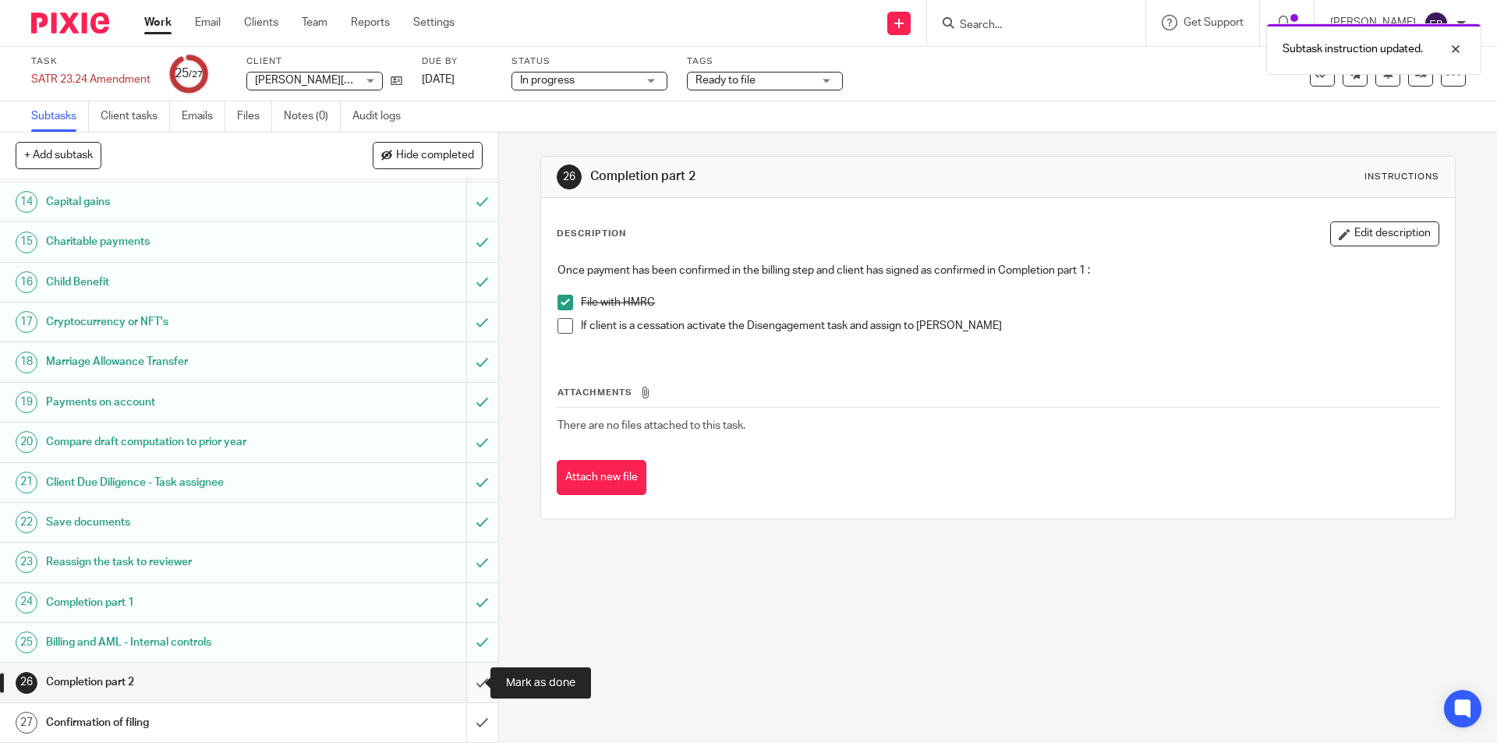
click at [456, 678] on input "submit" at bounding box center [249, 682] width 498 height 39
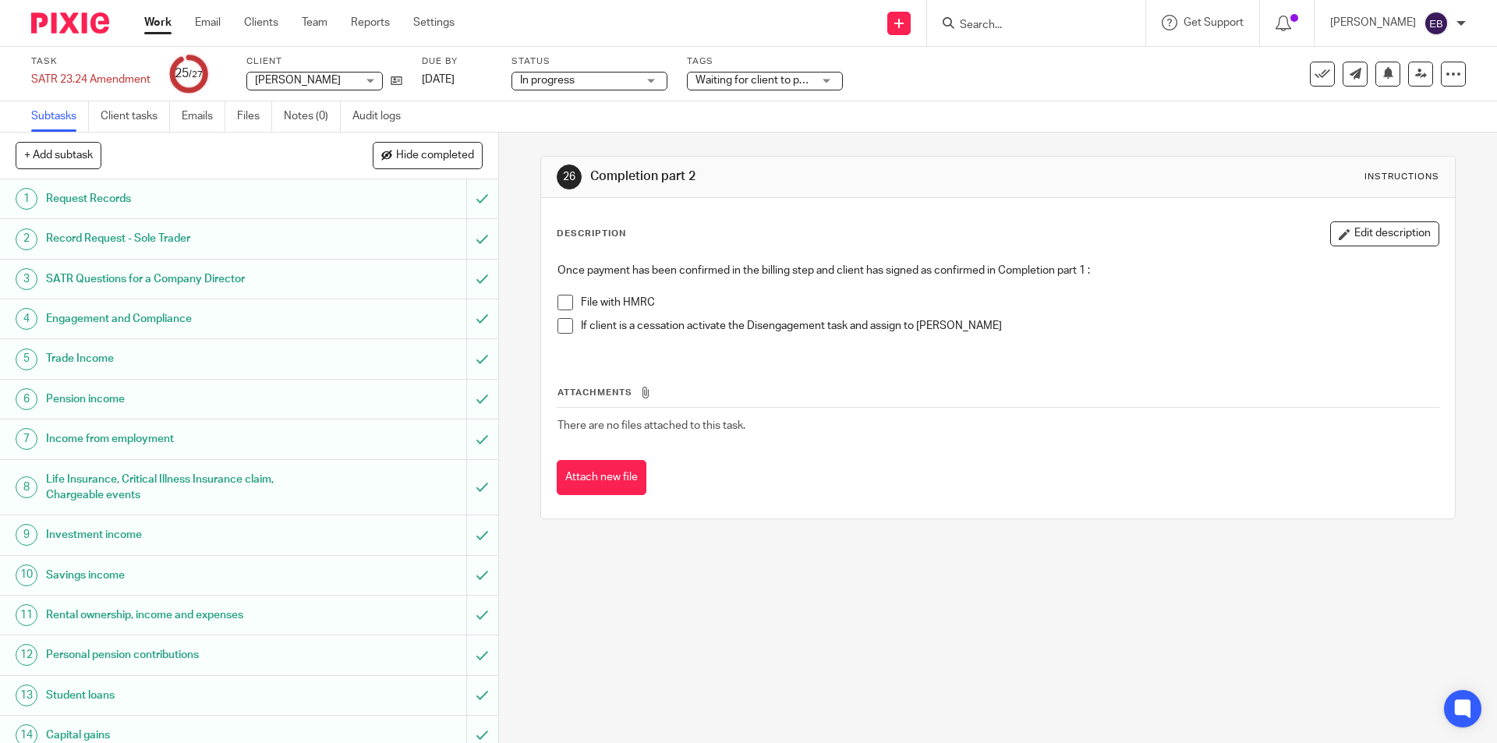
click at [558, 296] on span at bounding box center [566, 303] width 16 height 16
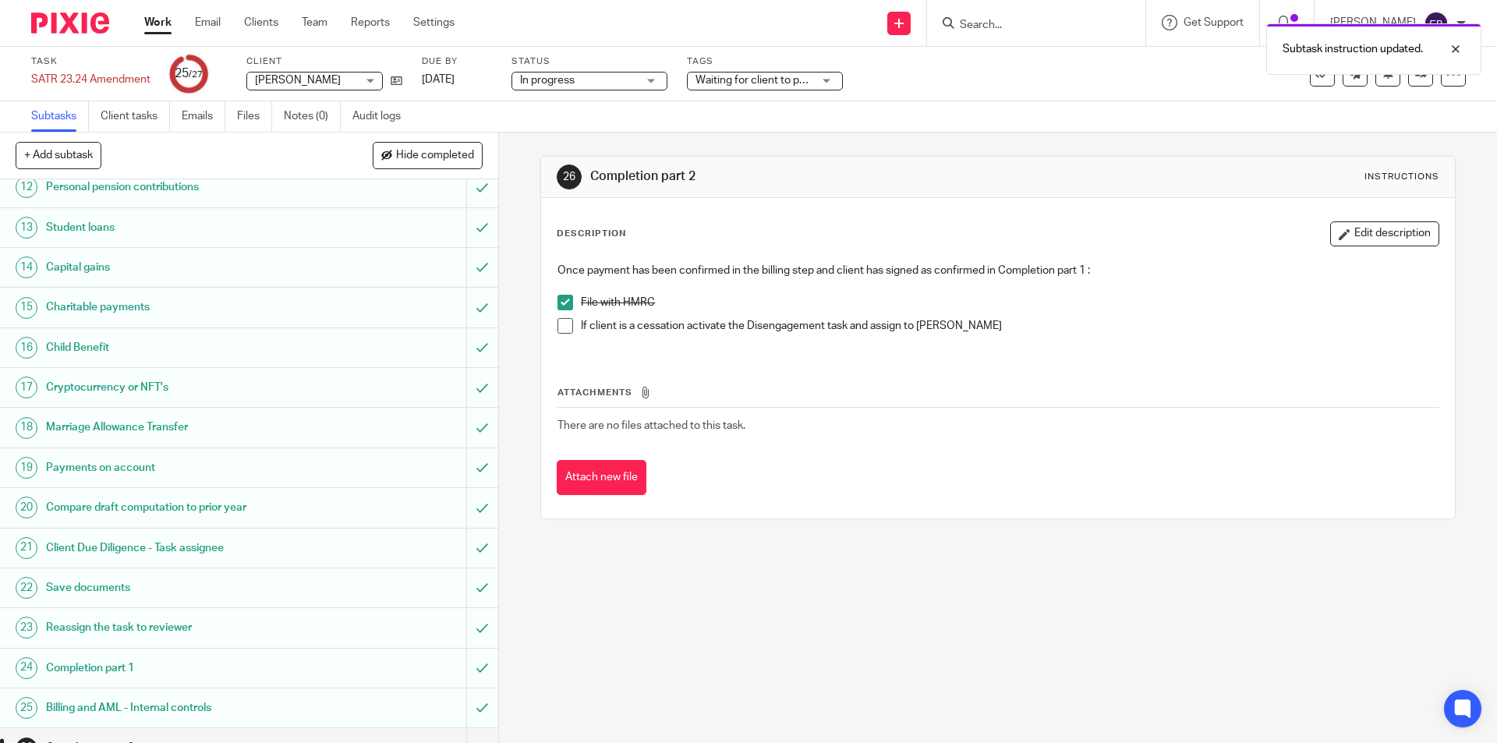
scroll to position [533, 0]
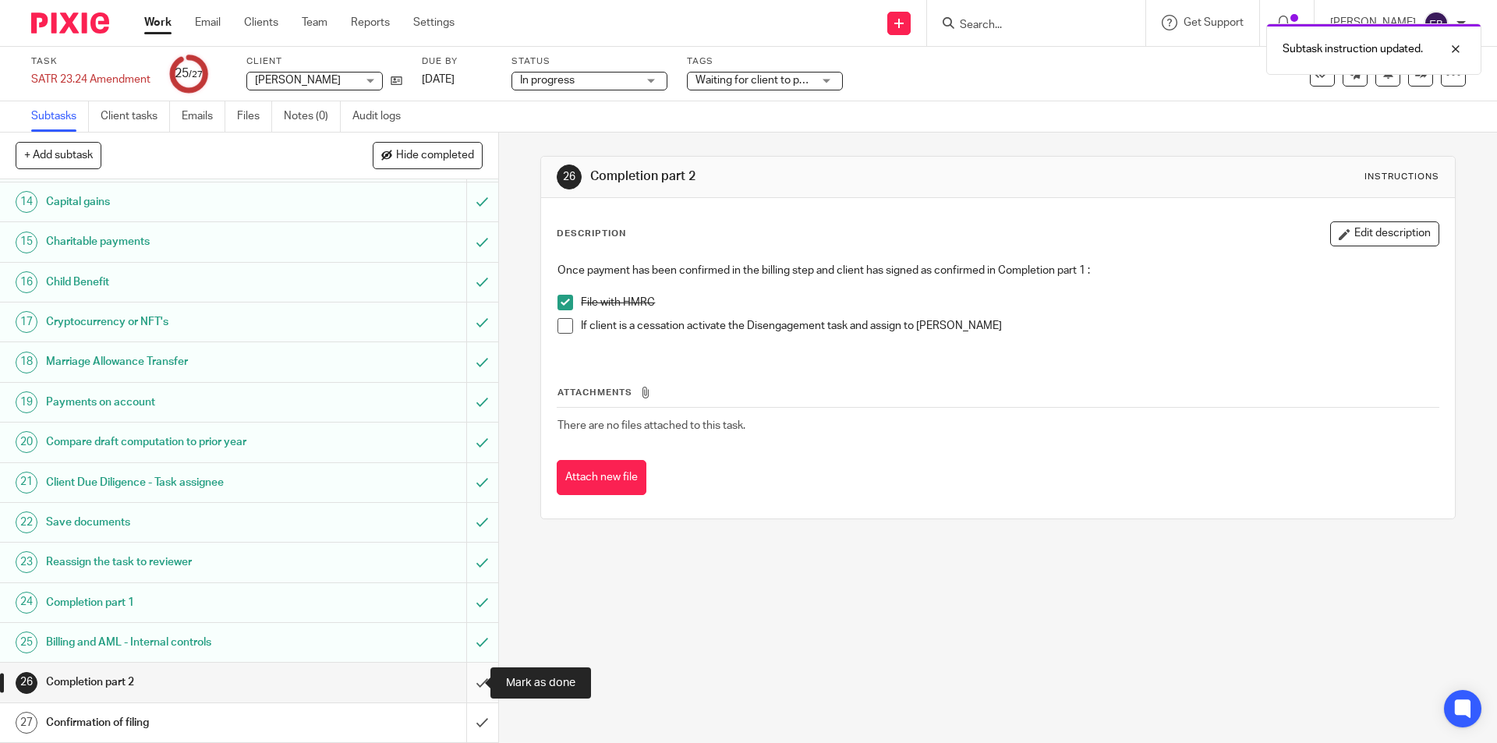
click at [467, 678] on input "submit" at bounding box center [249, 682] width 498 height 39
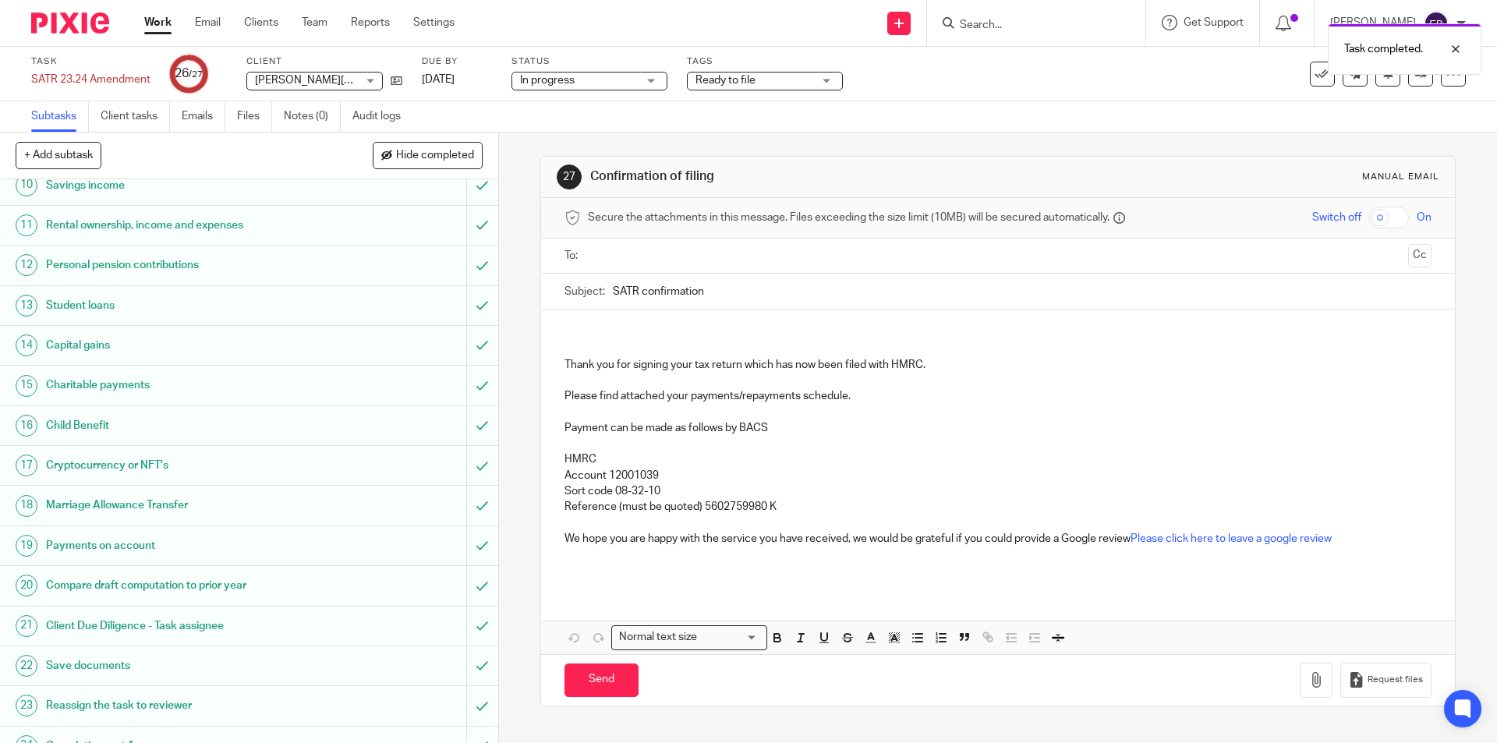
scroll to position [533, 0]
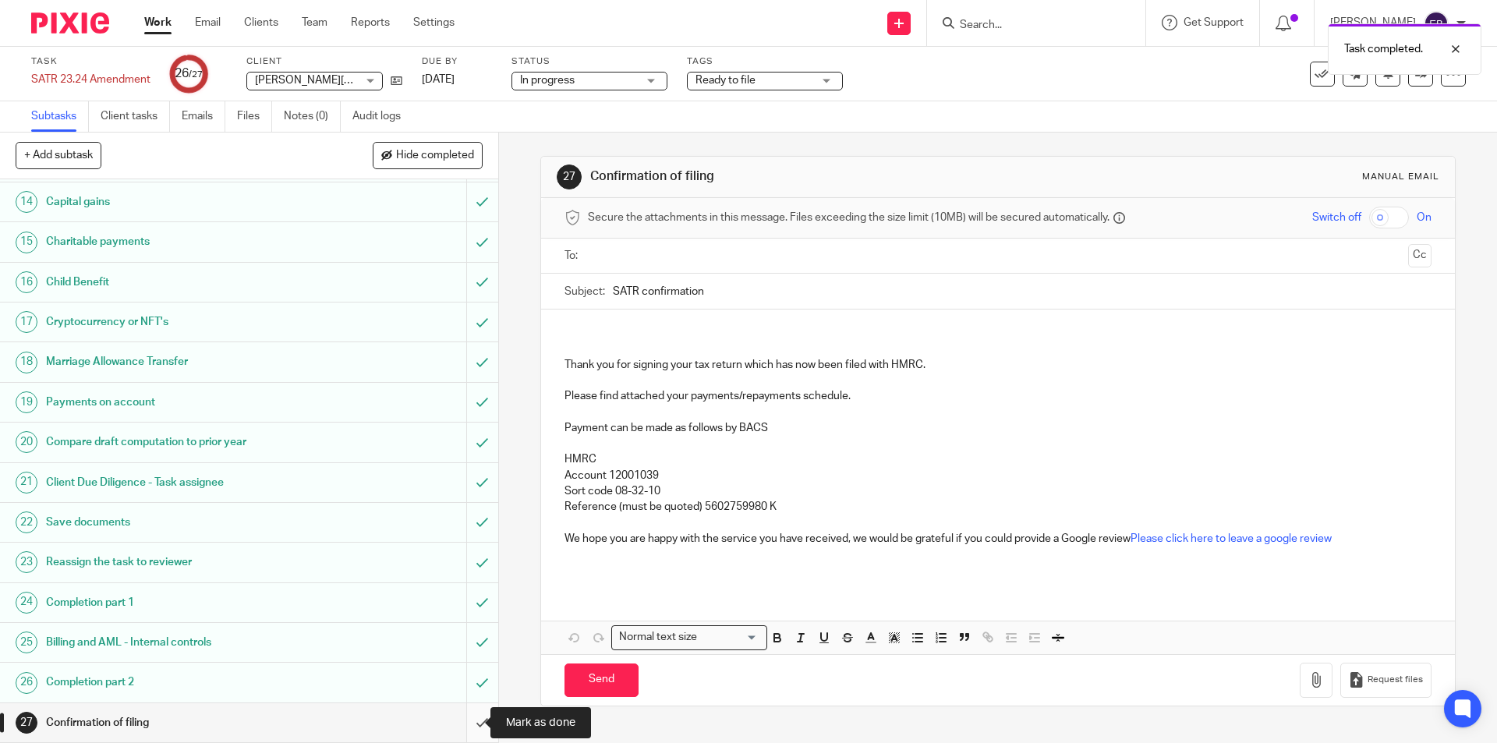
click at [461, 717] on input "submit" at bounding box center [249, 722] width 498 height 39
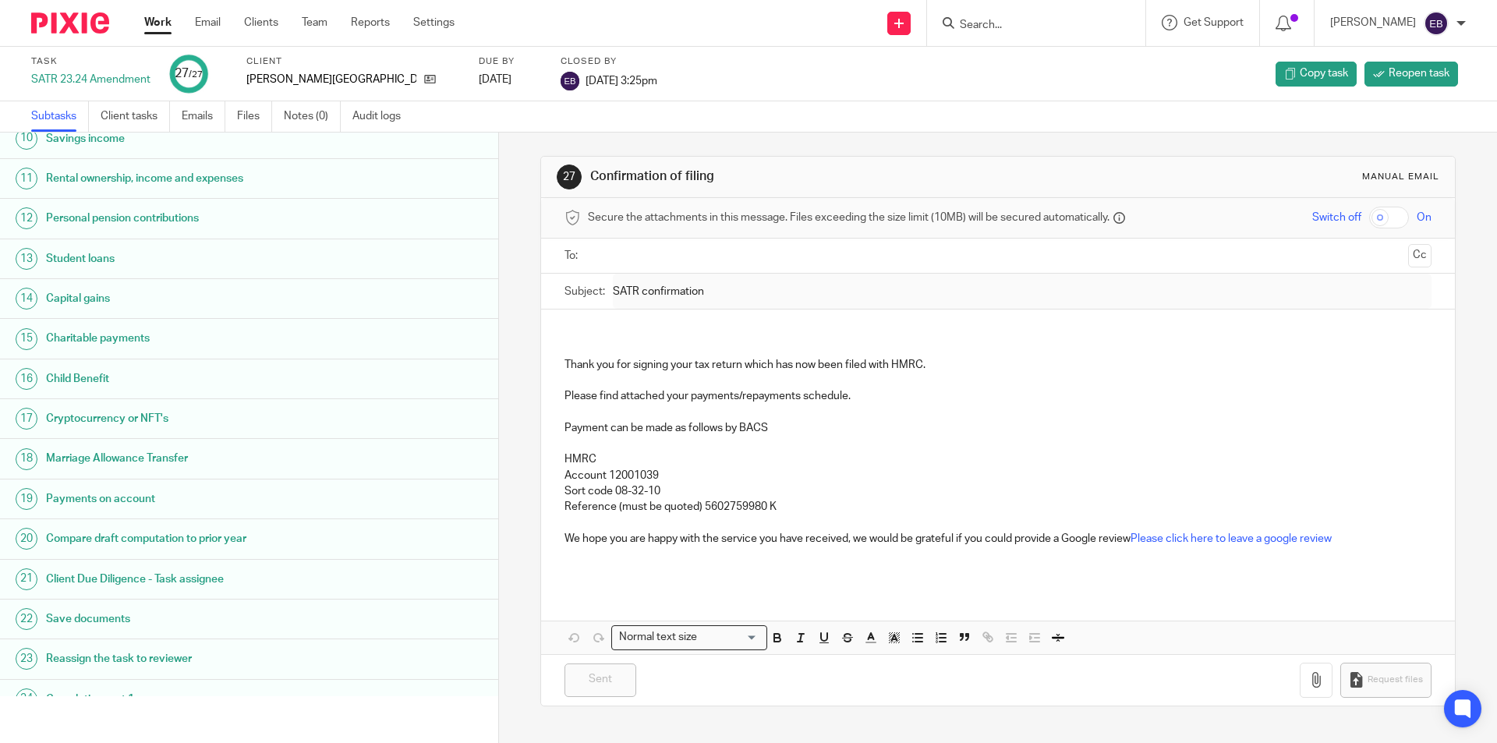
scroll to position [533, 0]
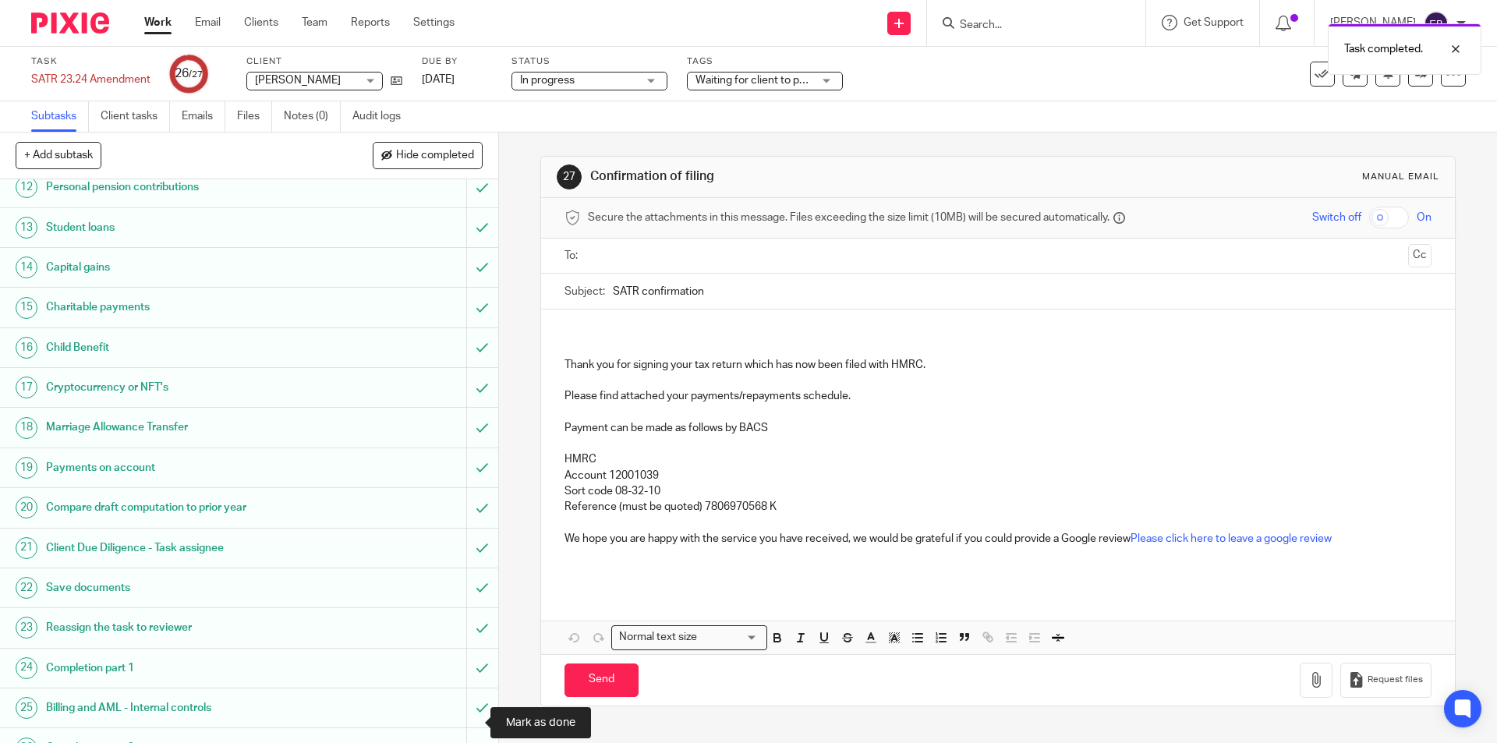
scroll to position [533, 0]
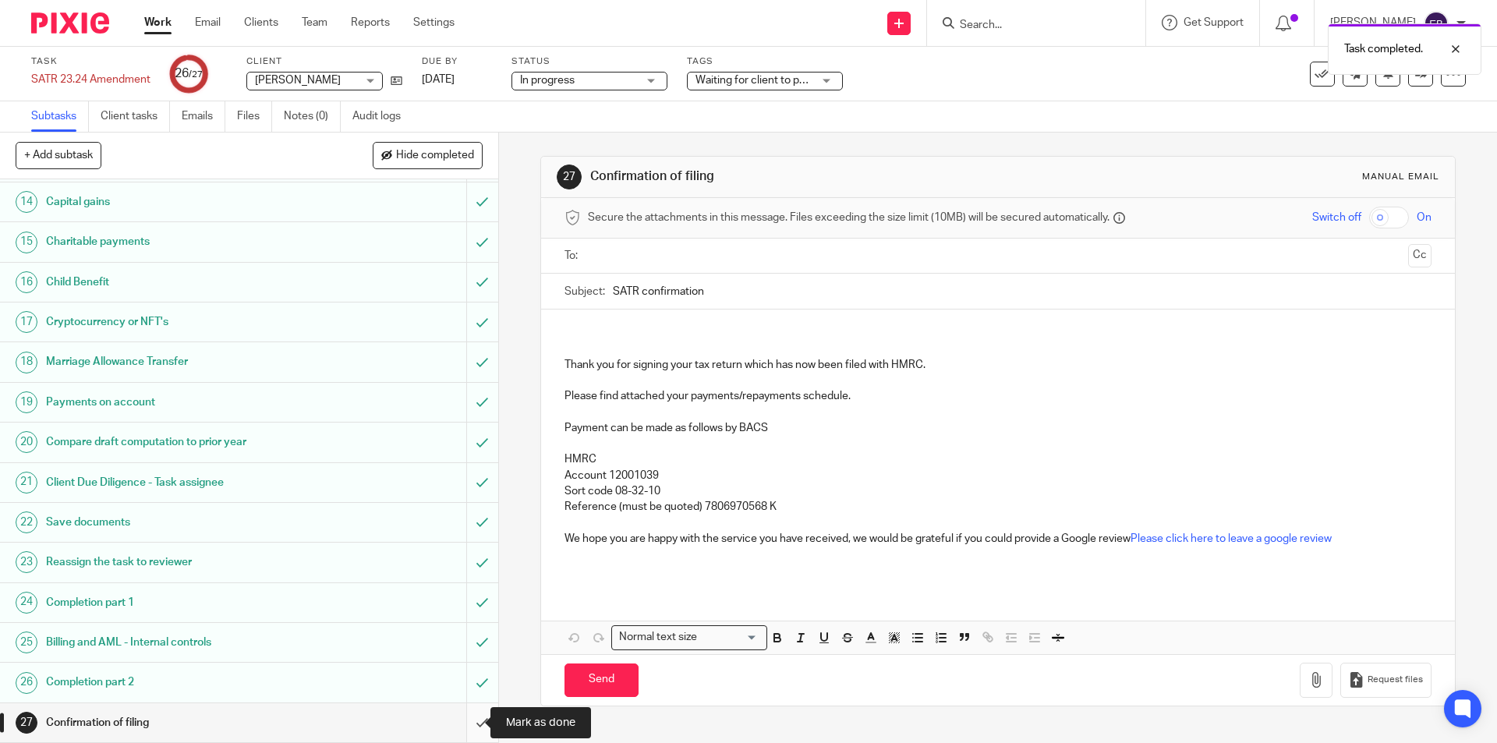
click at [462, 724] on input "submit" at bounding box center [249, 722] width 498 height 39
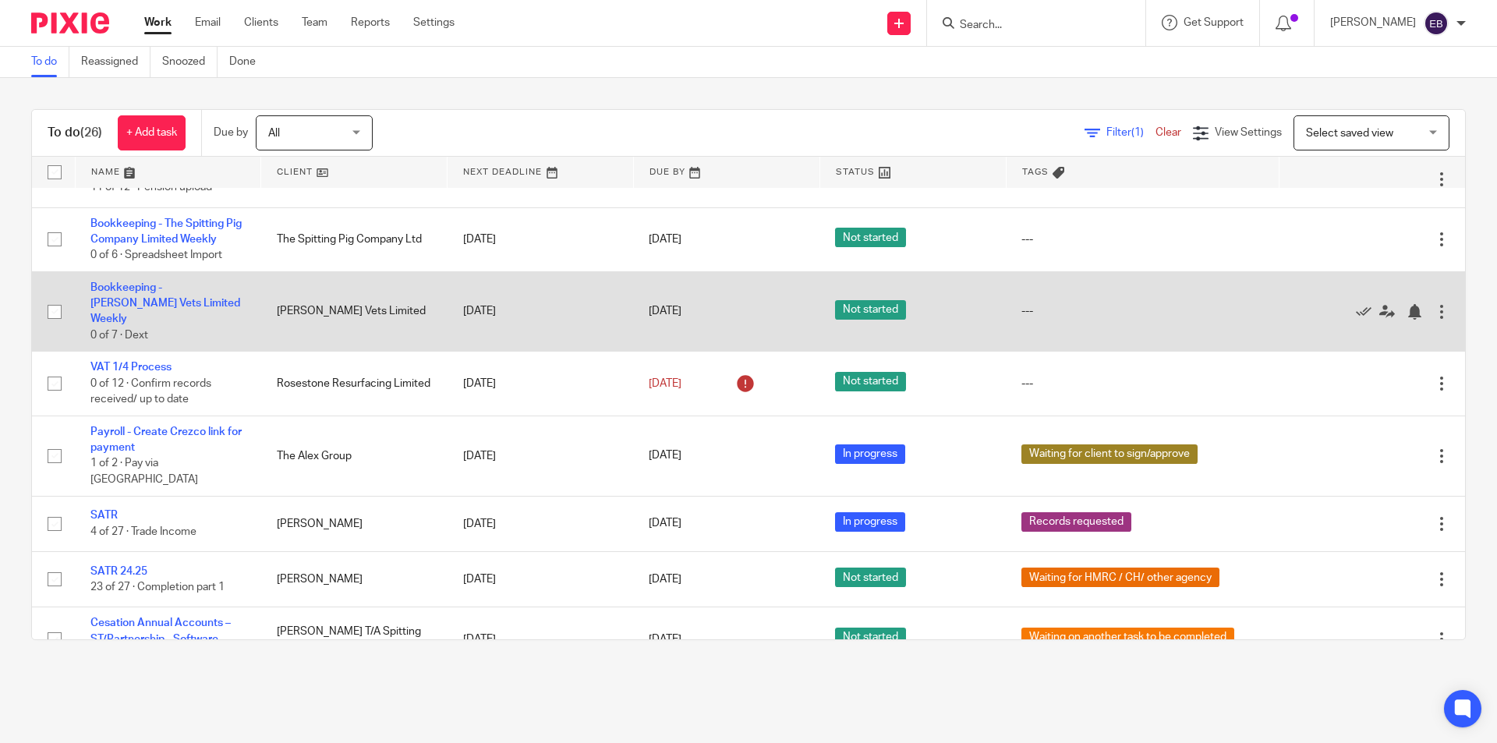
scroll to position [1071, 0]
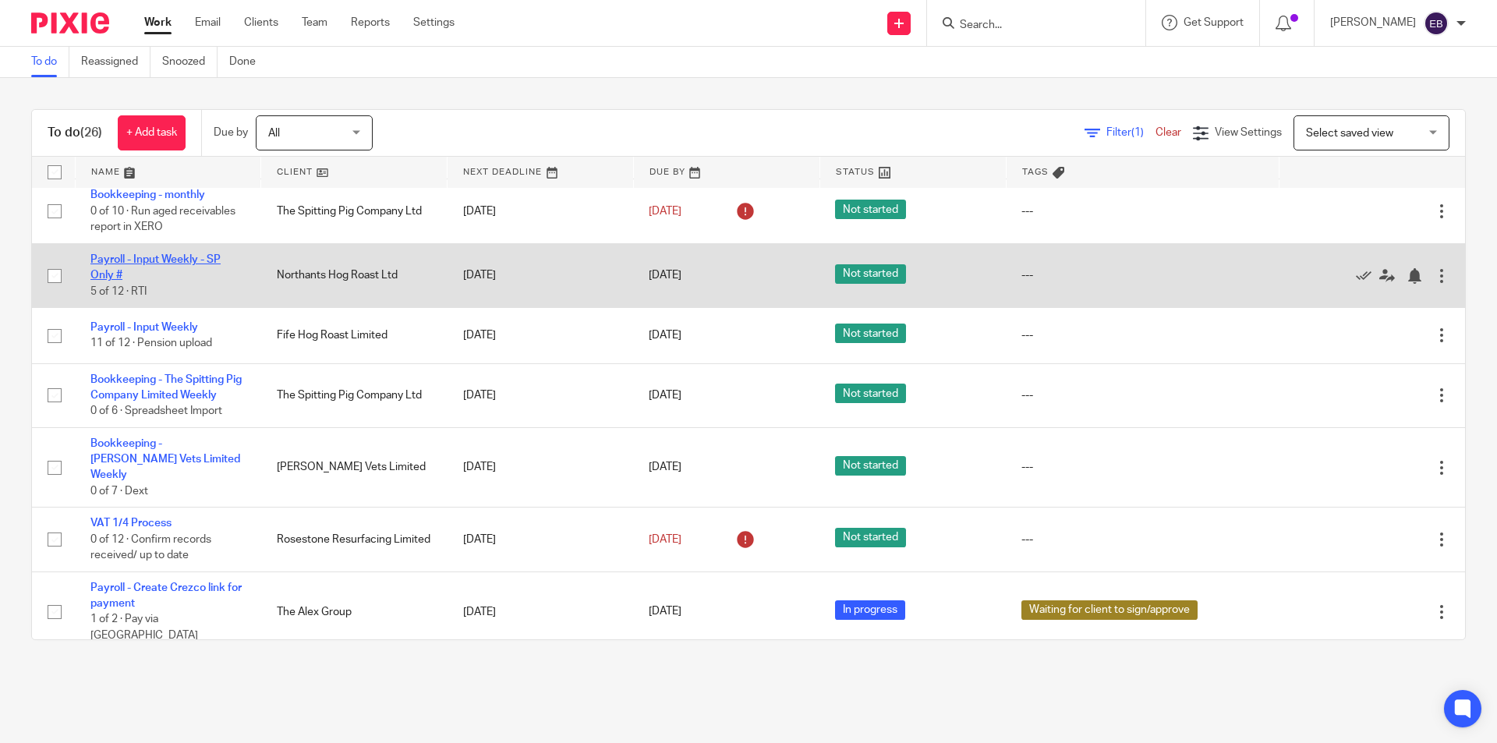
click at [192, 262] on link "Payroll - Input Weekly - SP Only #" at bounding box center [155, 267] width 130 height 27
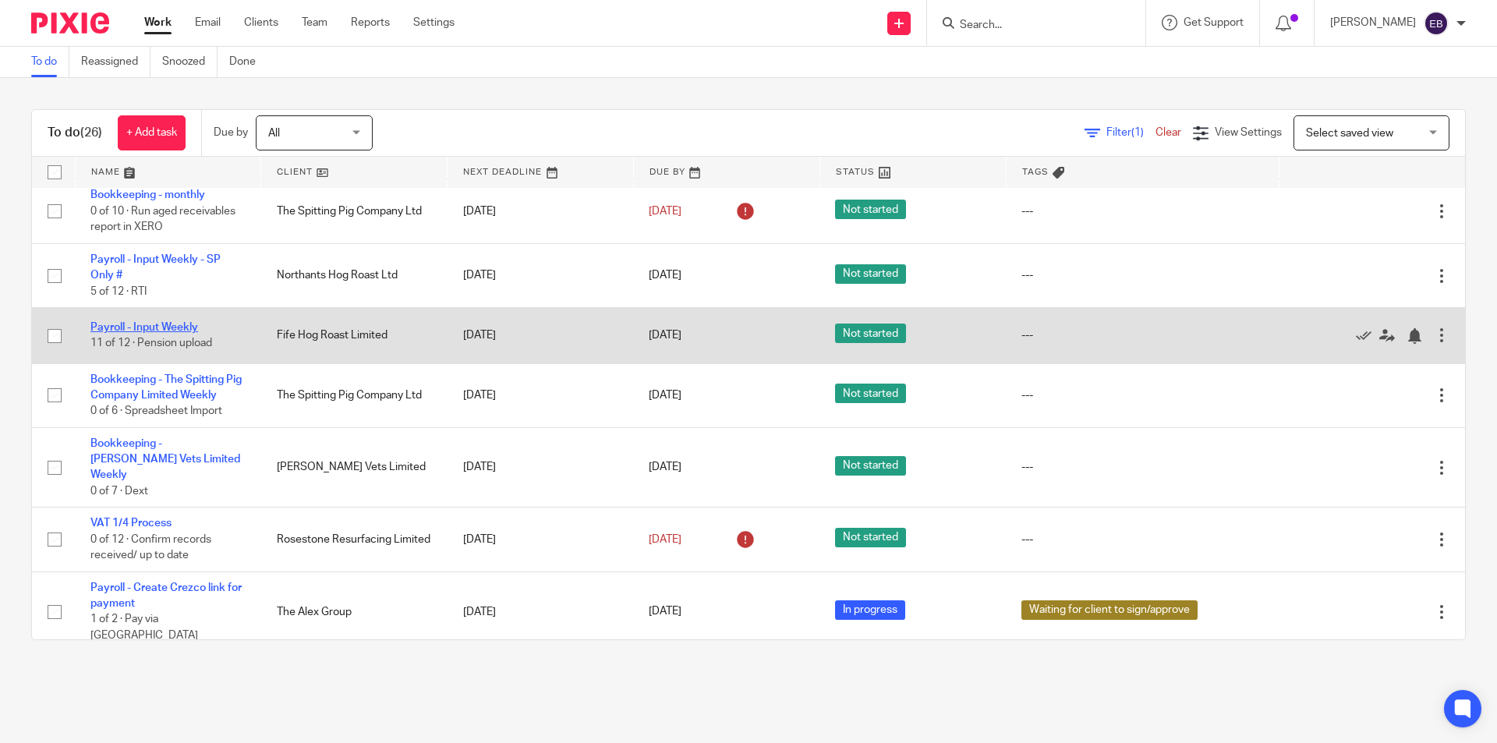
click at [176, 324] on link "Payroll - Input Weekly" at bounding box center [144, 327] width 108 height 11
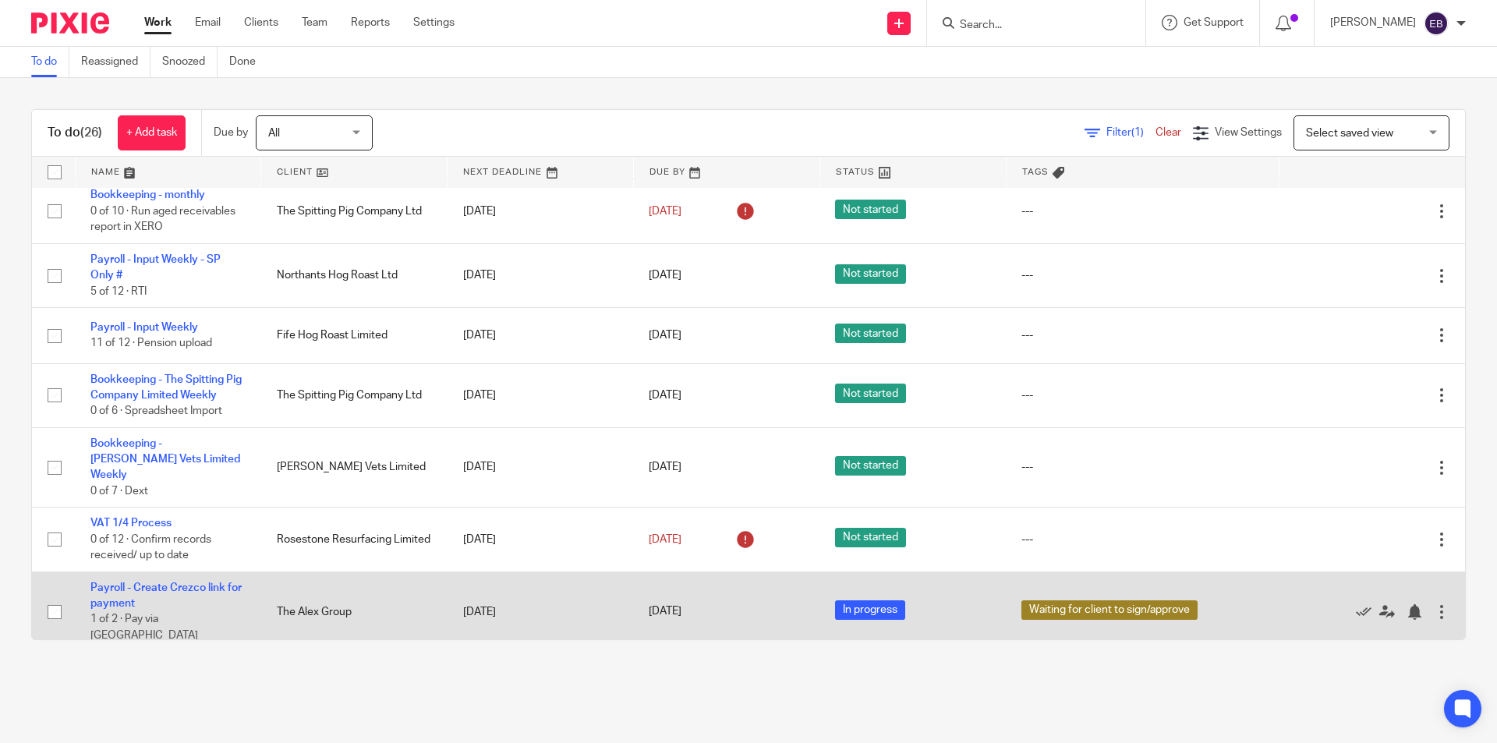
click at [194, 572] on td "Payroll - Create Crezco link for payment 1 of 2 · Pay via Crezco" at bounding box center [168, 612] width 186 height 80
click at [196, 582] on link "Payroll - Create Crezco link for payment" at bounding box center [165, 595] width 151 height 27
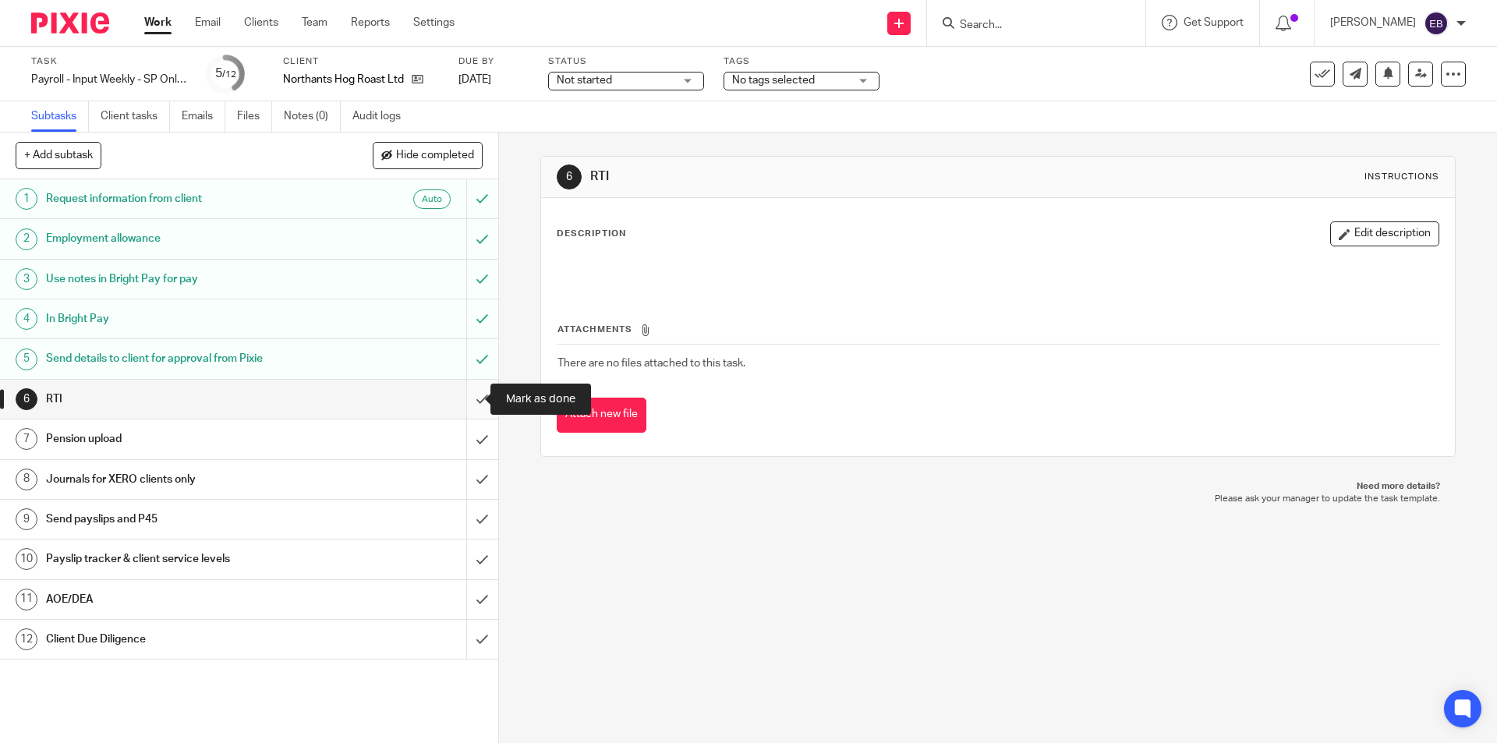
click at [462, 394] on input "submit" at bounding box center [249, 399] width 498 height 39
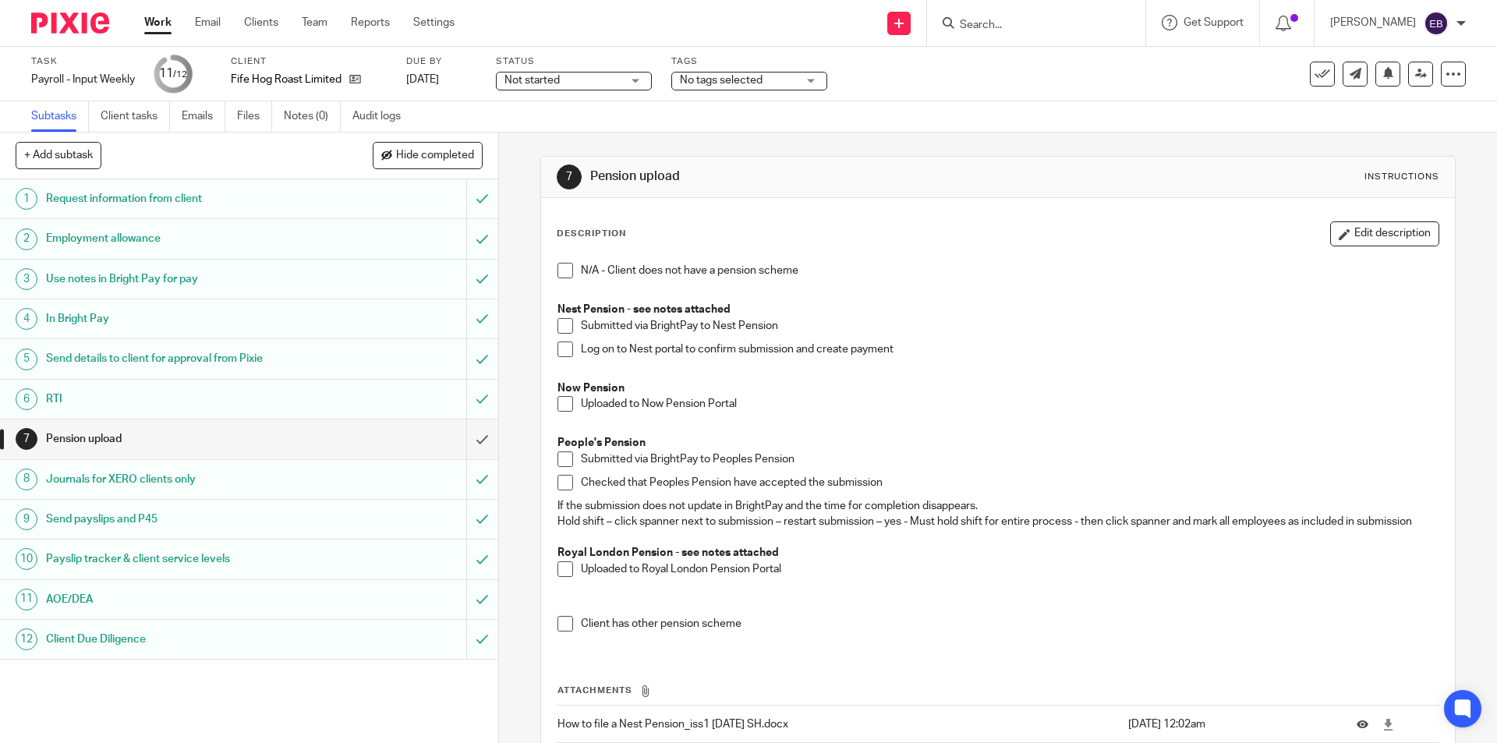
click at [560, 404] on span at bounding box center [566, 404] width 16 height 16
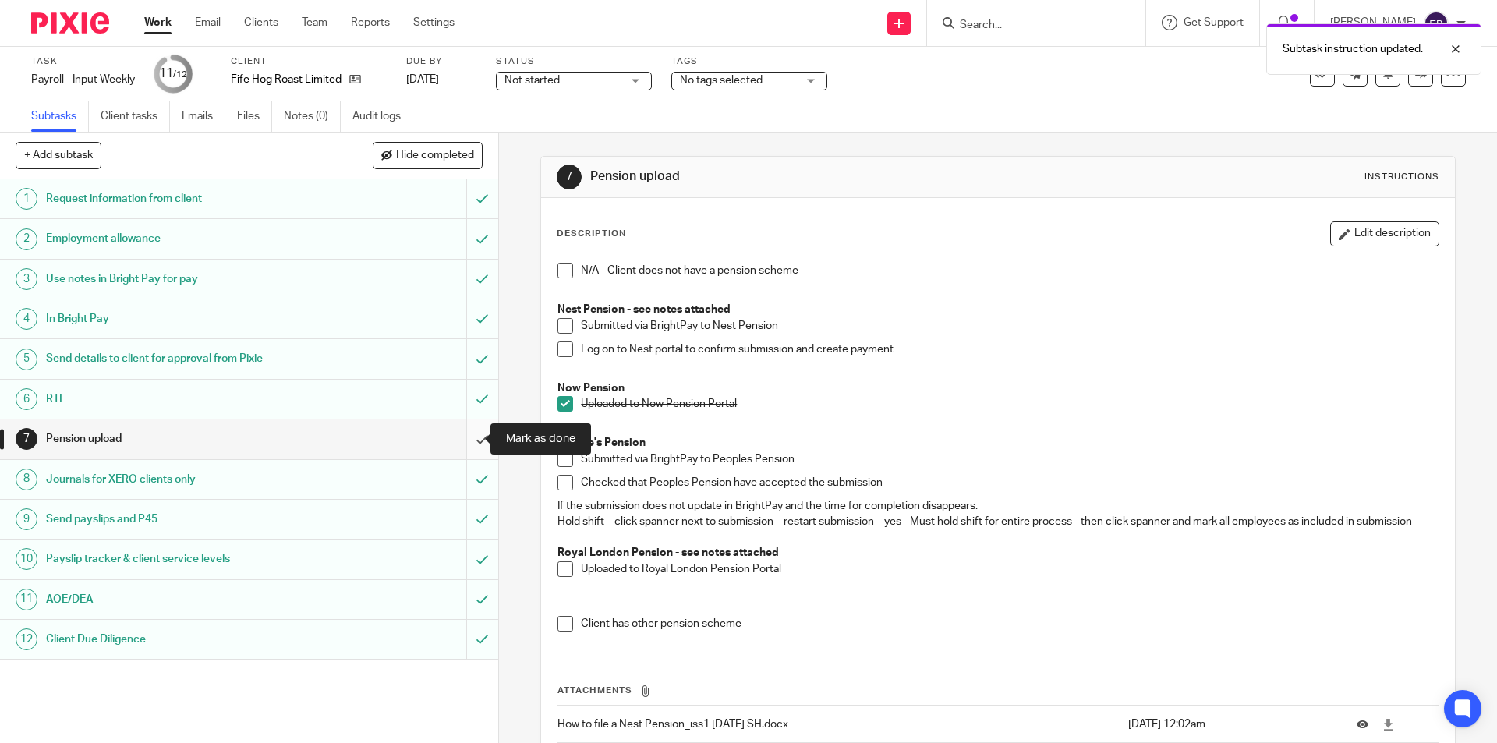
click at [471, 444] on input "submit" at bounding box center [249, 439] width 498 height 39
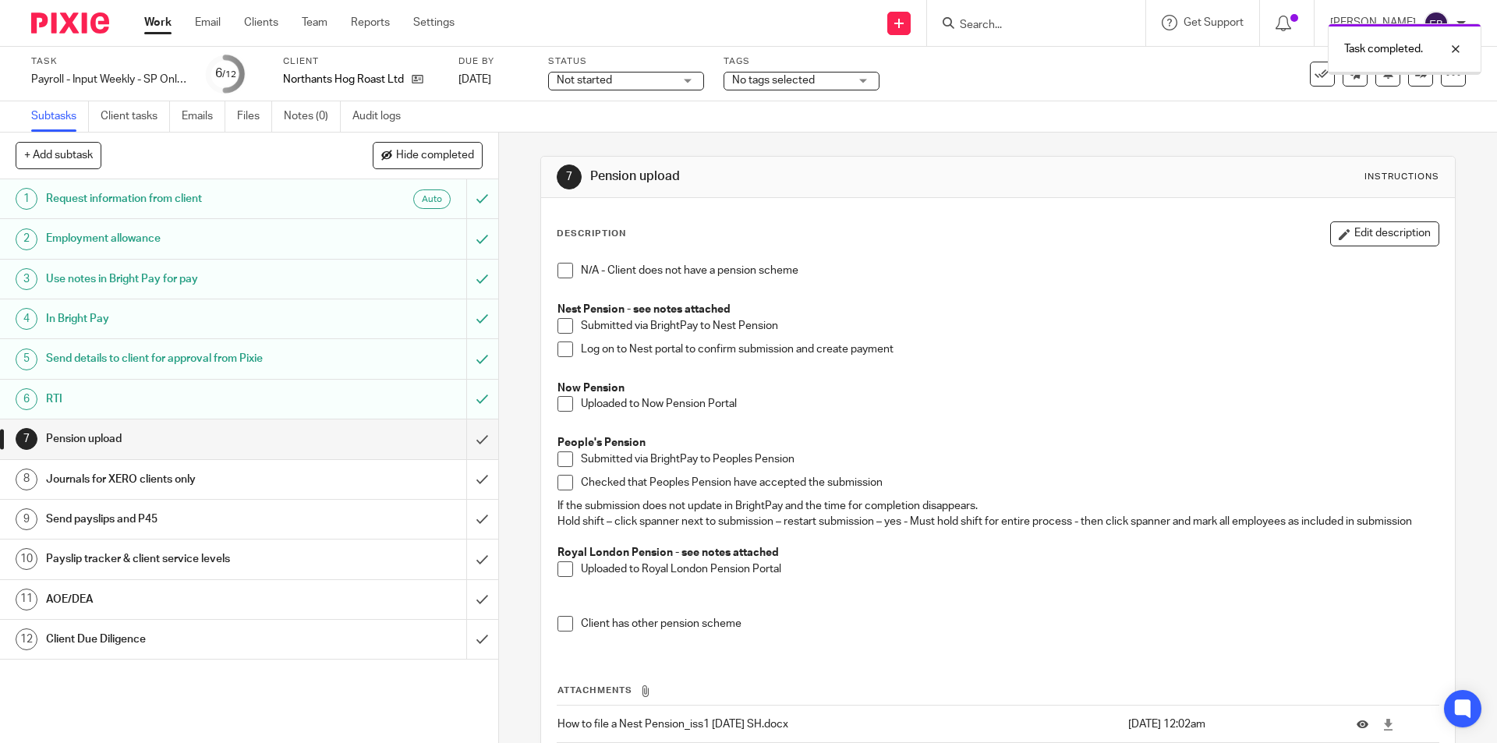
click at [558, 404] on span at bounding box center [566, 404] width 16 height 16
click at [476, 437] on input "submit" at bounding box center [249, 439] width 498 height 39
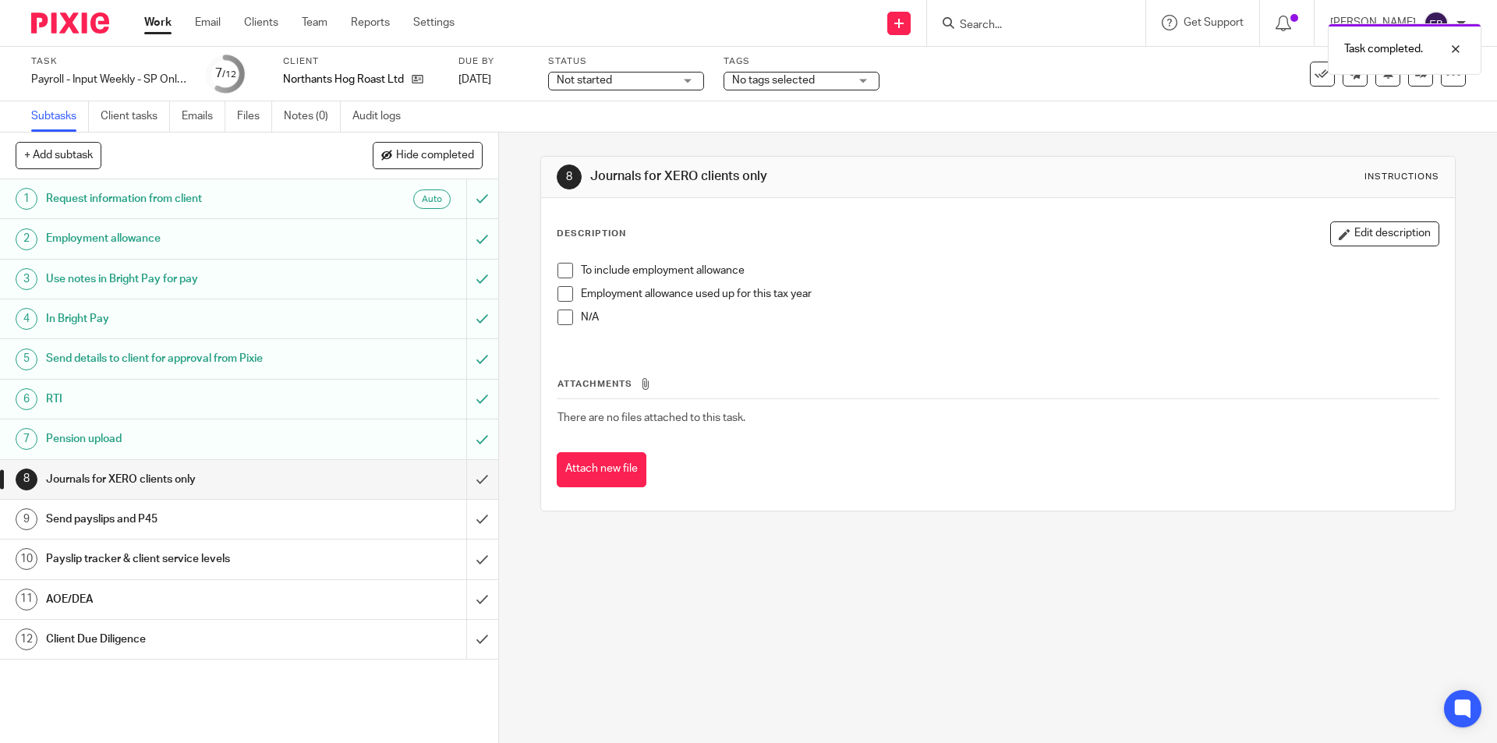
click at [558, 292] on span at bounding box center [566, 294] width 16 height 16
click at [561, 267] on span at bounding box center [566, 271] width 16 height 16
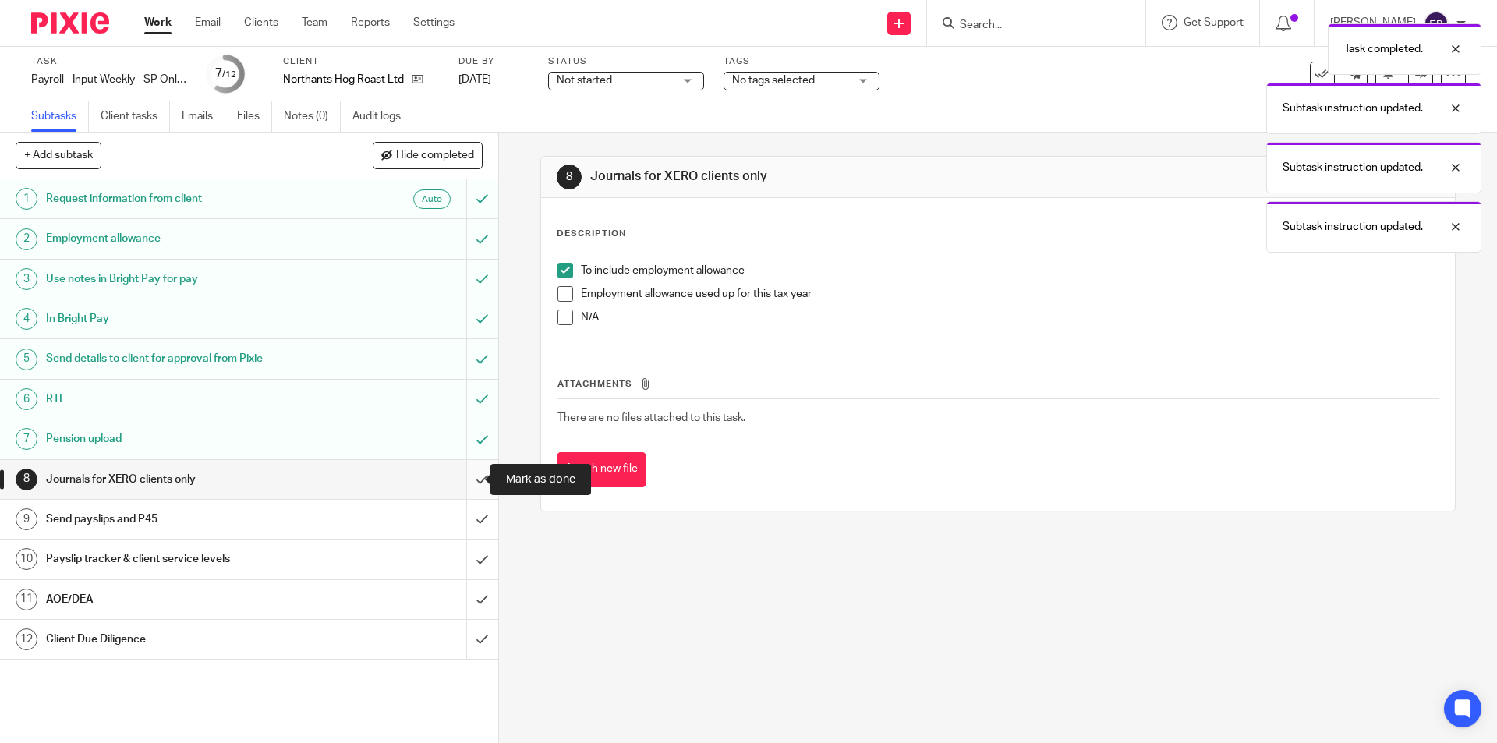
click at [469, 474] on input "submit" at bounding box center [249, 479] width 498 height 39
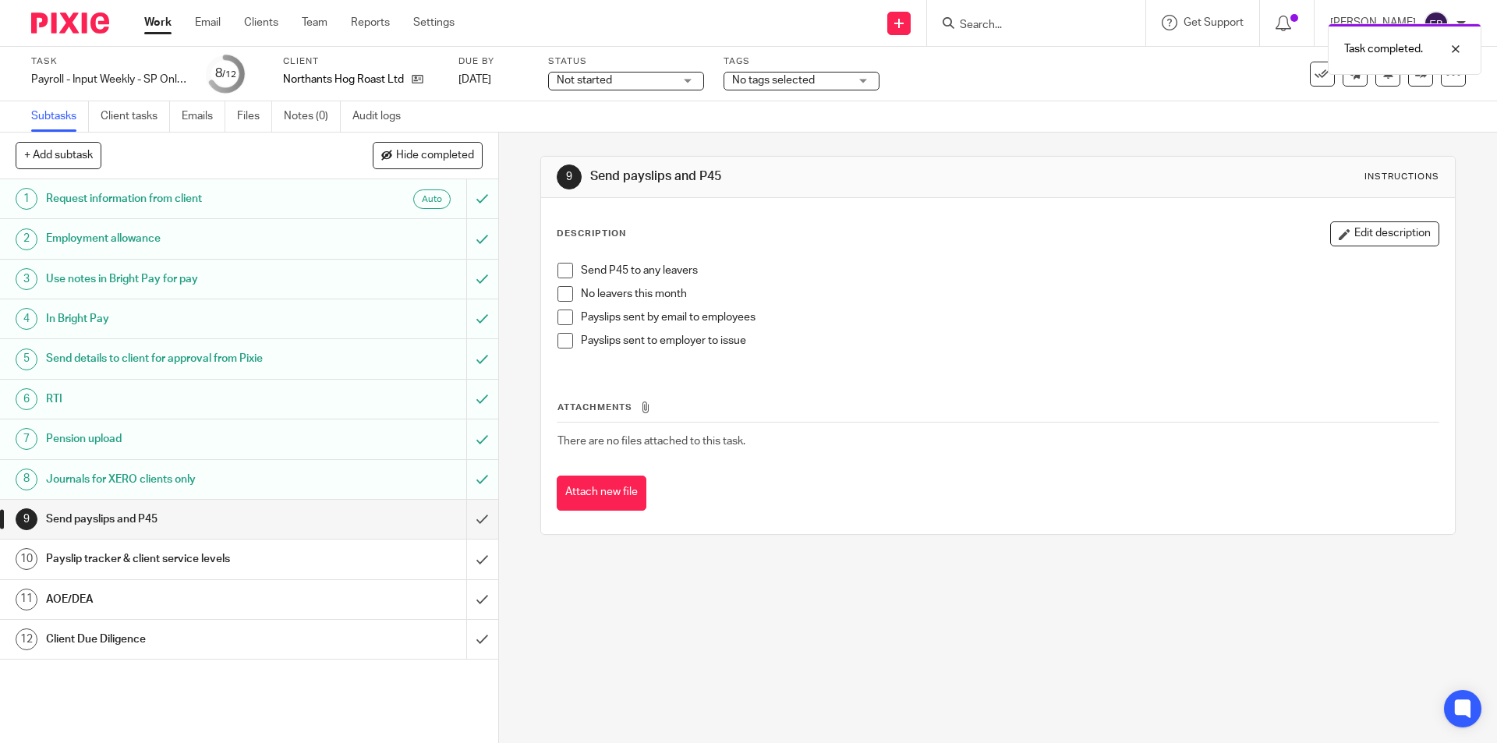
click at [558, 340] on span at bounding box center [566, 341] width 16 height 16
click at [561, 287] on span at bounding box center [566, 294] width 16 height 16
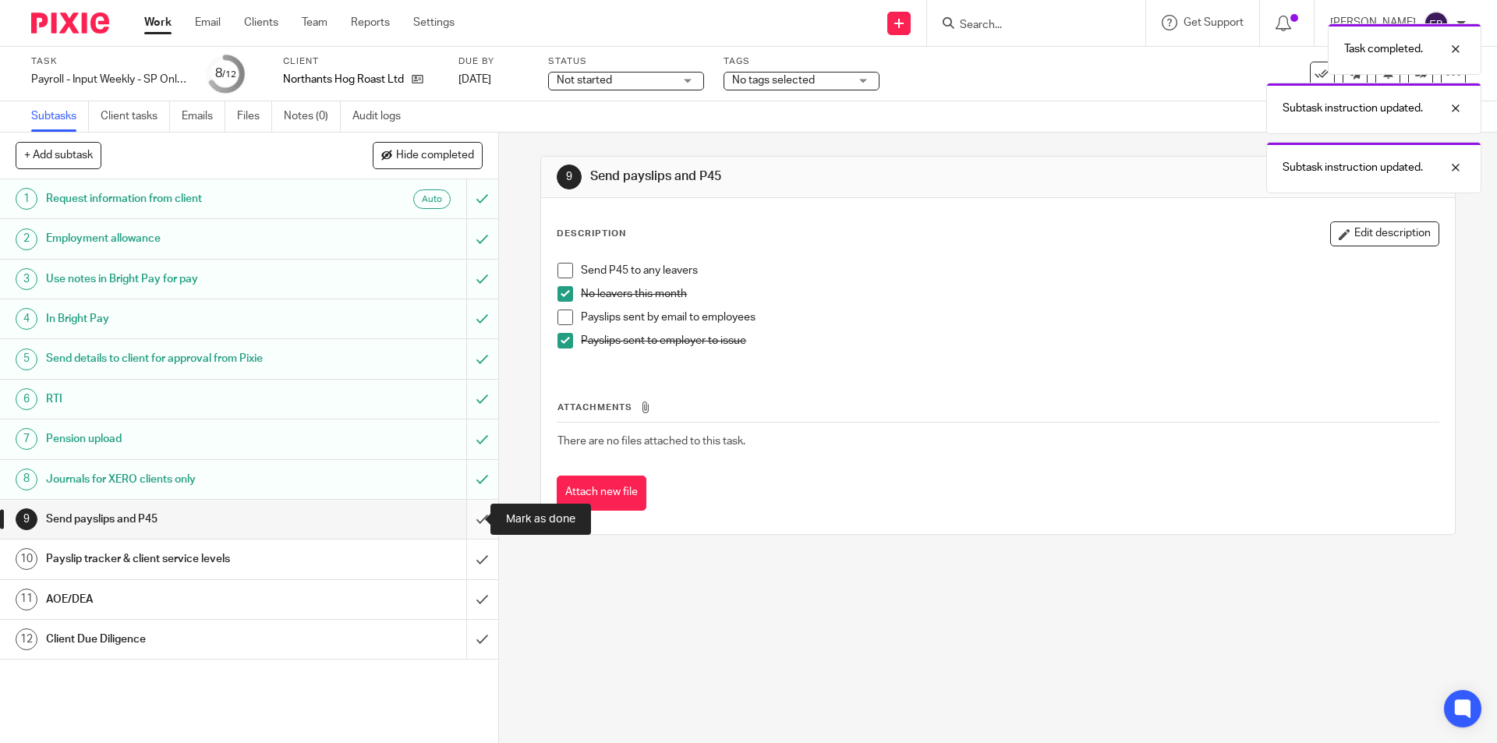
click at [465, 515] on input "submit" at bounding box center [249, 519] width 498 height 39
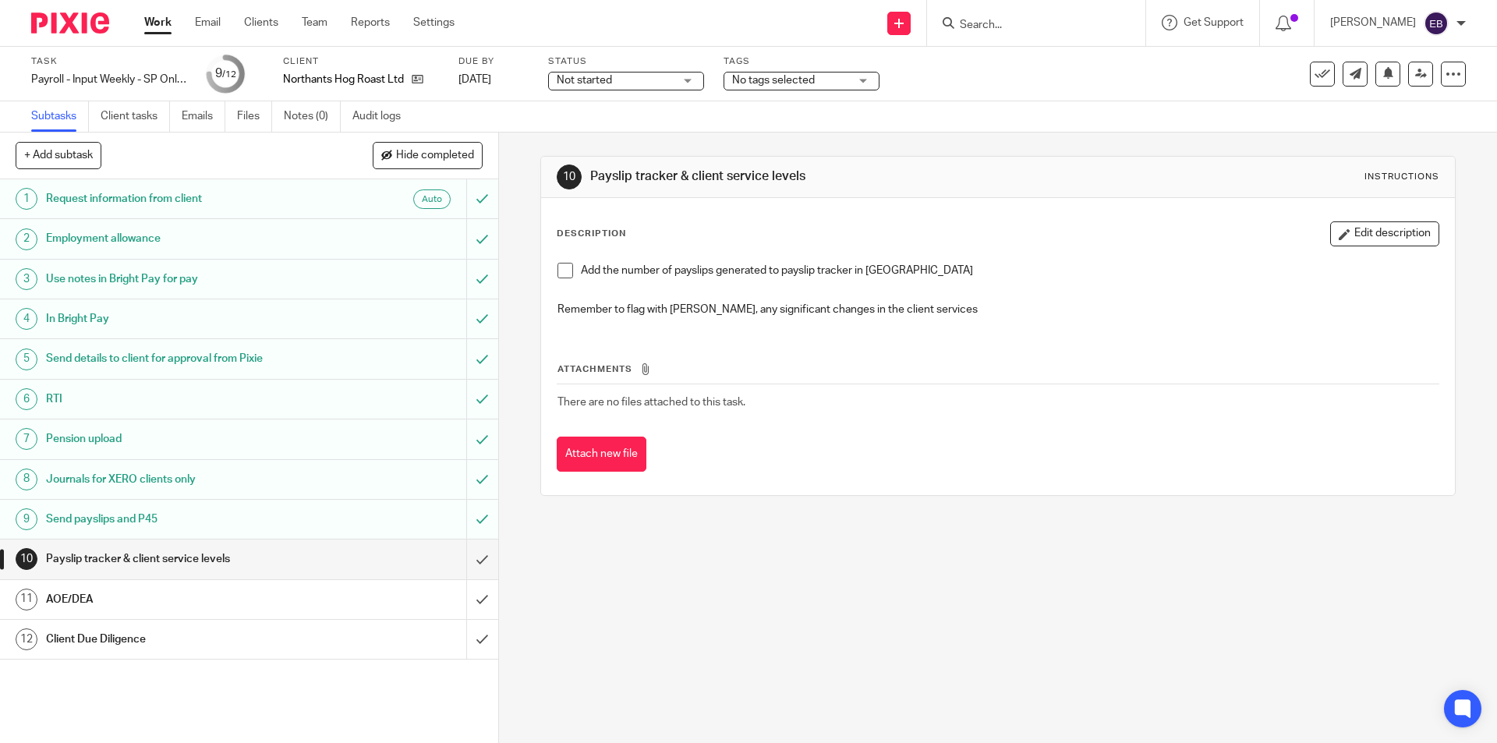
click at [558, 270] on span at bounding box center [566, 271] width 16 height 16
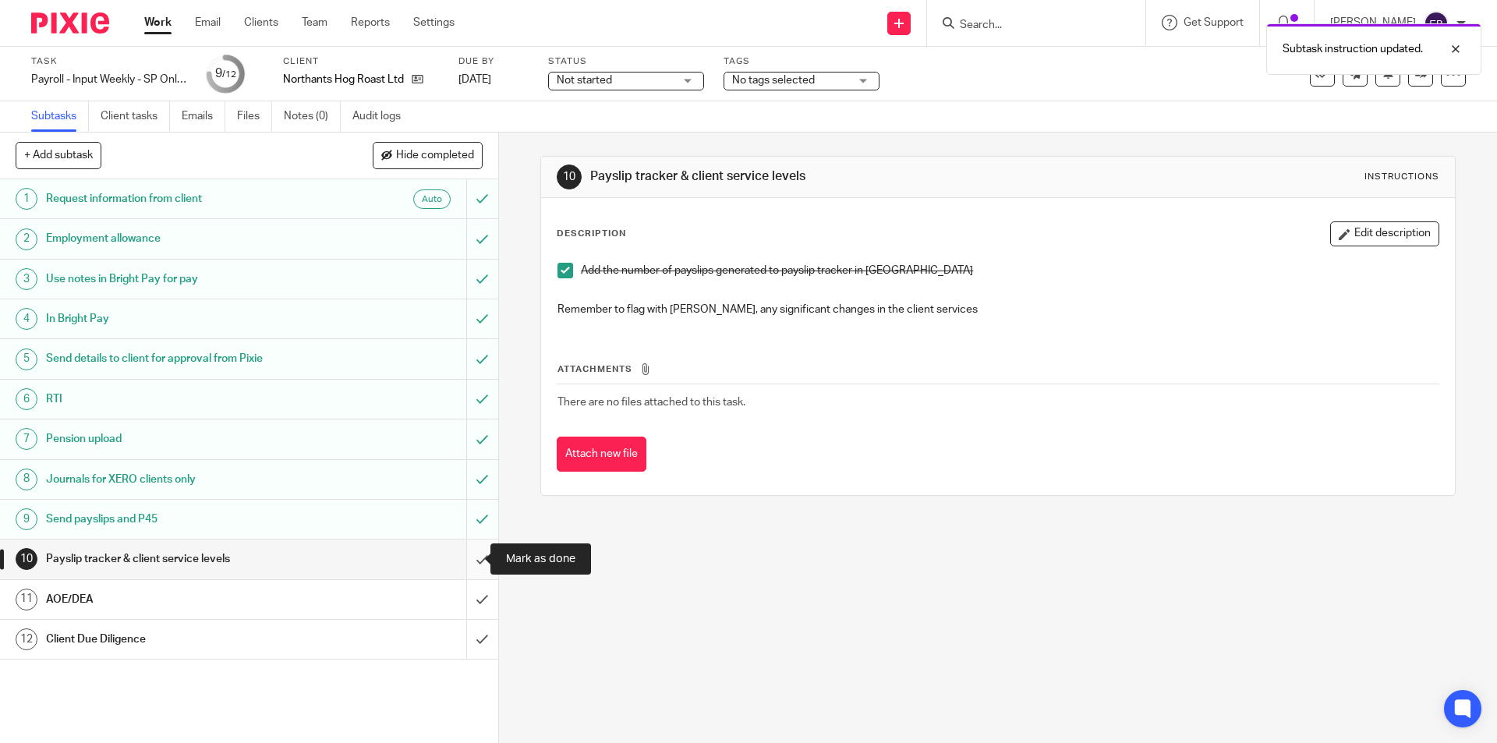
click at [462, 551] on input "submit" at bounding box center [249, 559] width 498 height 39
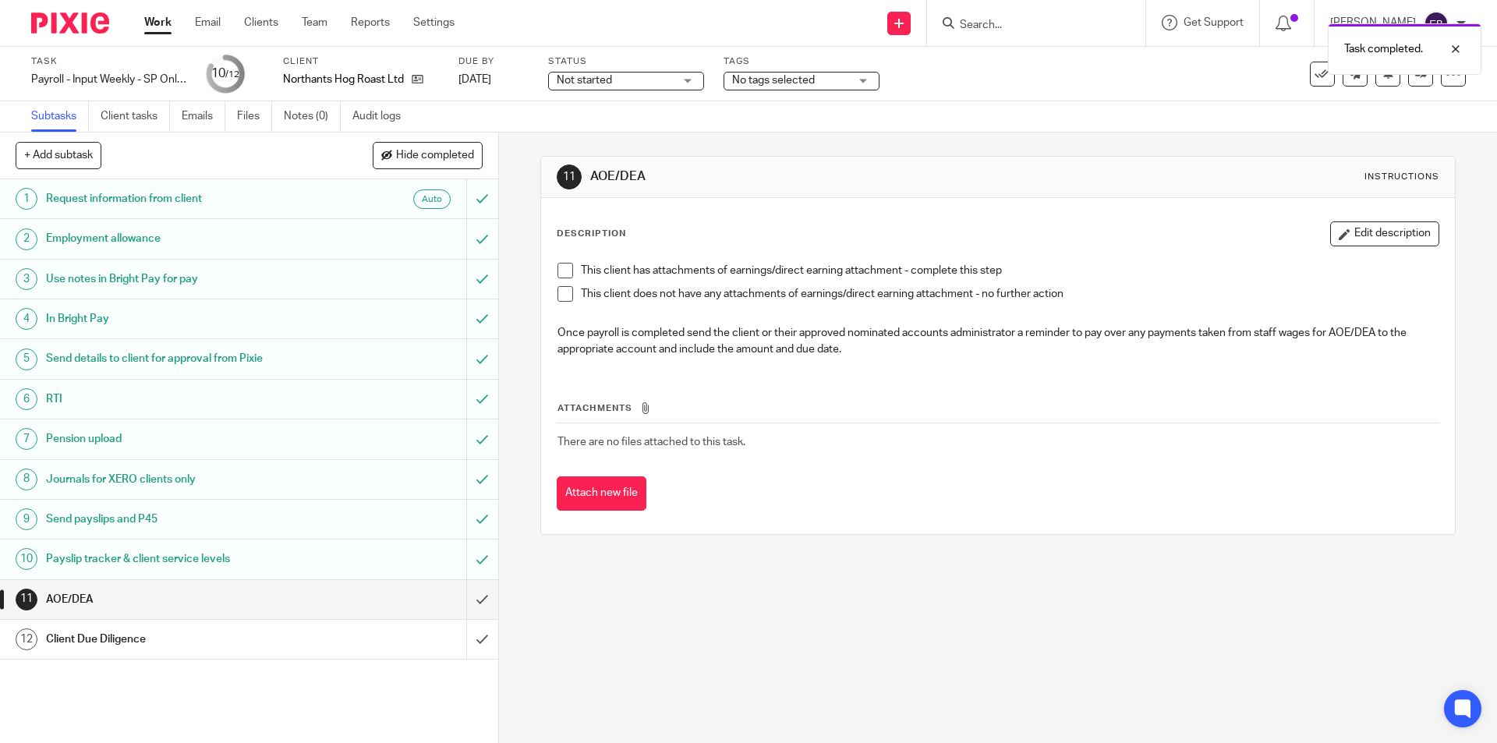
click at [558, 290] on span at bounding box center [566, 294] width 16 height 16
click at [459, 601] on input "submit" at bounding box center [249, 599] width 498 height 39
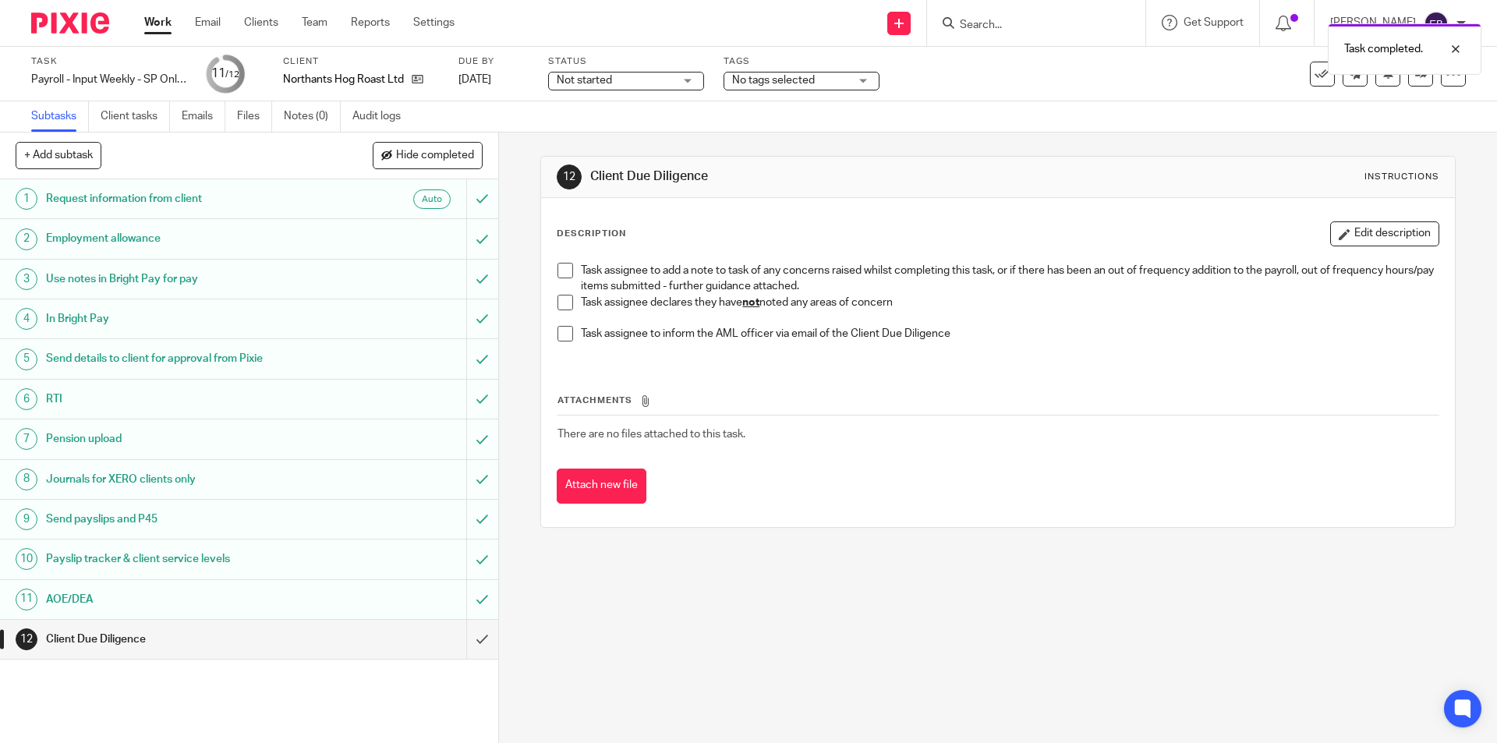
click at [564, 297] on span at bounding box center [566, 303] width 16 height 16
click at [462, 628] on input "submit" at bounding box center [249, 639] width 498 height 39
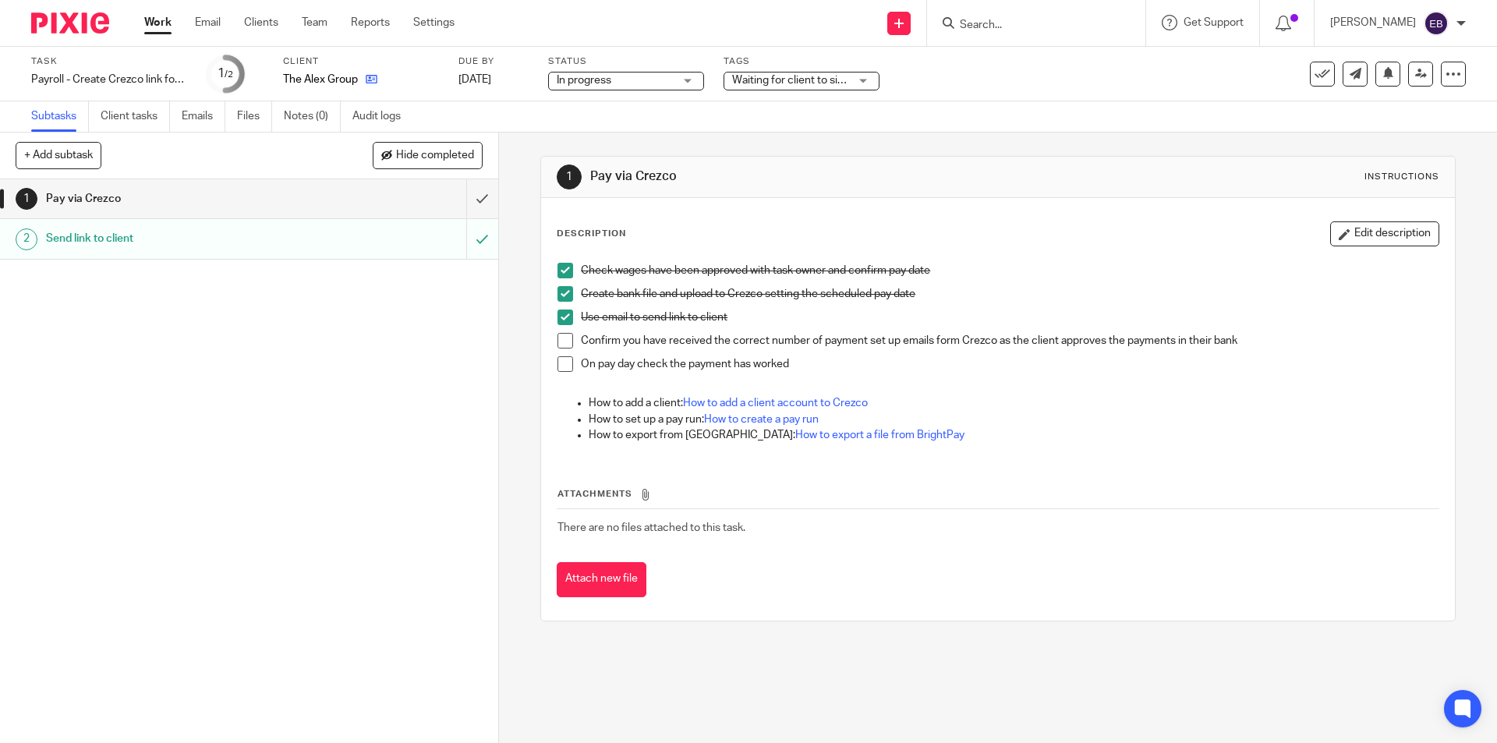
click at [371, 75] on icon at bounding box center [372, 79] width 12 height 12
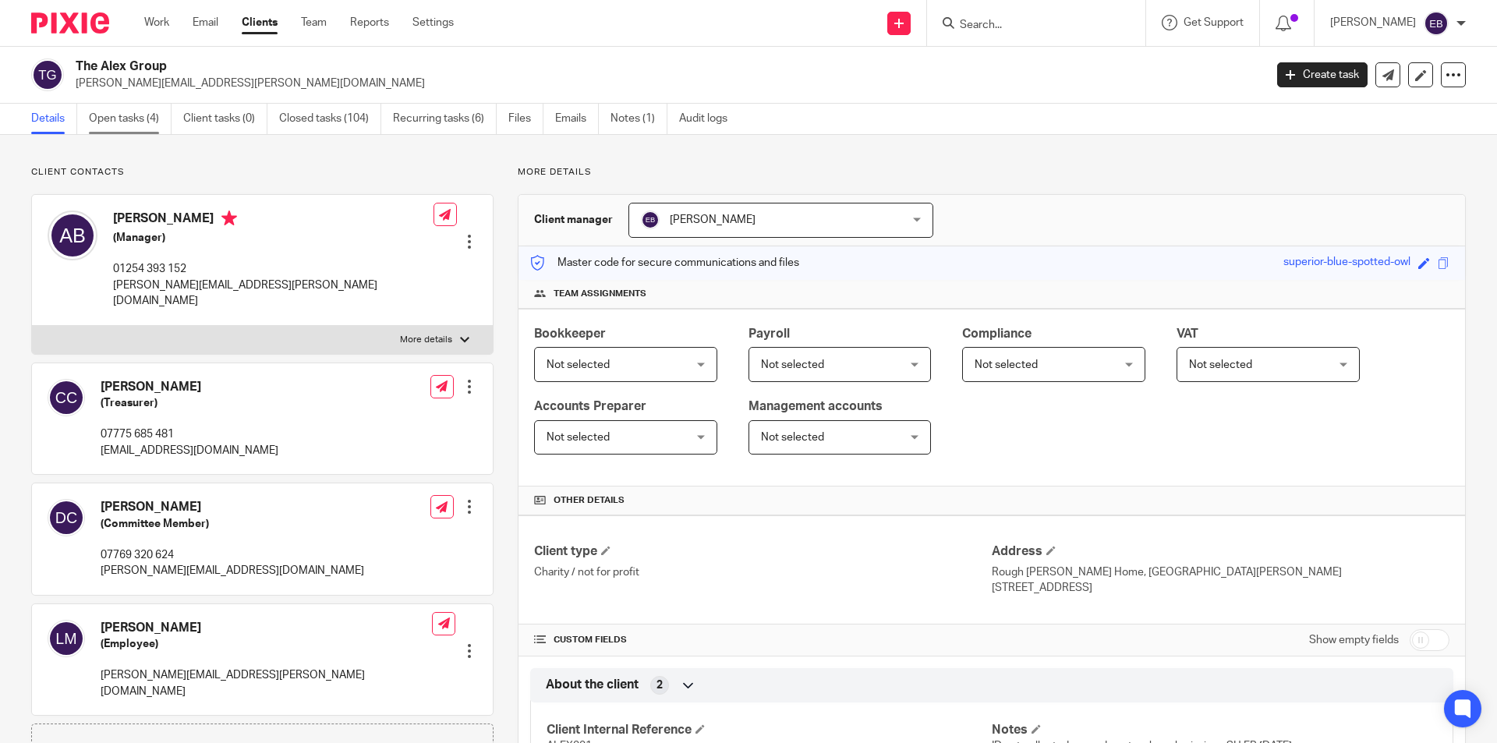
click at [117, 122] on link "Open tasks (4)" at bounding box center [130, 119] width 83 height 30
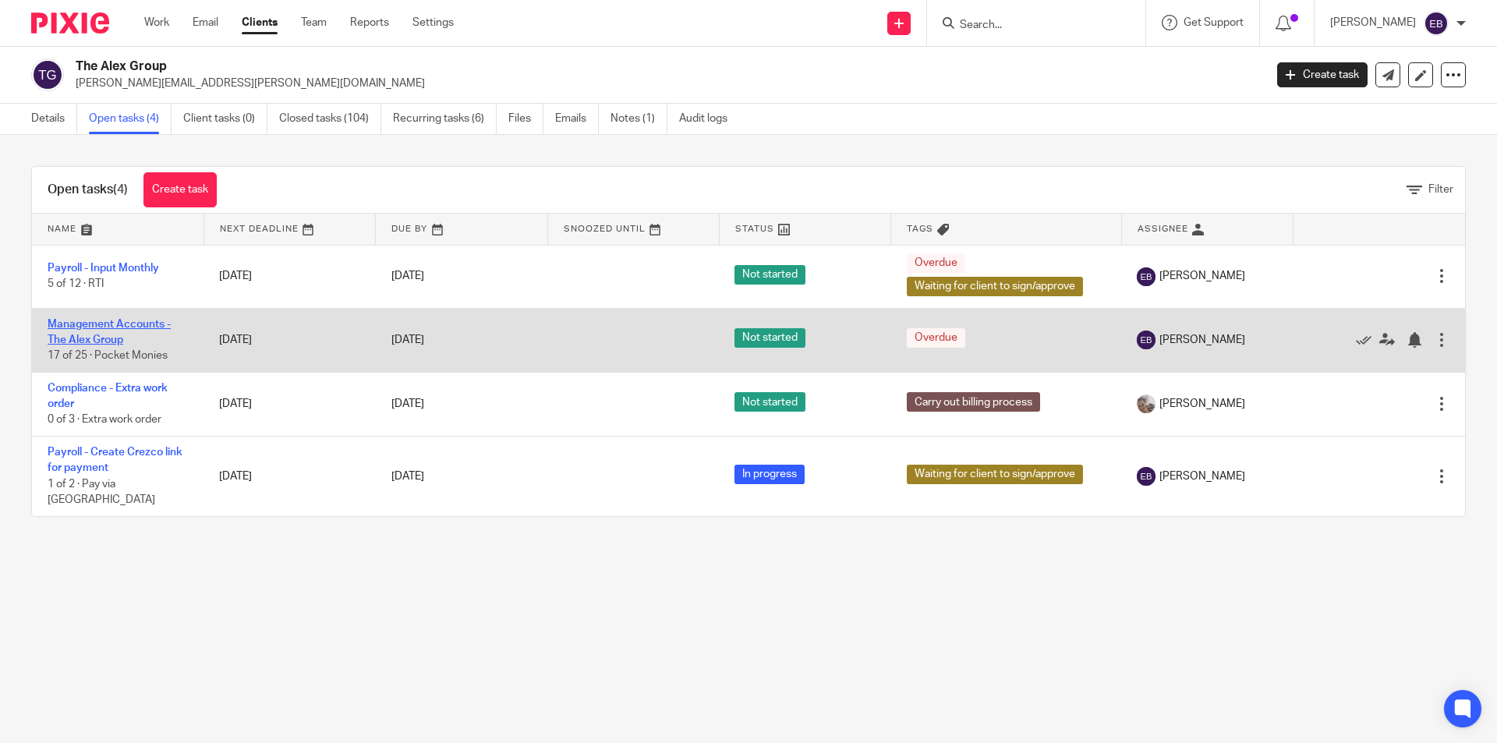
click at [98, 319] on link "Management Accounts - The Alex Group" at bounding box center [109, 332] width 123 height 27
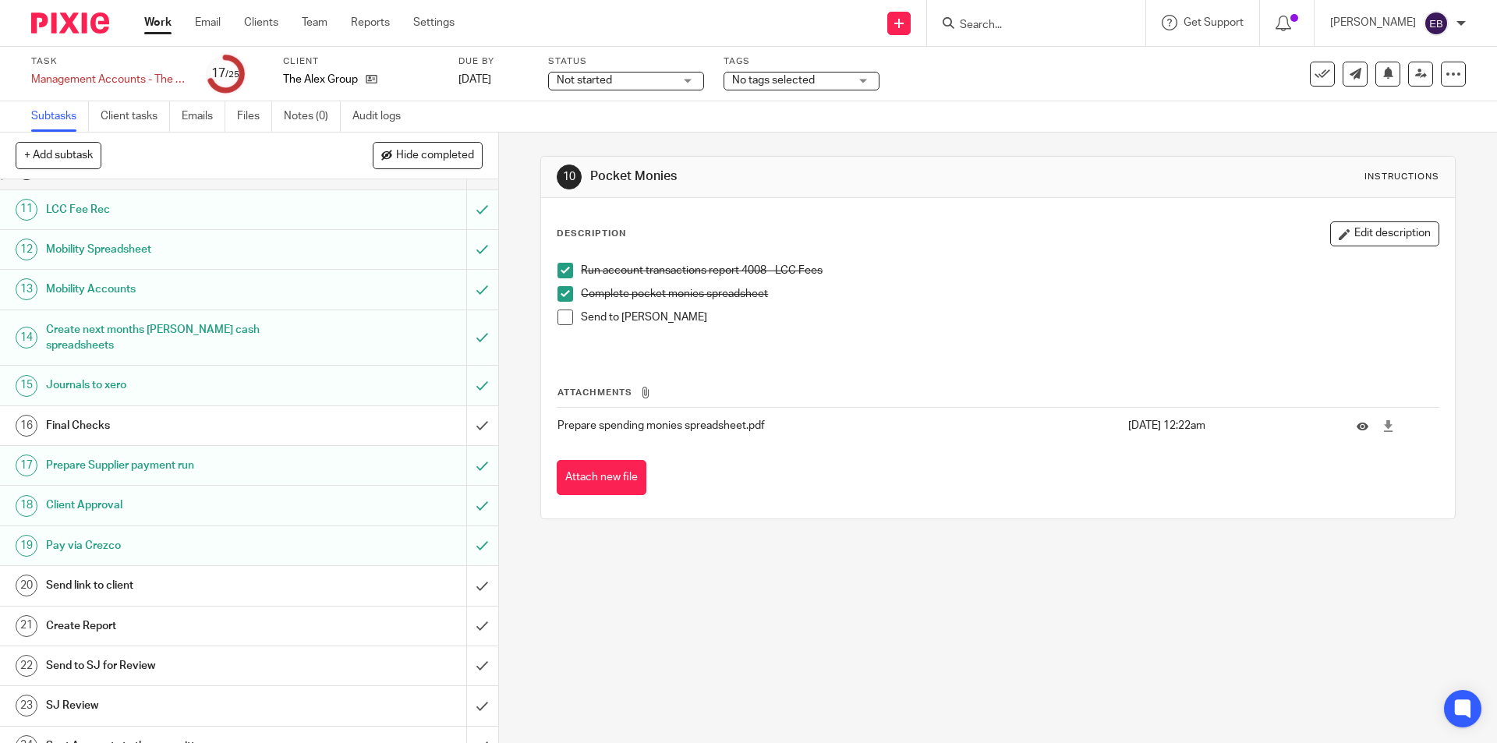
scroll to position [437, 0]
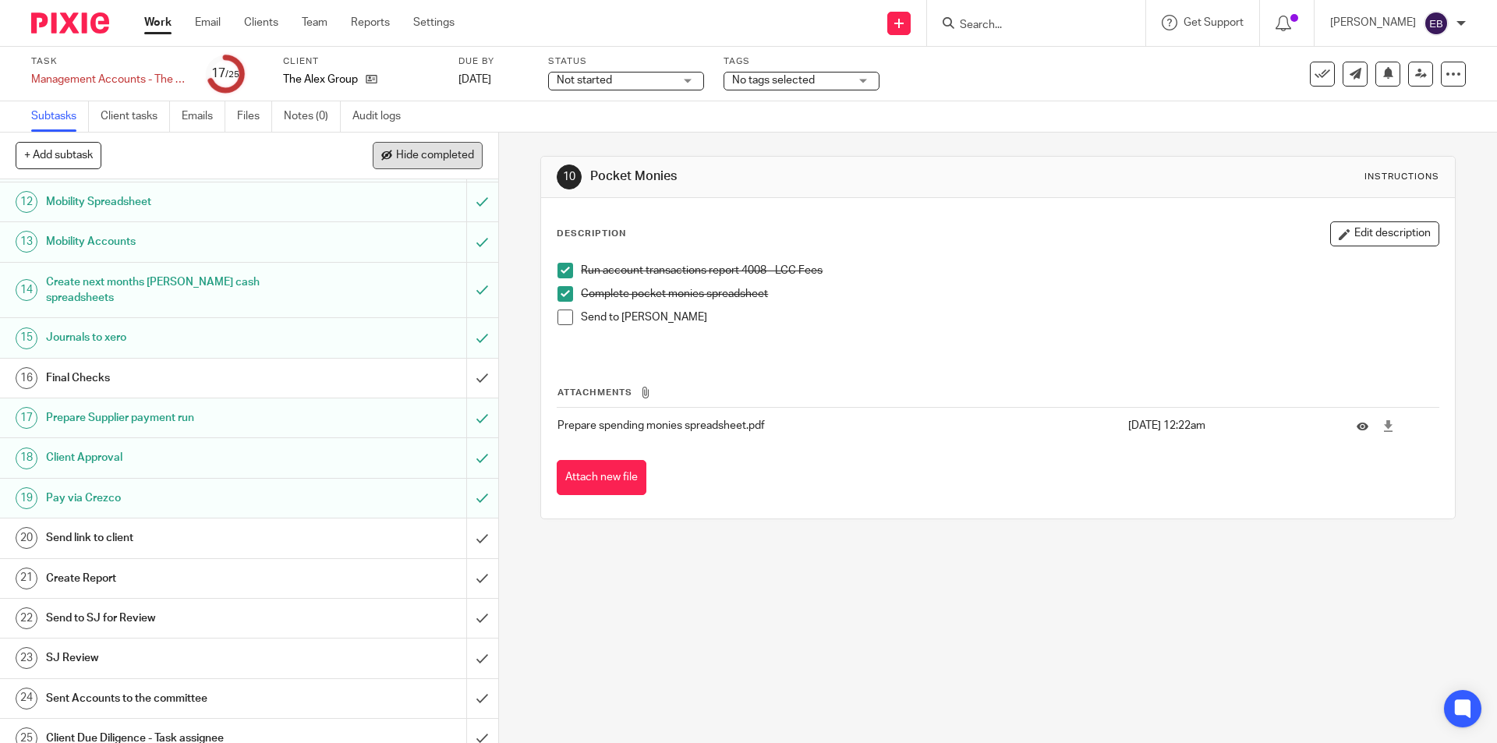
click at [427, 150] on span "Hide completed" at bounding box center [435, 156] width 78 height 12
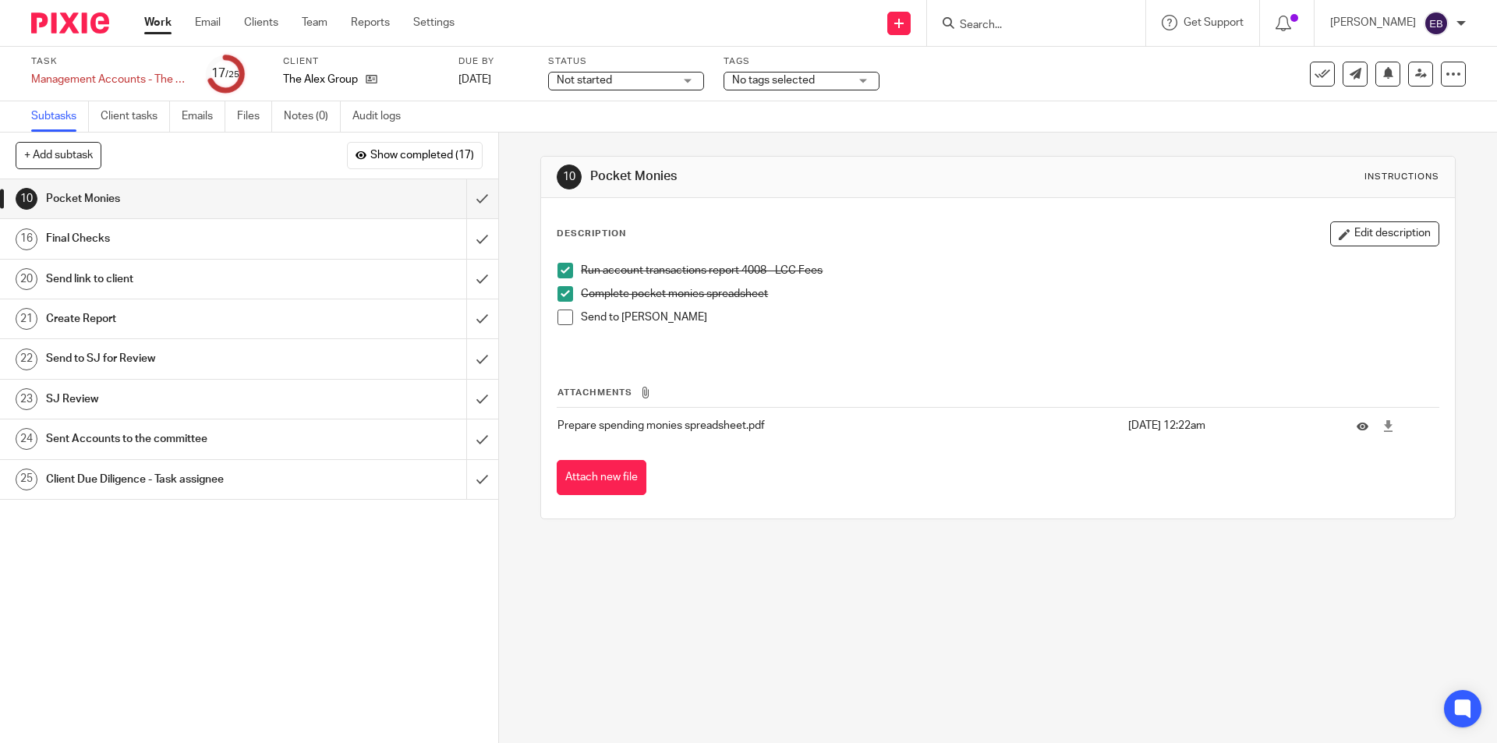
click at [158, 233] on h1 "Final Checks" at bounding box center [181, 238] width 270 height 23
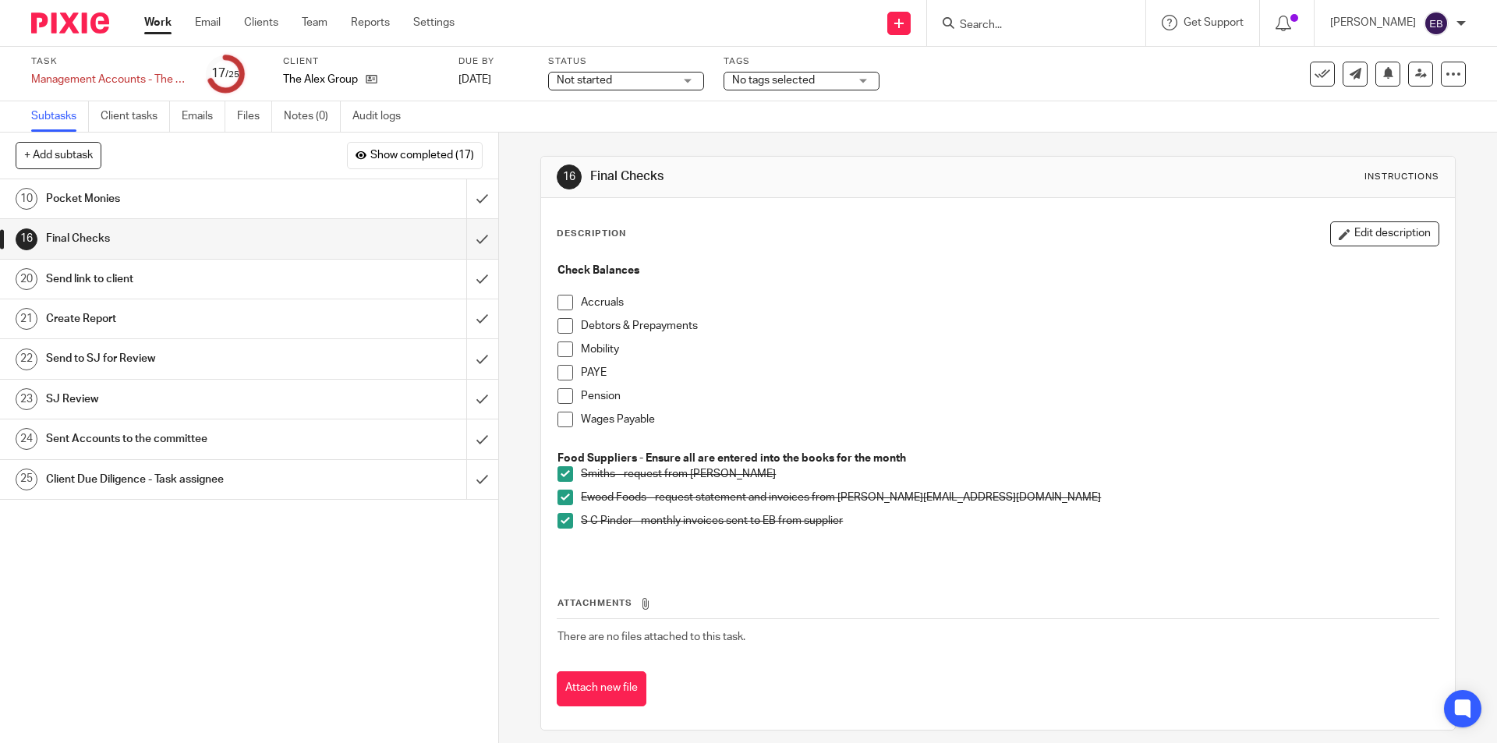
click at [566, 299] on span at bounding box center [566, 303] width 16 height 16
click at [558, 322] on span at bounding box center [566, 326] width 16 height 16
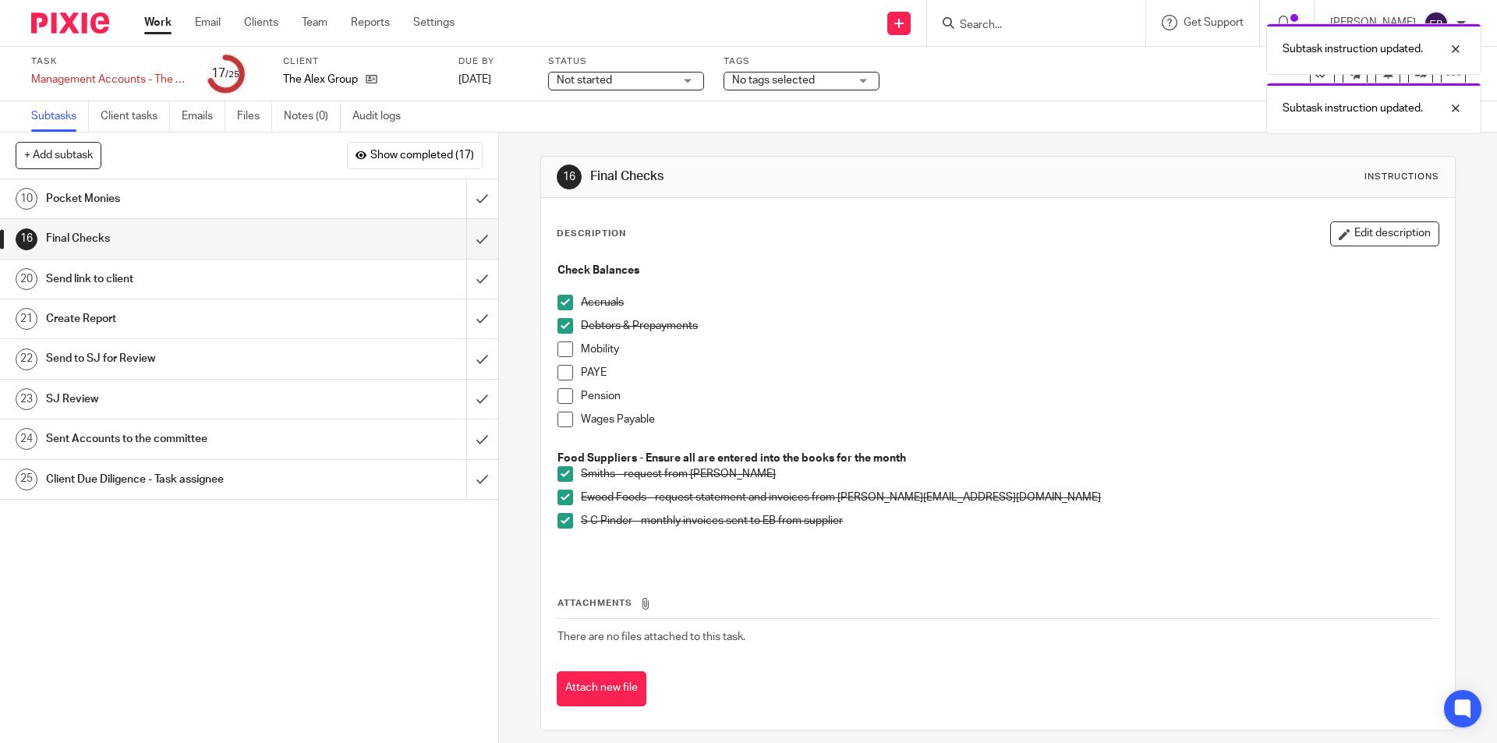
click at [558, 349] on span at bounding box center [566, 350] width 16 height 16
click at [561, 374] on span at bounding box center [566, 373] width 16 height 16
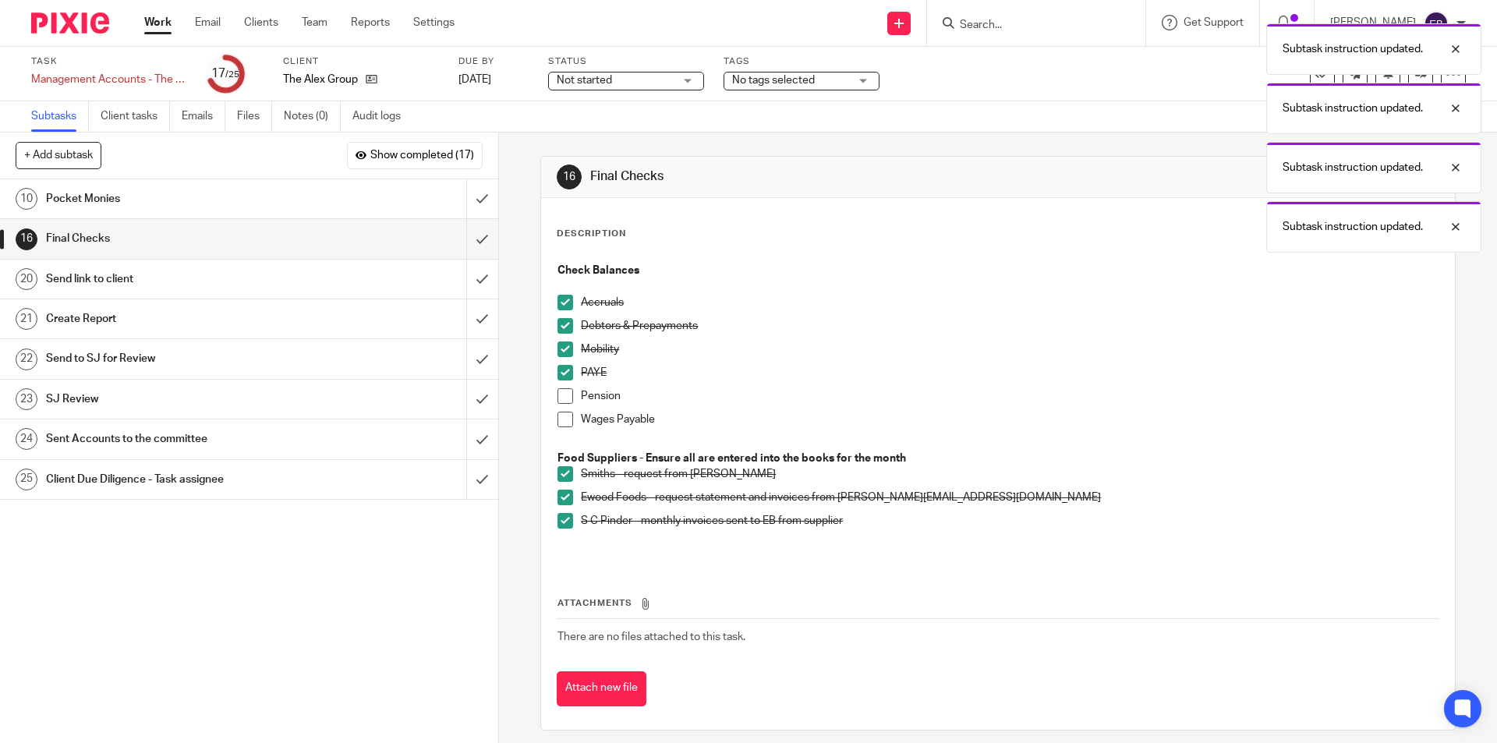
click at [560, 393] on span at bounding box center [566, 396] width 16 height 16
click at [561, 418] on span at bounding box center [566, 420] width 16 height 16
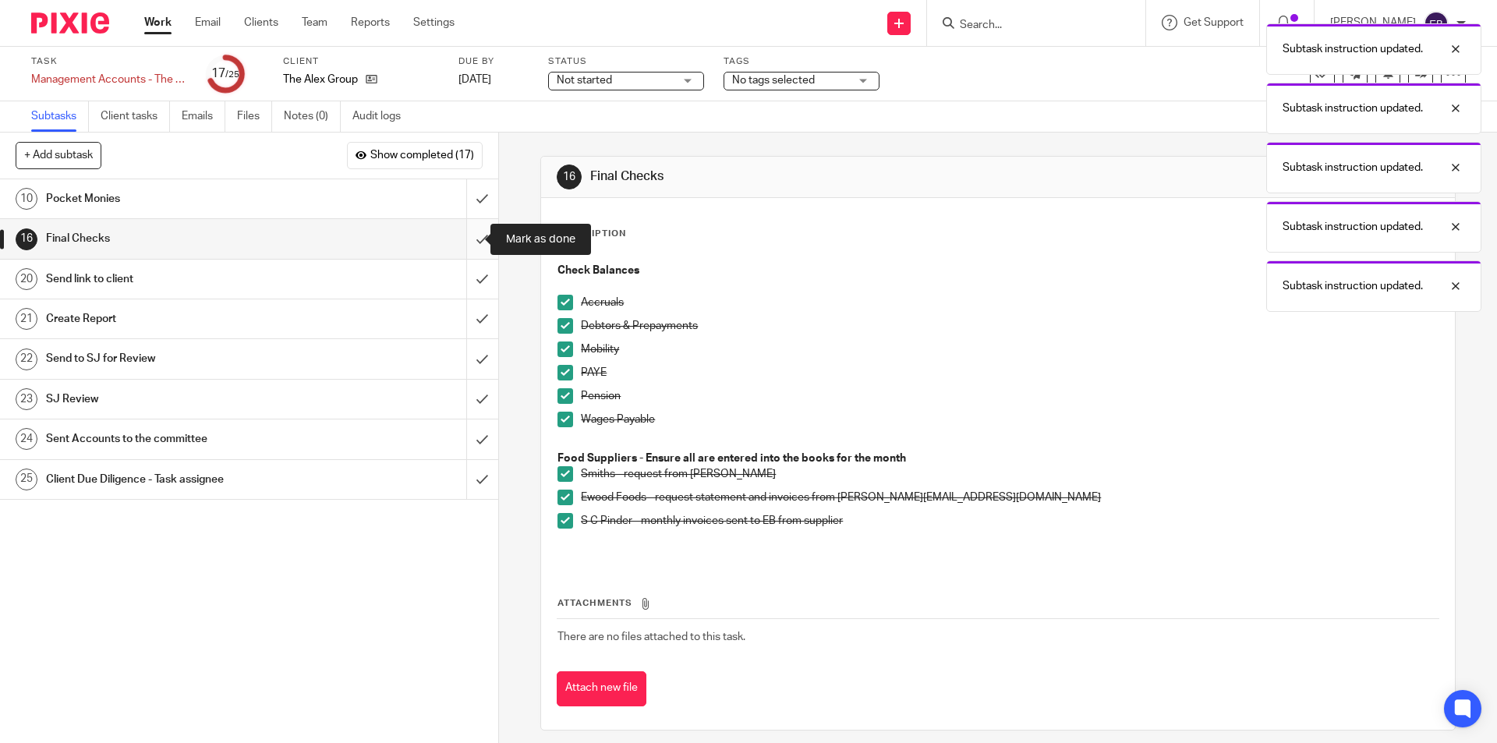
click at [464, 237] on input "submit" at bounding box center [249, 238] width 498 height 39
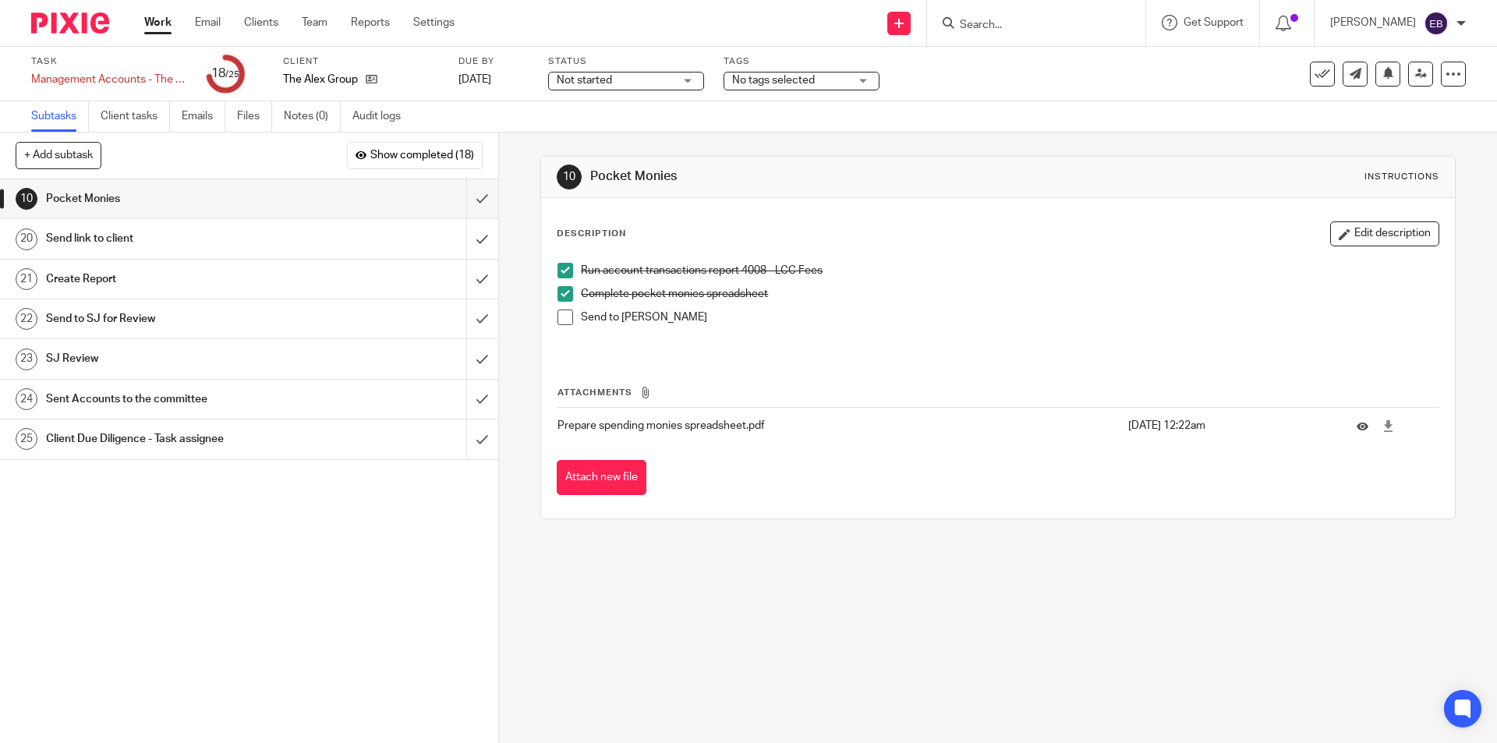
click at [563, 317] on span at bounding box center [566, 318] width 16 height 16
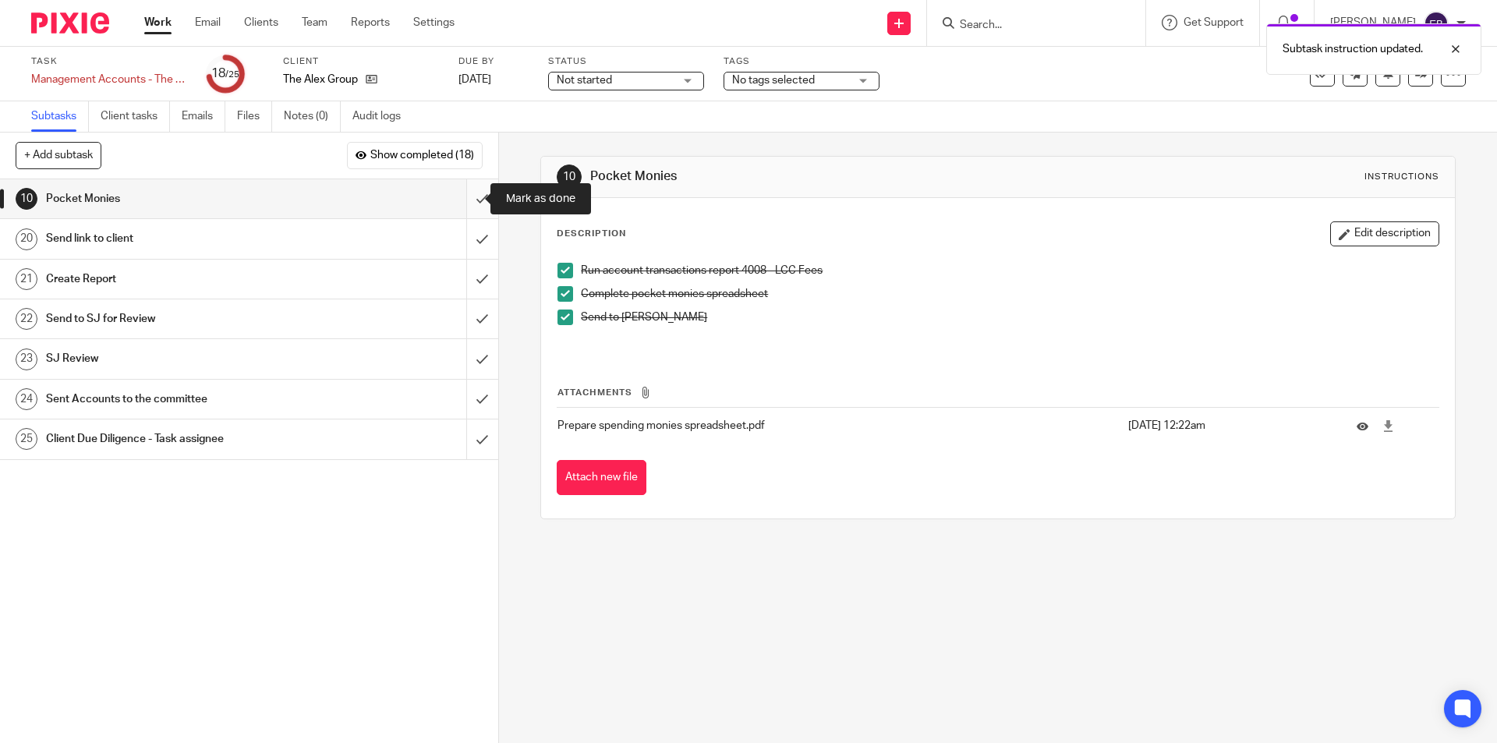
click at [466, 196] on input "submit" at bounding box center [249, 198] width 498 height 39
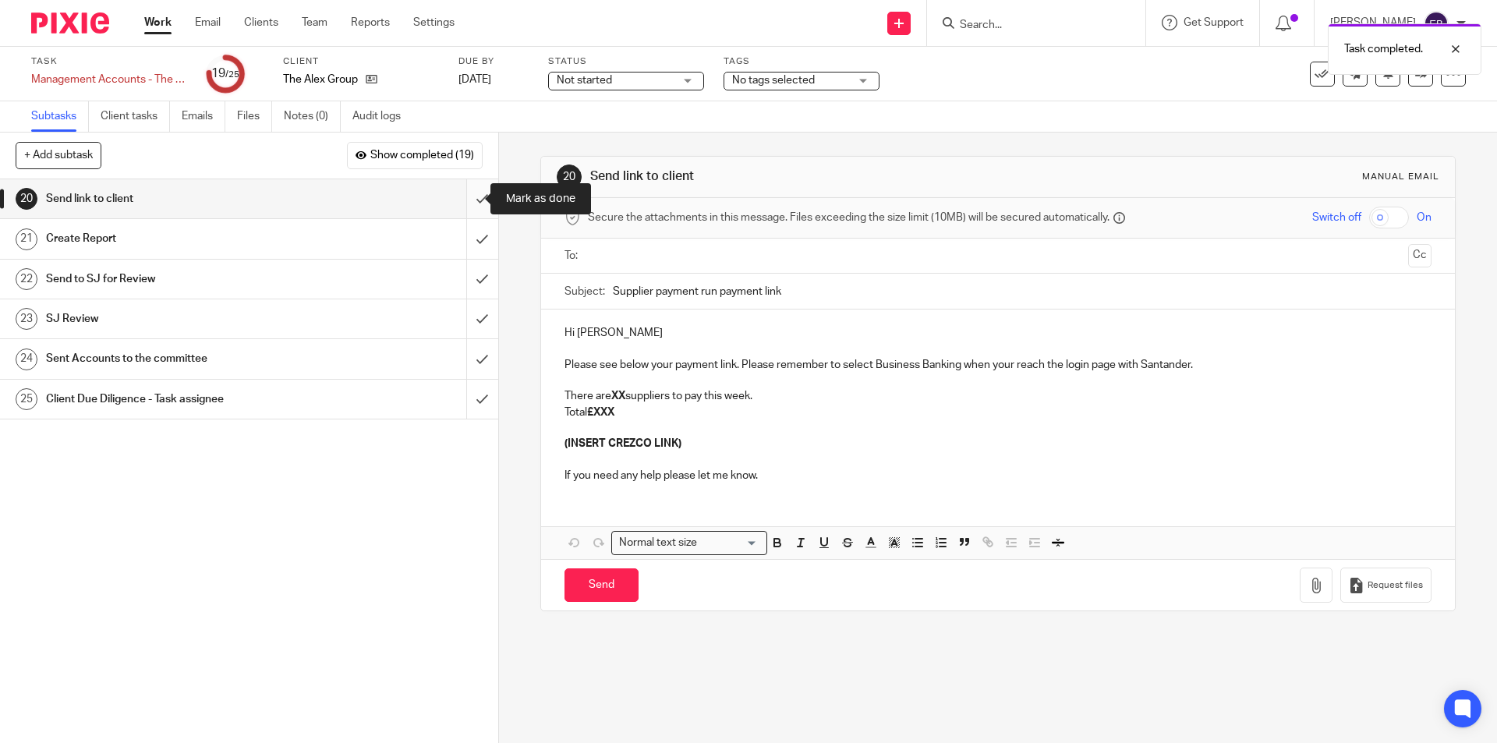
click at [457, 196] on input "submit" at bounding box center [249, 198] width 498 height 39
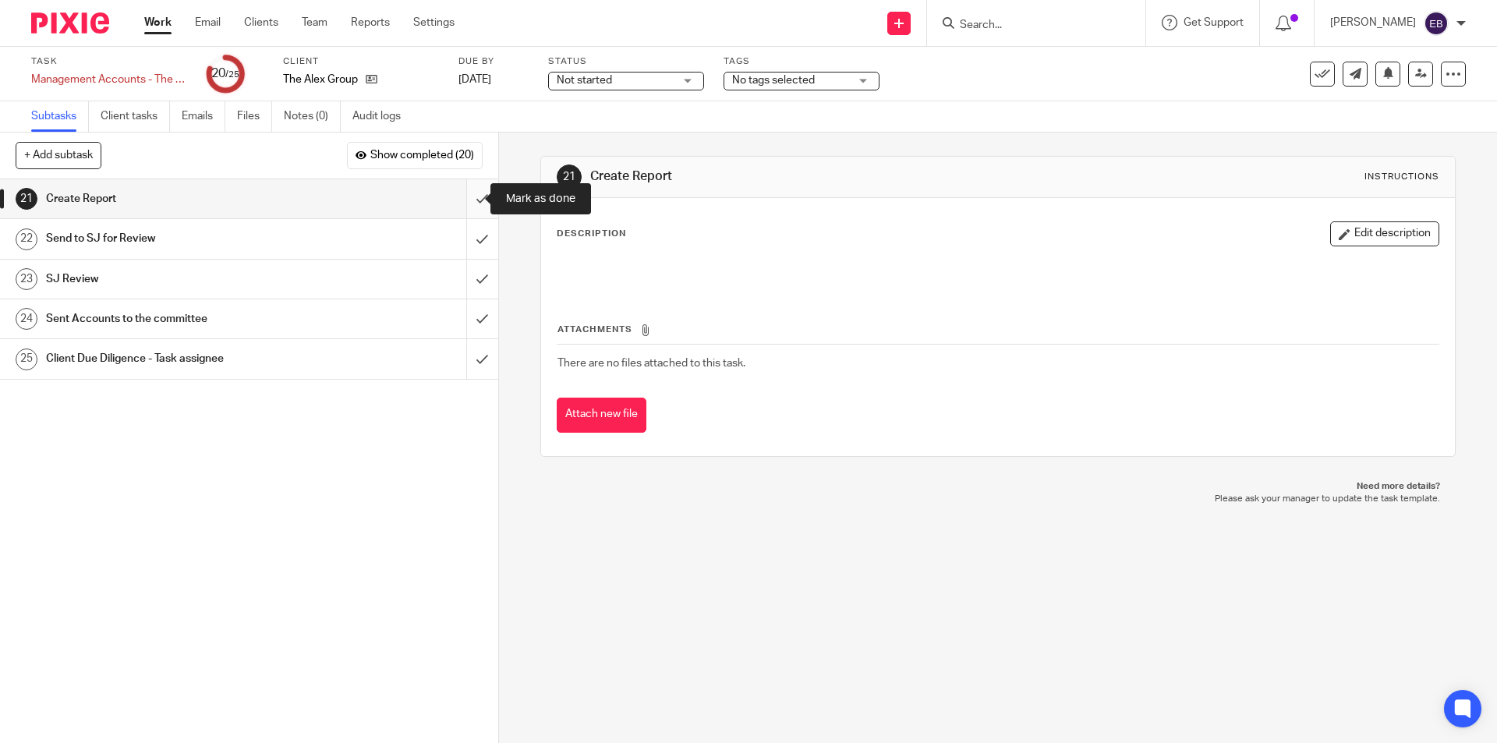
click at [469, 193] on input "submit" at bounding box center [249, 198] width 498 height 39
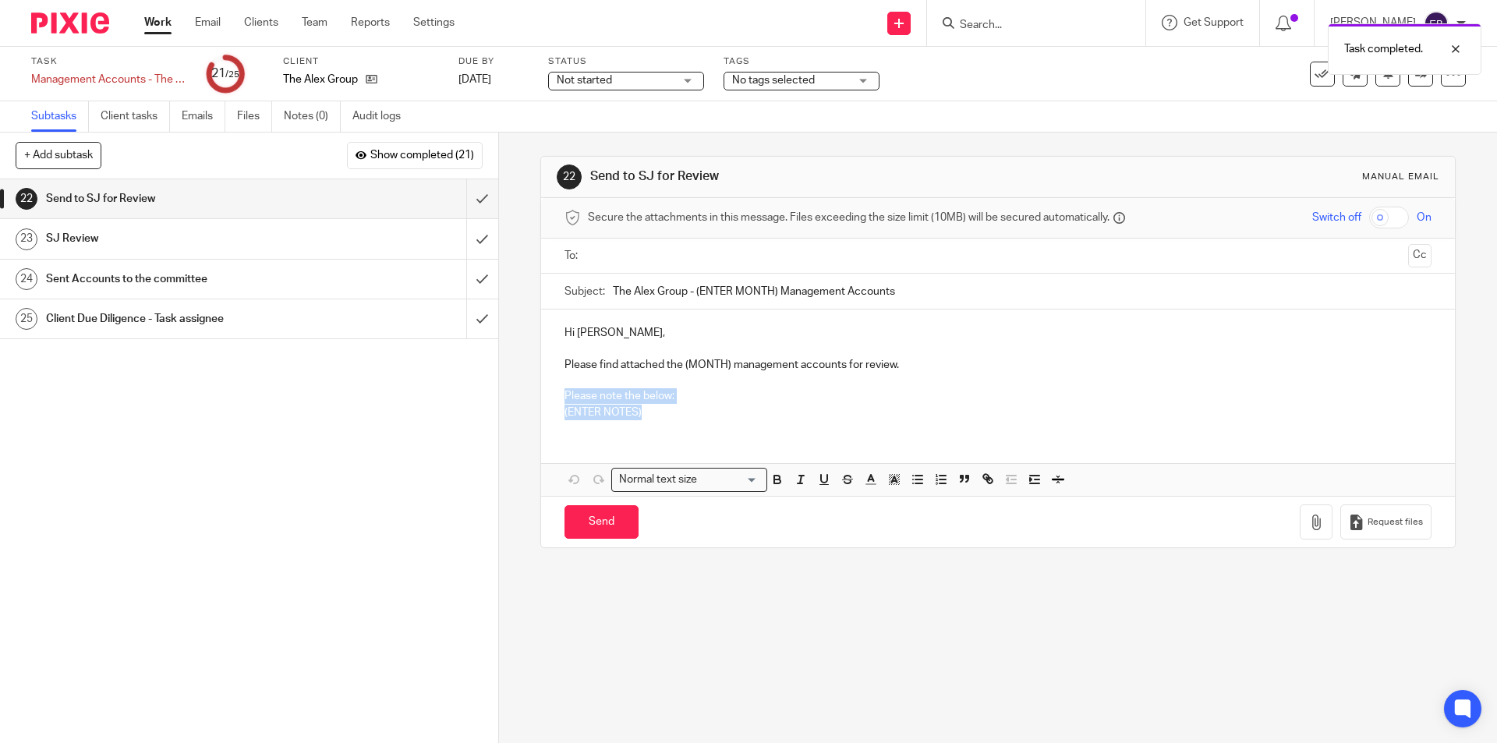
drag, startPoint x: 561, startPoint y: 392, endPoint x: 657, endPoint y: 409, distance: 98.2
click at [657, 409] on div "Hi Suzanne, Please find attached the (MONTH) management accounts for review. Pl…" at bounding box center [997, 371] width 913 height 122
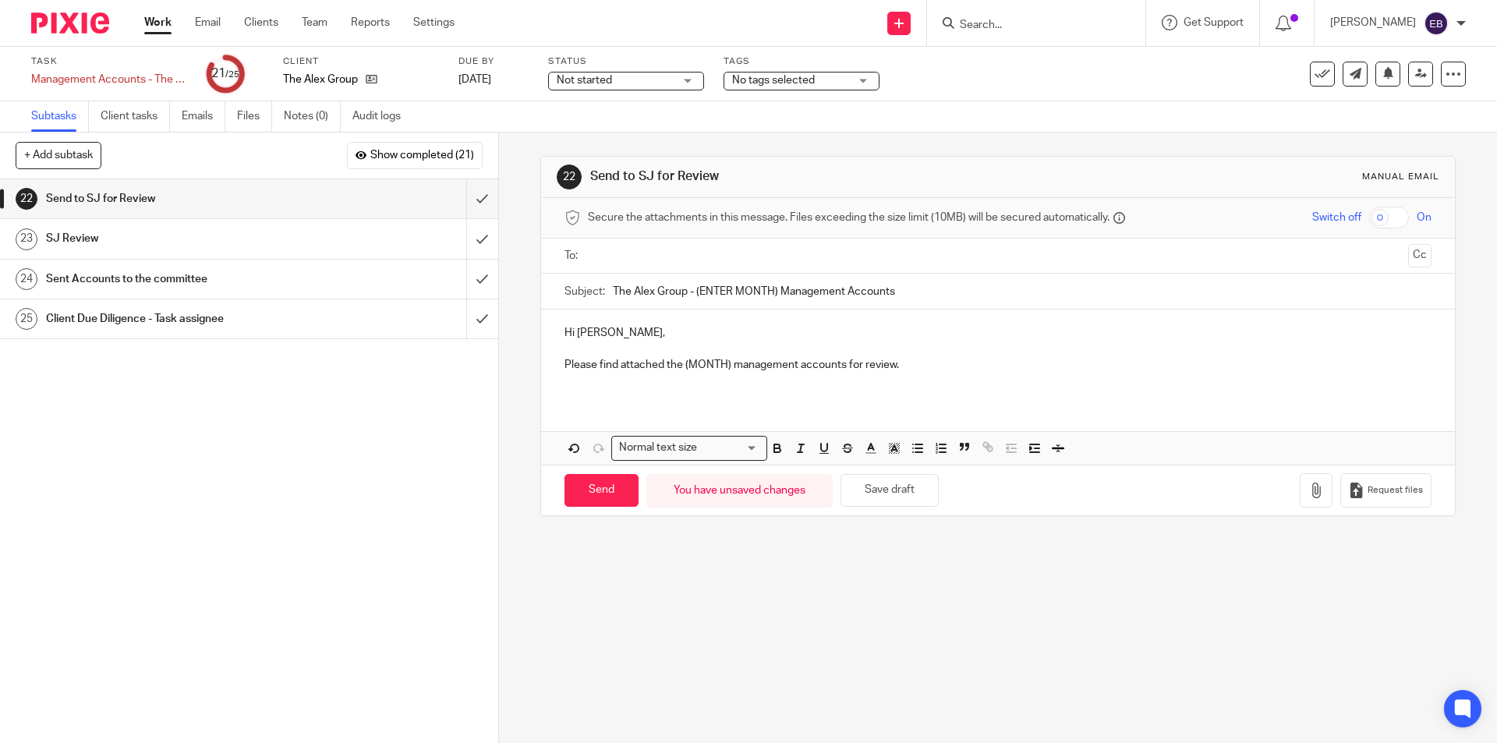
drag, startPoint x: 770, startPoint y: 292, endPoint x: 693, endPoint y: 285, distance: 77.4
click at [693, 285] on input "The Alex Group - (ENTER MONTH) Management Accounts" at bounding box center [1022, 291] width 818 height 35
type input "The Alex Group - August Management Accounts"
click at [723, 363] on p "Please find attached the (MONTH) management accounts for review." at bounding box center [998, 365] width 866 height 16
click at [729, 252] on input "text" at bounding box center [997, 256] width 808 height 18
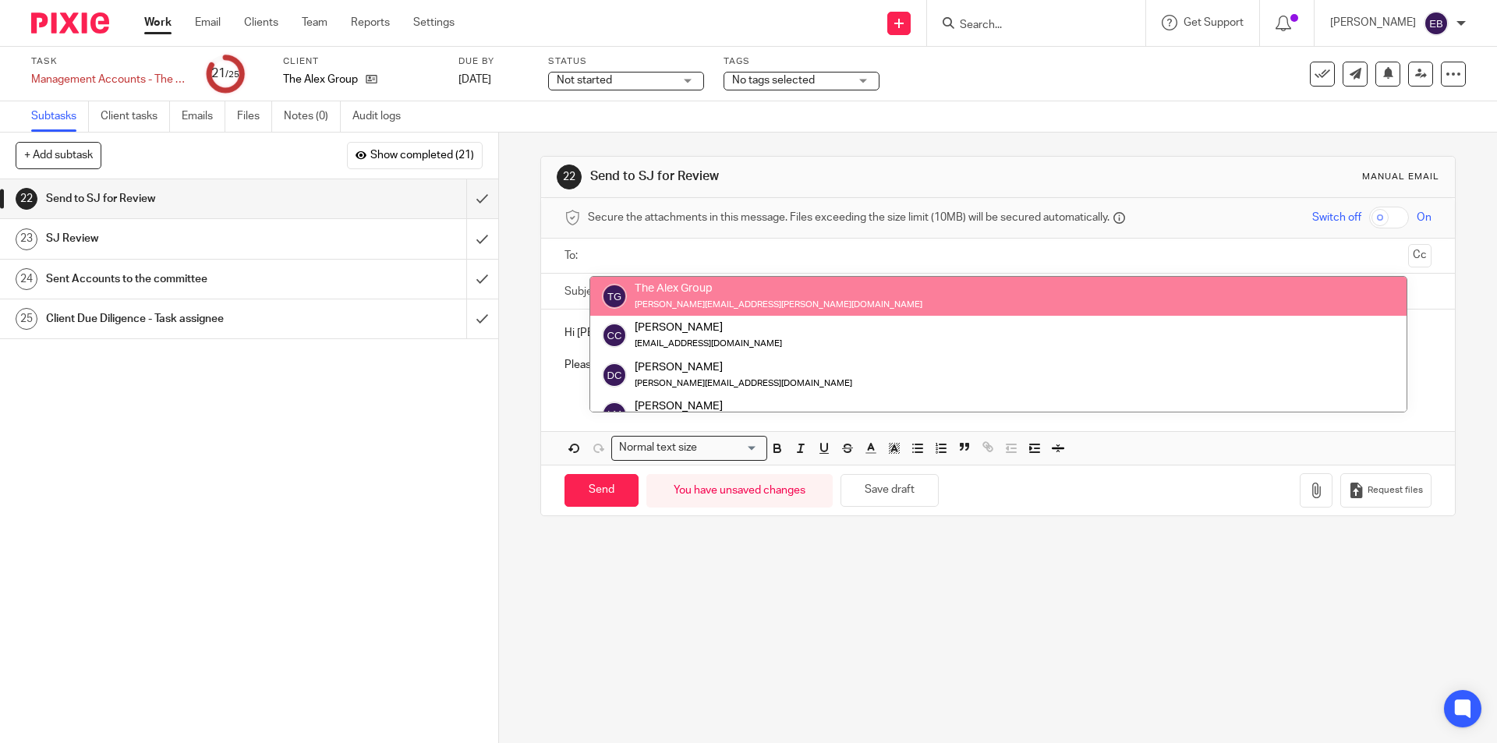
click at [668, 251] on input "text" at bounding box center [997, 256] width 808 height 18
type input "suza"
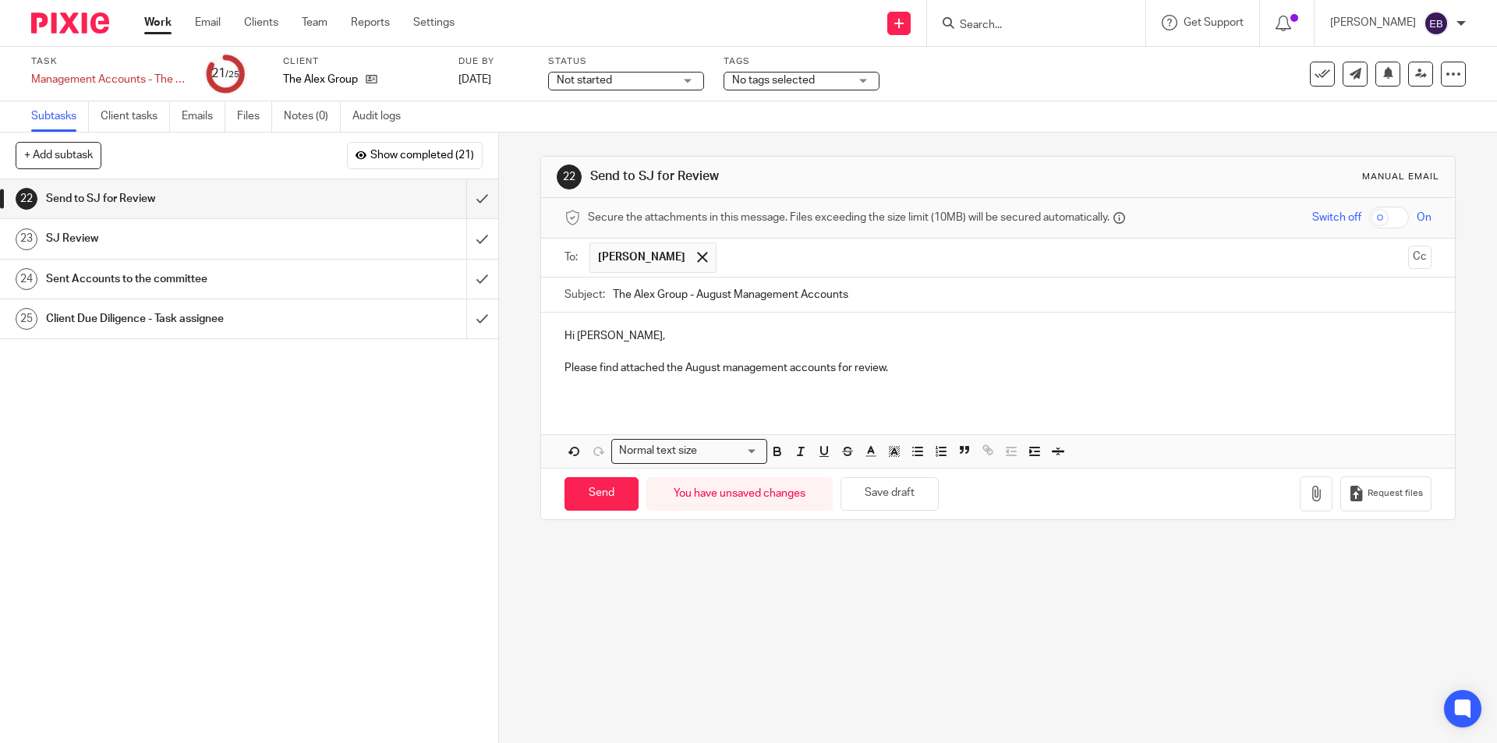
click at [703, 405] on div "Hi Suzanne, Please find attached the August management accounts for review. Att…" at bounding box center [997, 390] width 913 height 154
click at [567, 395] on div "Hi Suzanne, Please find attached the August management accounts for review." at bounding box center [997, 358] width 913 height 90
click at [1308, 498] on icon "button" at bounding box center [1316, 494] width 16 height 16
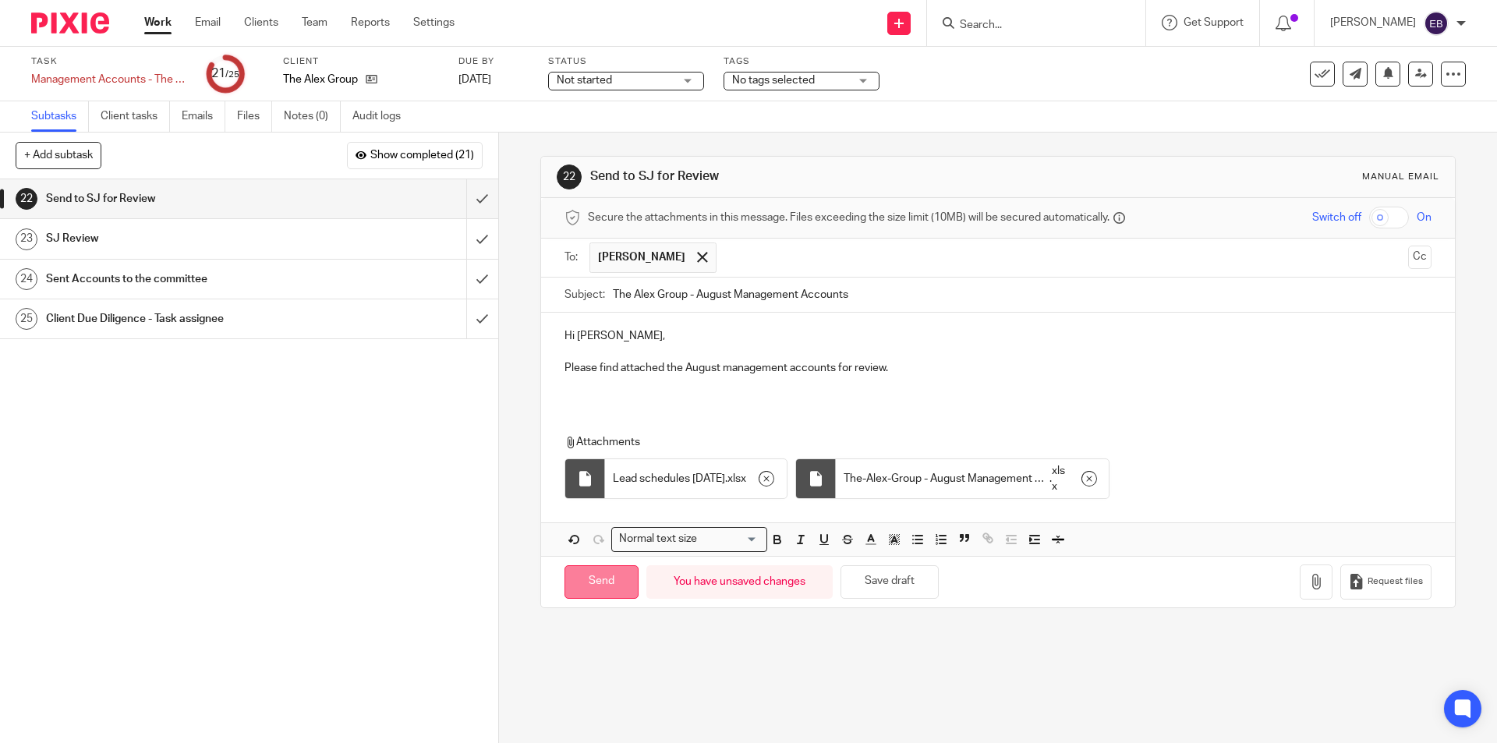
click at [626, 583] on input "Send" at bounding box center [602, 582] width 74 height 34
type input "Sent"
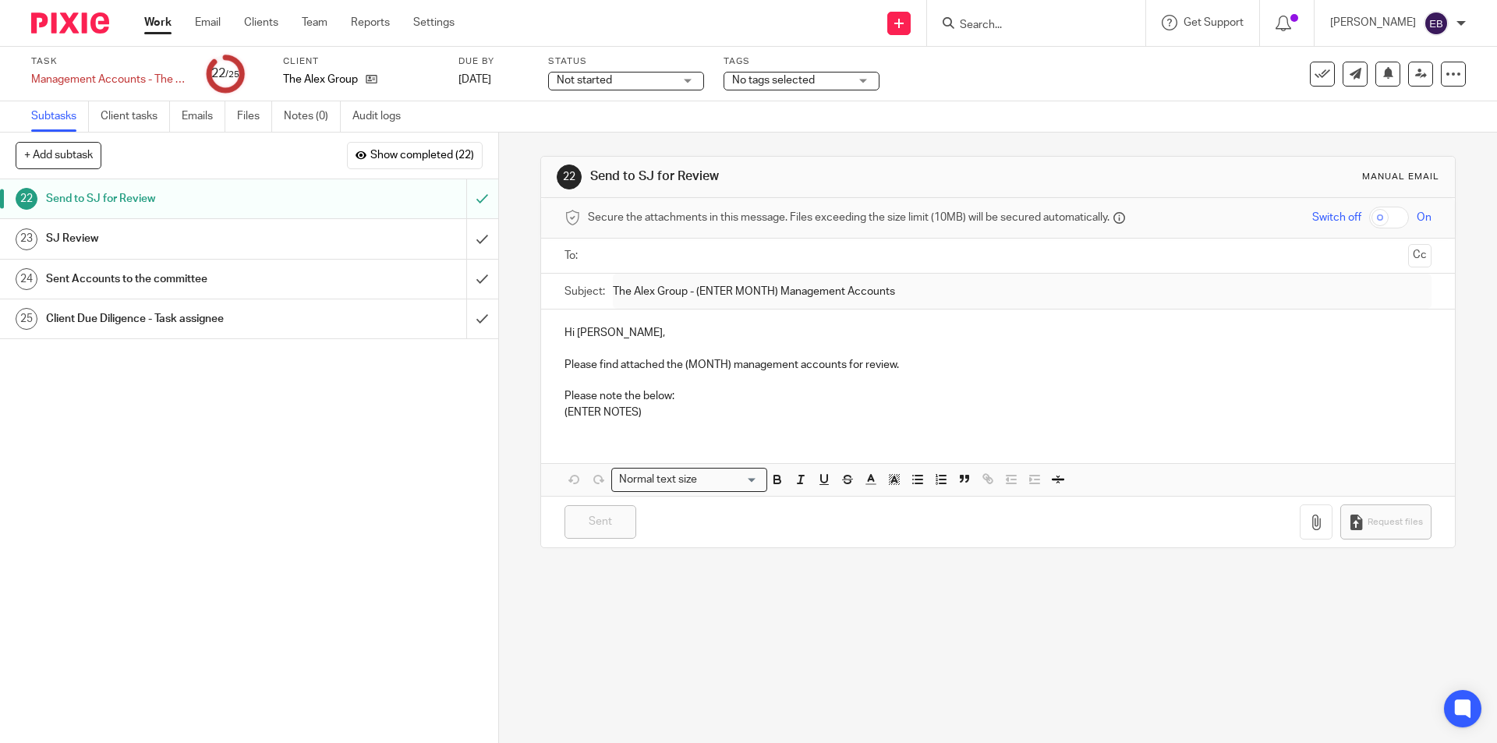
click at [669, 84] on span "Not started" at bounding box center [615, 81] width 117 height 16
click at [615, 145] on li "In progress" at bounding box center [626, 138] width 154 height 32
click at [776, 77] on span "No tags selected" at bounding box center [773, 80] width 83 height 11
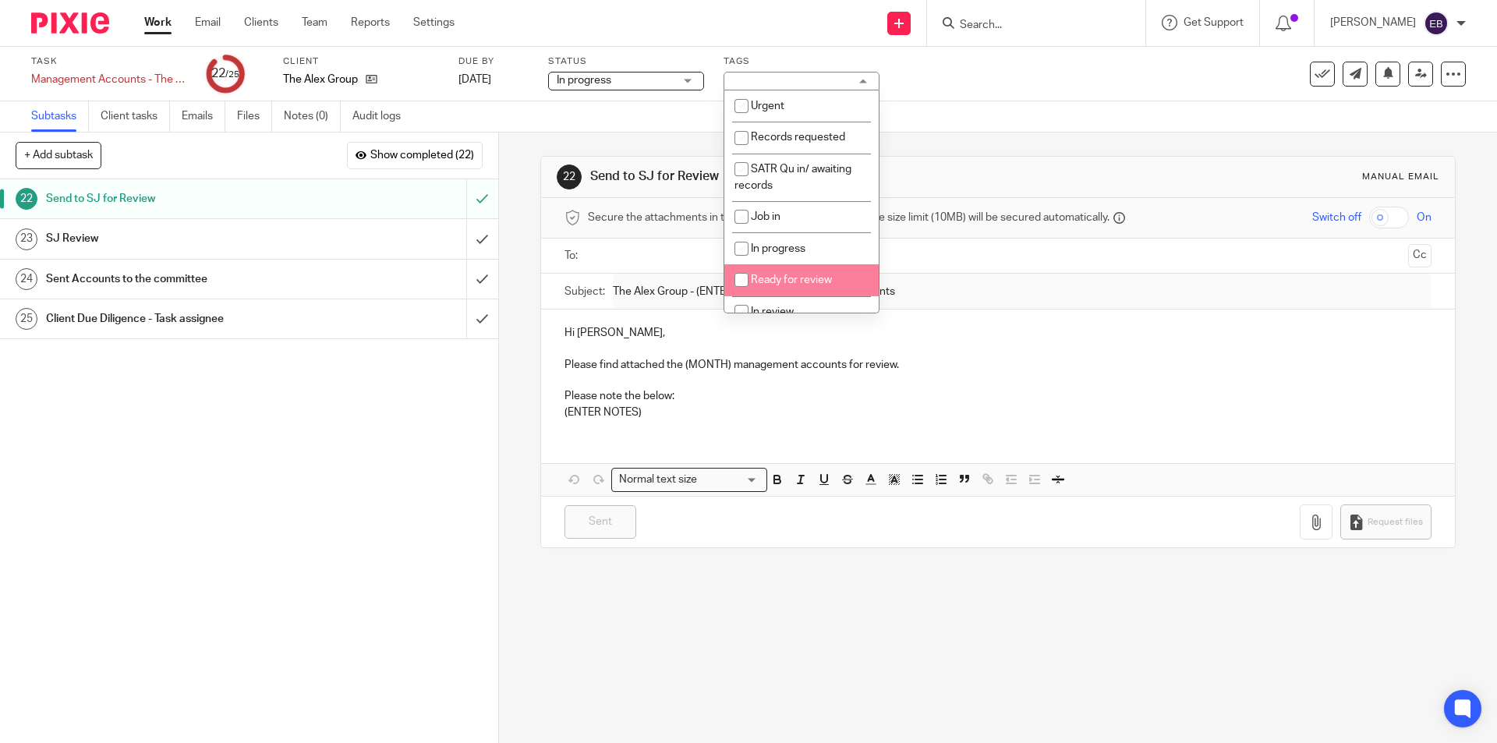
click at [803, 274] on span "Ready for review" at bounding box center [791, 279] width 81 height 11
checkbox input "true"
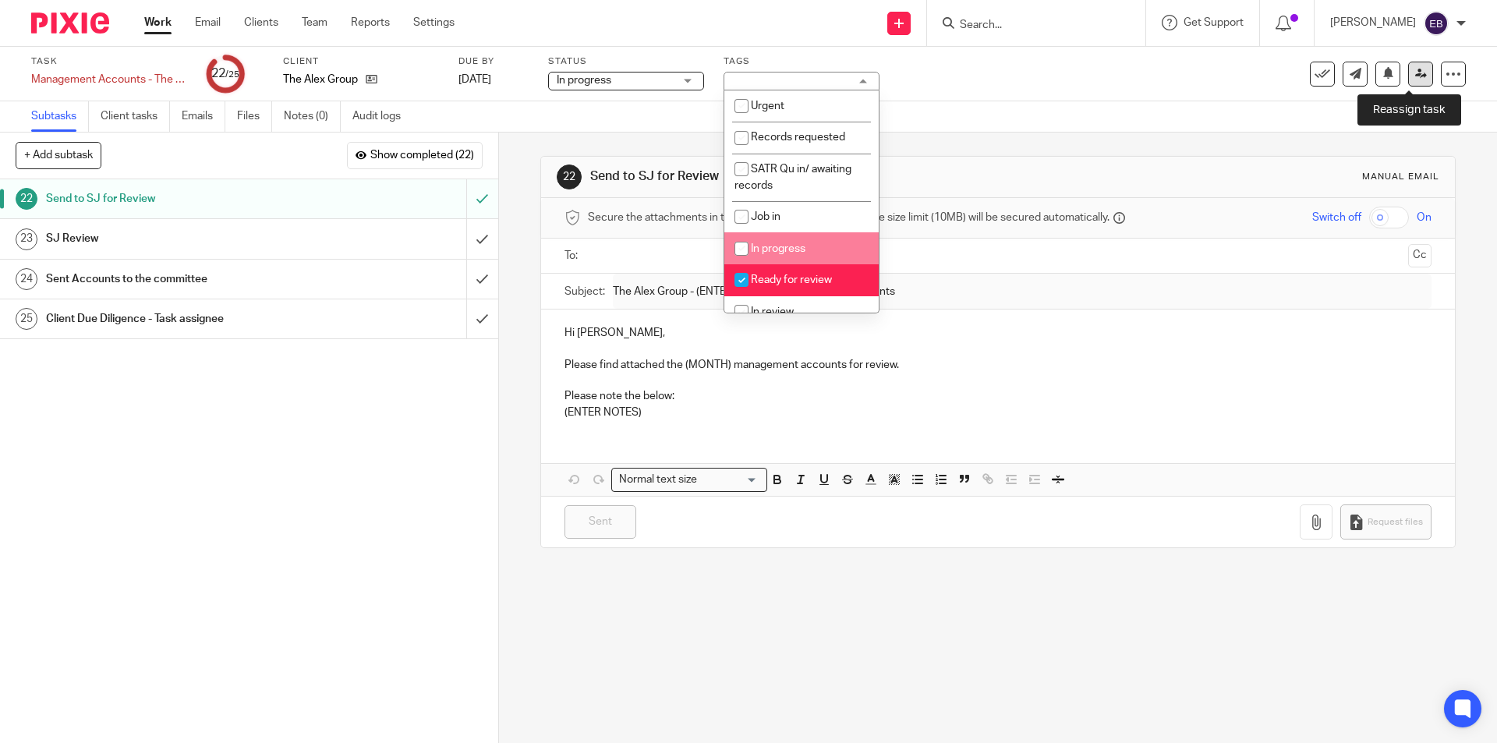
click at [1415, 73] on icon at bounding box center [1421, 74] width 12 height 12
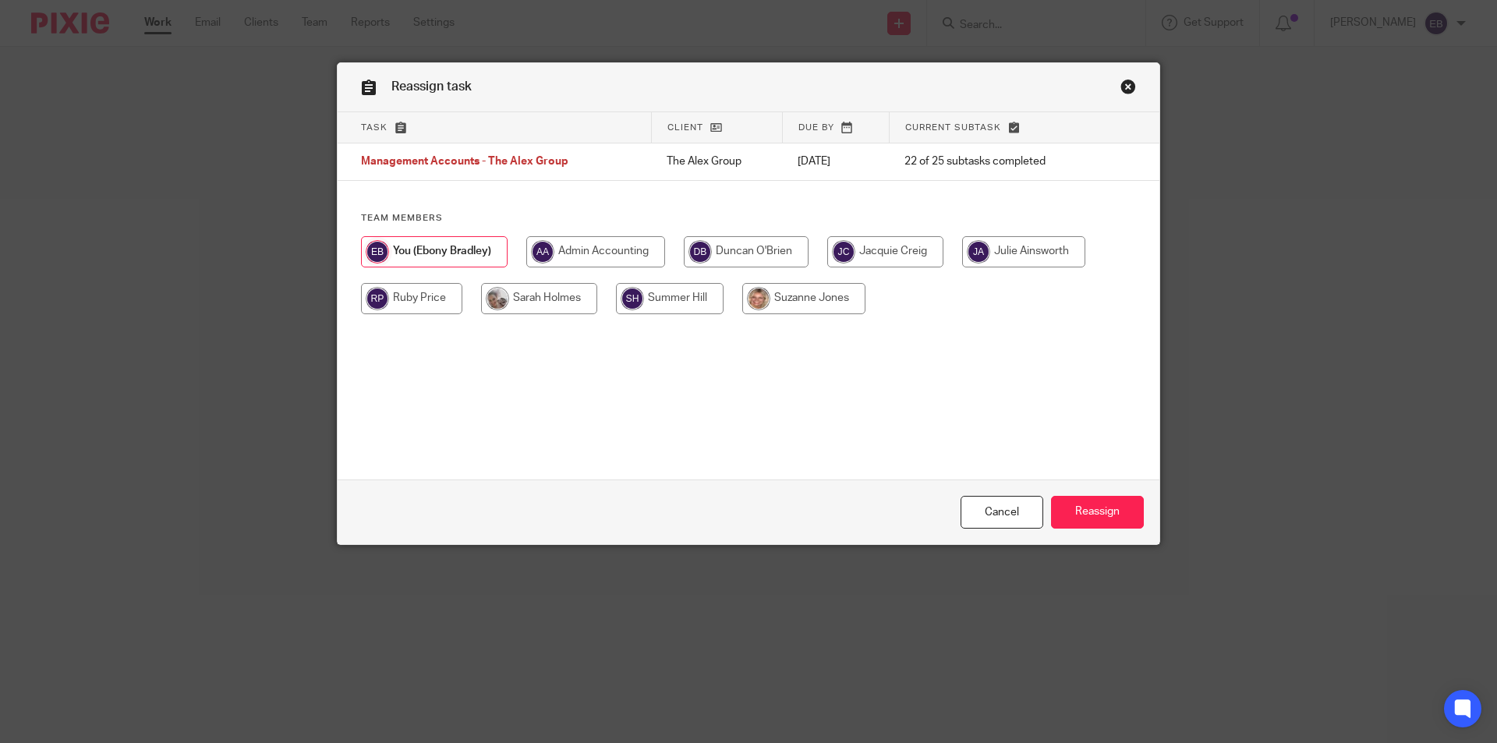
click at [803, 303] on input "radio" at bounding box center [803, 298] width 123 height 31
radio input "true"
click at [1059, 511] on input "Reassign" at bounding box center [1097, 513] width 93 height 34
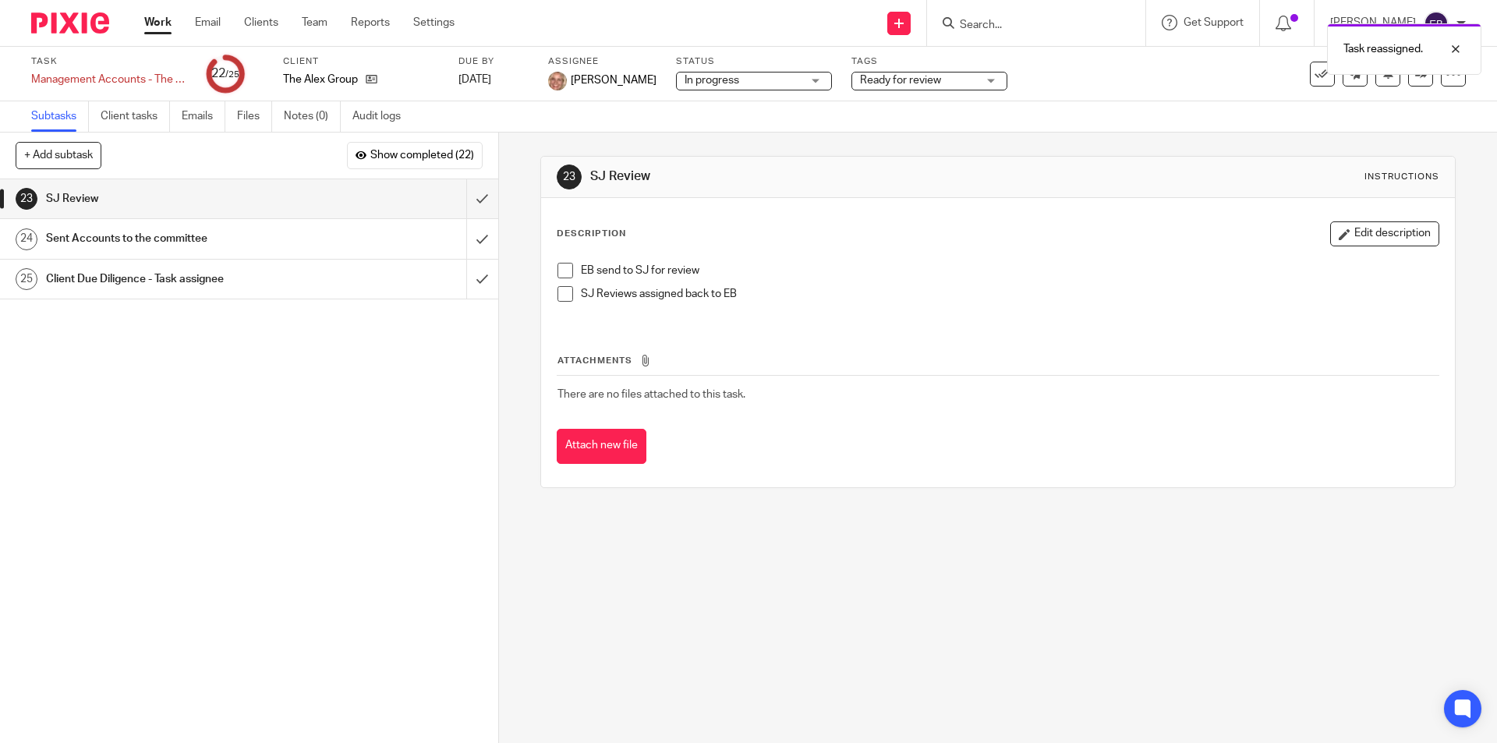
click at [569, 269] on li "EB send to SJ for review" at bounding box center [998, 274] width 880 height 23
click at [562, 275] on span at bounding box center [566, 271] width 16 height 16
click at [1027, 554] on div "23 SJ Review Instructions Description Edit description EB send to SJ for review…" at bounding box center [998, 438] width 998 height 611
click at [169, 27] on link "Work" at bounding box center [157, 23] width 27 height 16
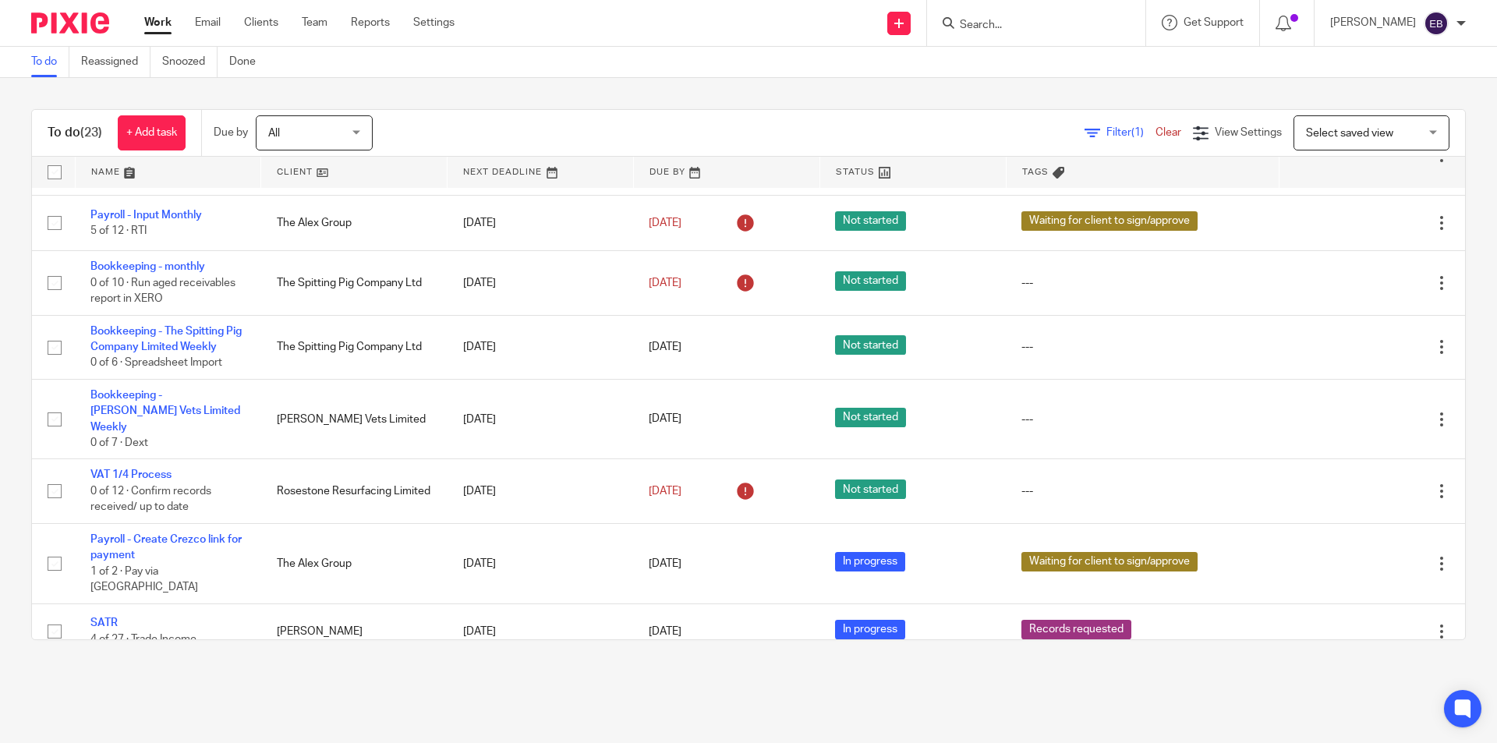
scroll to position [1043, 0]
